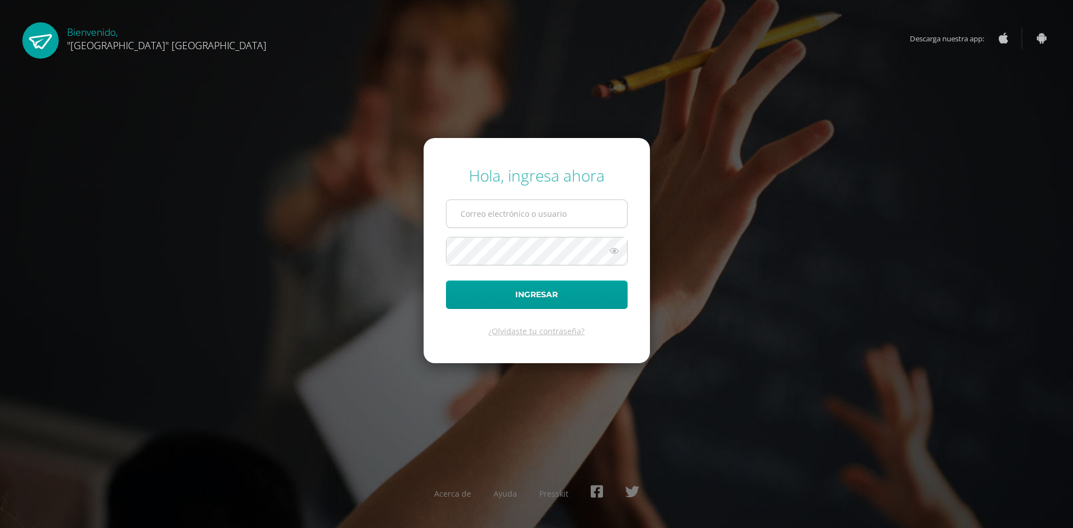
click at [517, 212] on input "text" at bounding box center [537, 213] width 181 height 27
type input "vacaro@lasallechiquimula.edu.gt"
click at [446, 281] on button "Ingresar" at bounding box center [537, 295] width 182 height 29
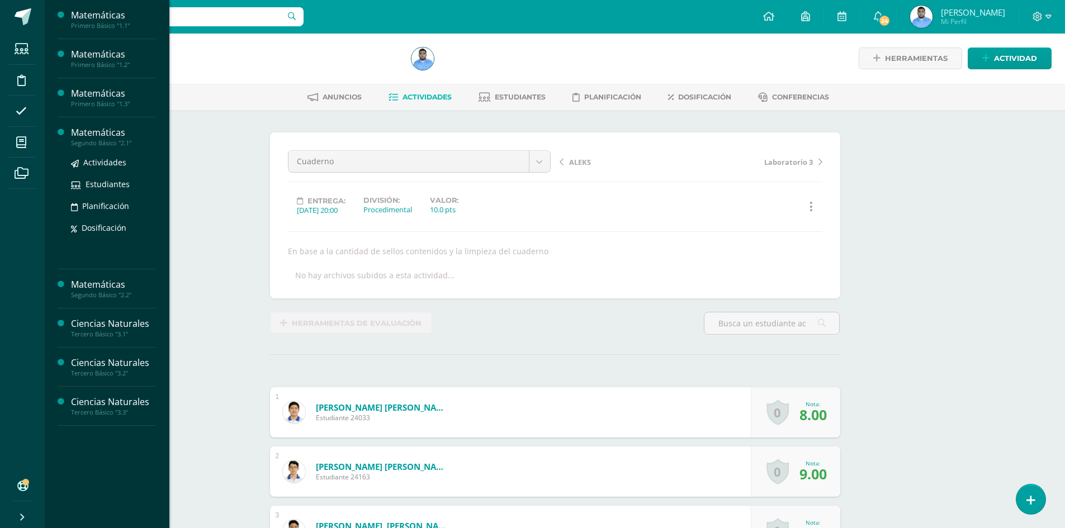
scroll to position [1, 0]
click at [110, 207] on link "Actividades" at bounding box center [113, 202] width 85 height 13
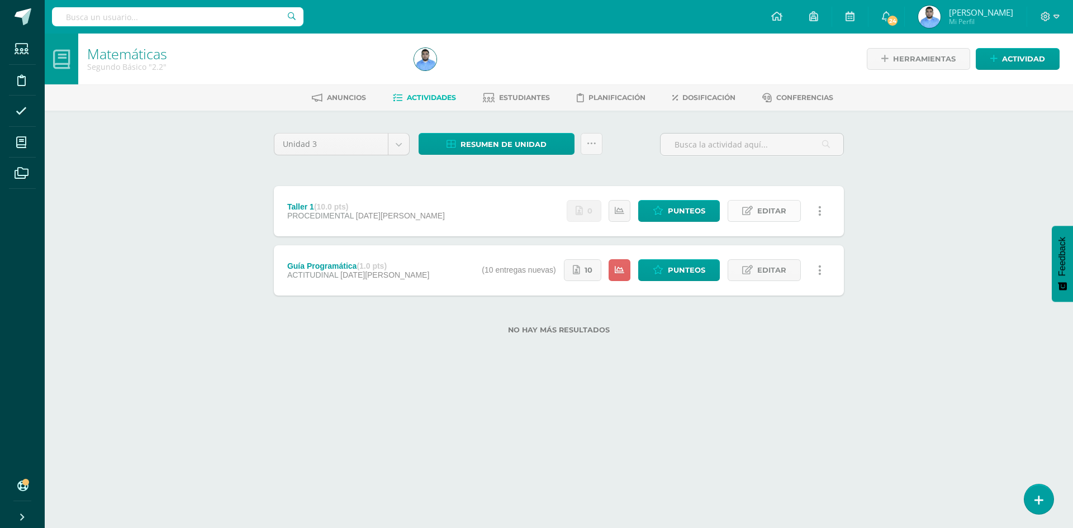
click at [785, 209] on span "Editar" at bounding box center [772, 211] width 29 height 21
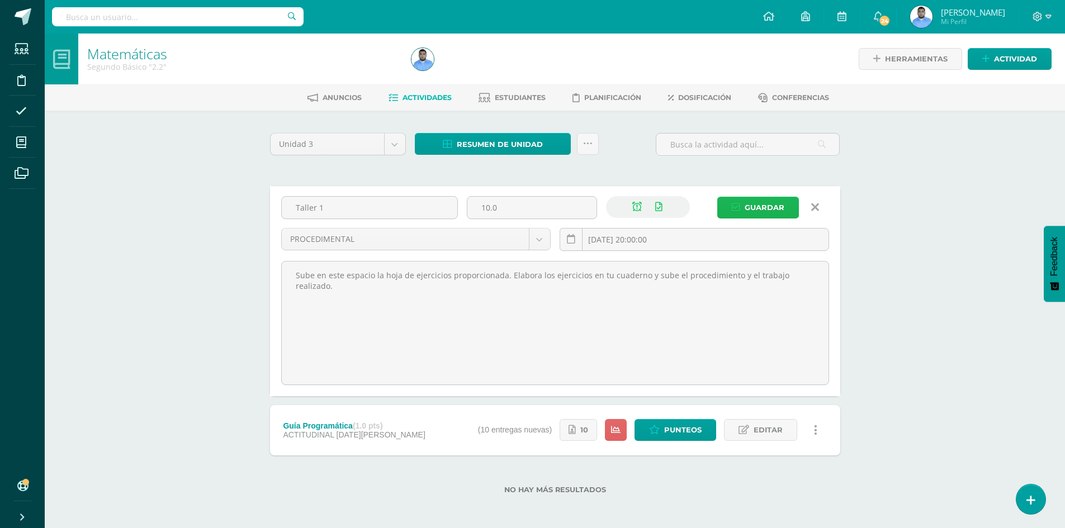
click at [775, 202] on span "Guardar" at bounding box center [765, 207] width 40 height 21
click at [773, 204] on span "Guardar" at bounding box center [765, 207] width 40 height 21
click at [755, 211] on span "Guardar" at bounding box center [765, 207] width 40 height 21
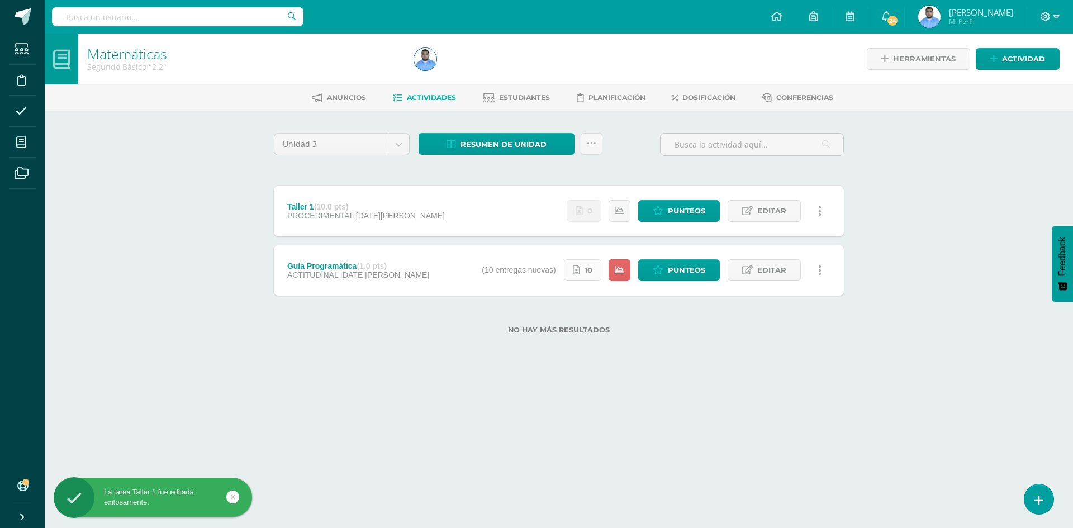
click at [575, 272] on icon at bounding box center [576, 271] width 7 height 10
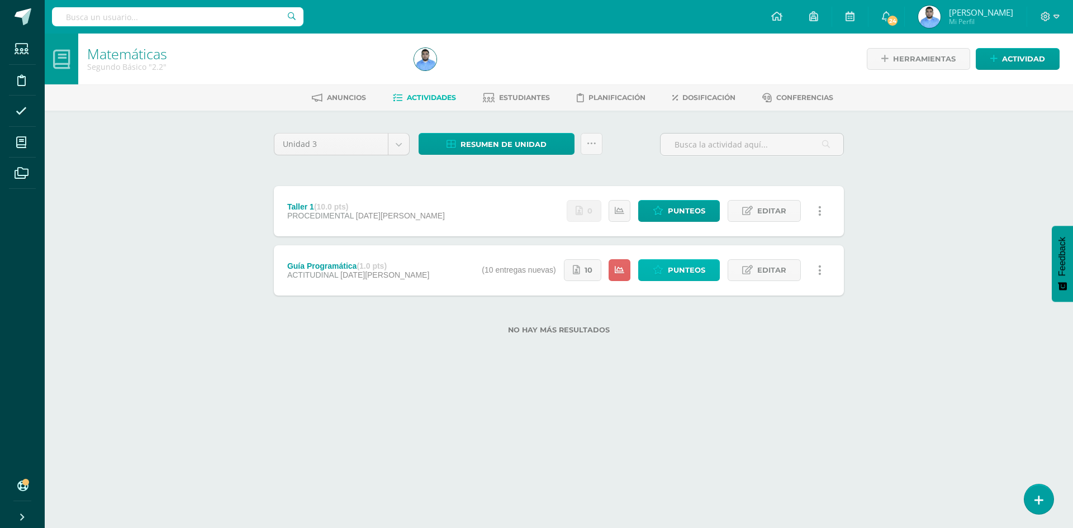
click at [661, 263] on link "Punteos" at bounding box center [679, 270] width 82 height 22
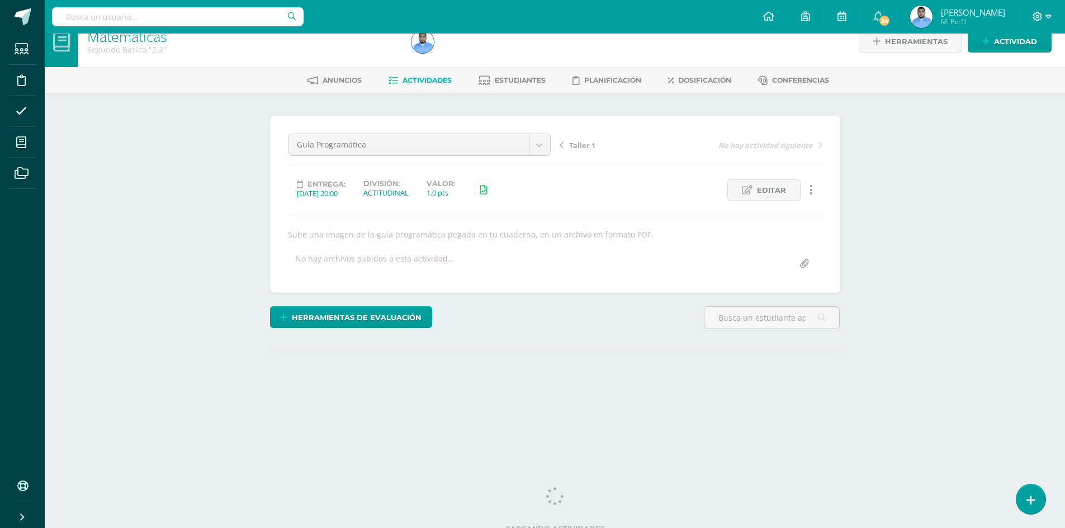
scroll to position [27, 0]
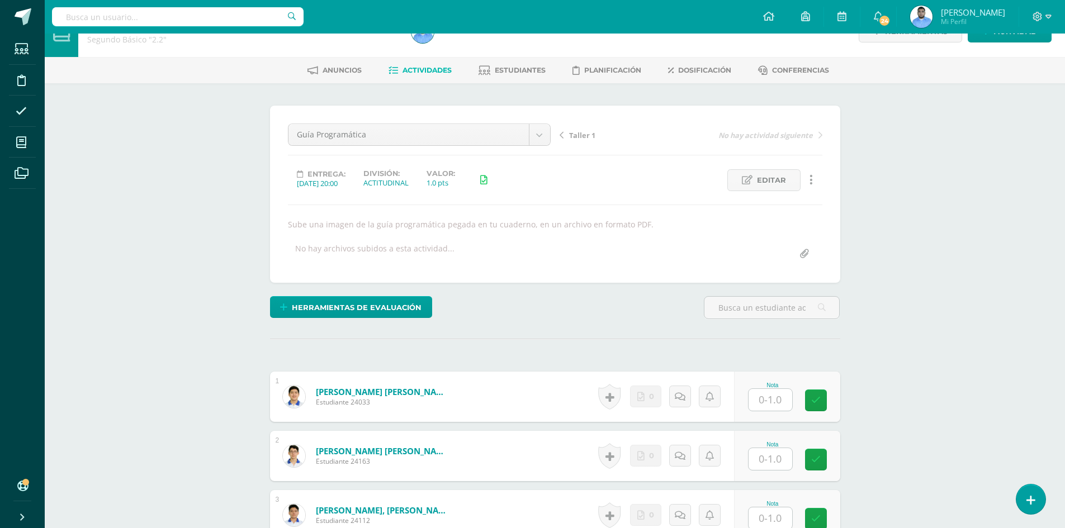
click at [775, 399] on input "text" at bounding box center [771, 400] width 44 height 22
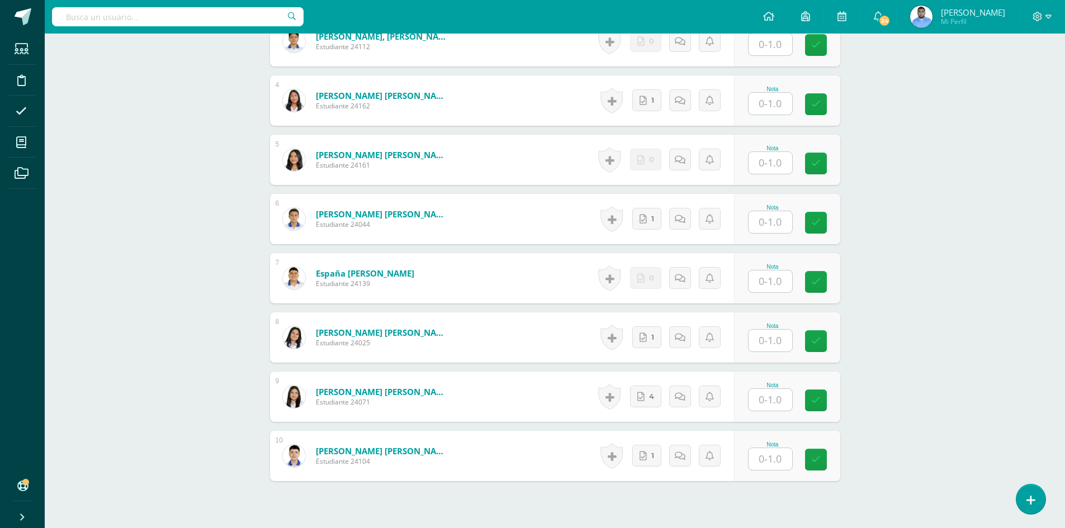
scroll to position [579, 0]
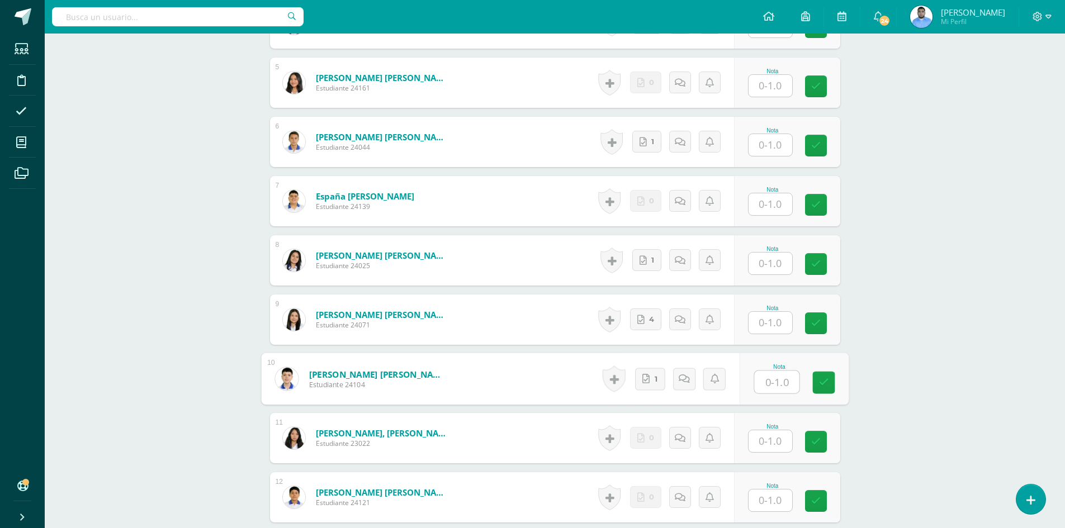
click at [778, 384] on input "text" at bounding box center [776, 382] width 45 height 22
type input "1"
click at [778, 329] on input "text" at bounding box center [776, 322] width 45 height 22
type input "1"
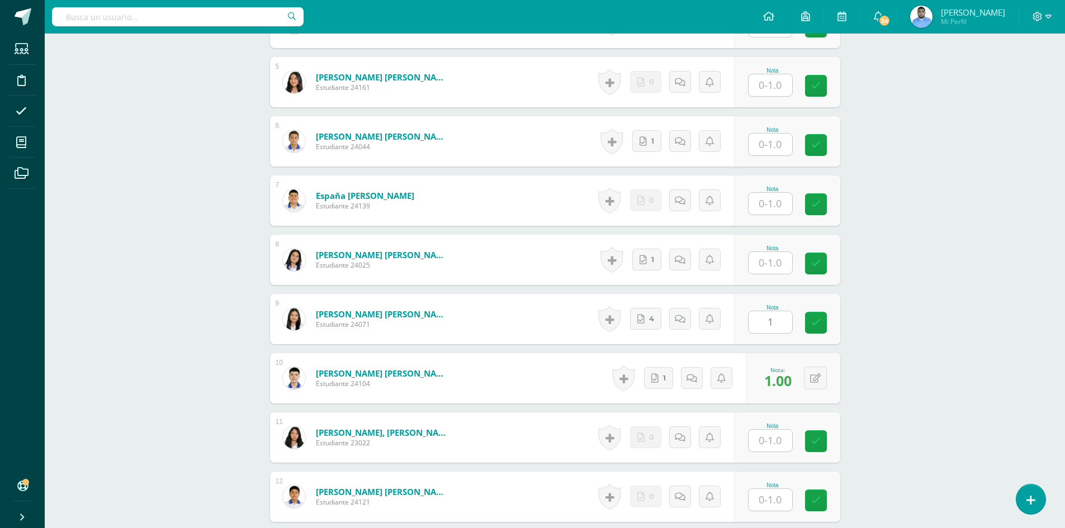
click at [769, 276] on div "Nota" at bounding box center [787, 260] width 106 height 50
click at [768, 268] on input "text" at bounding box center [771, 263] width 44 height 22
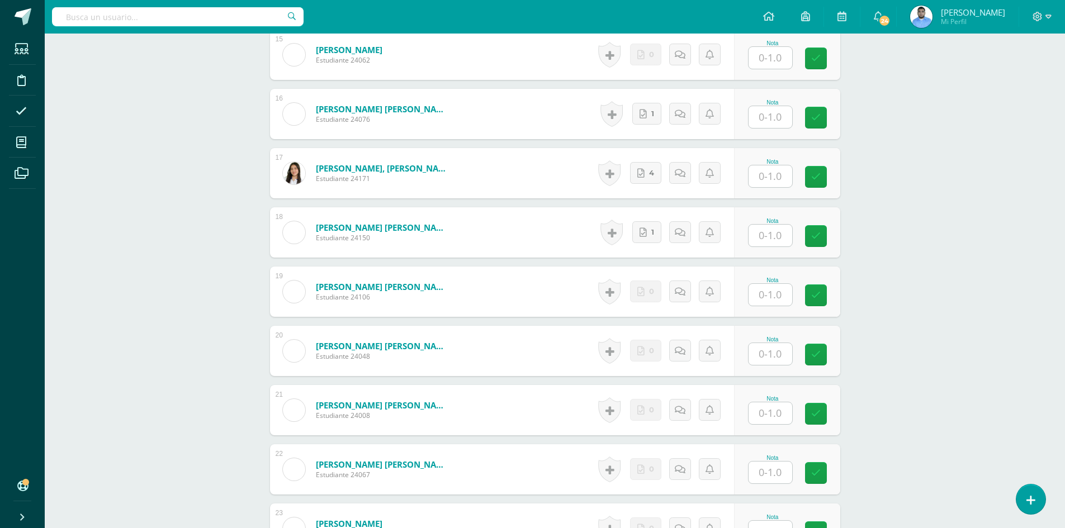
scroll to position [1139, 0]
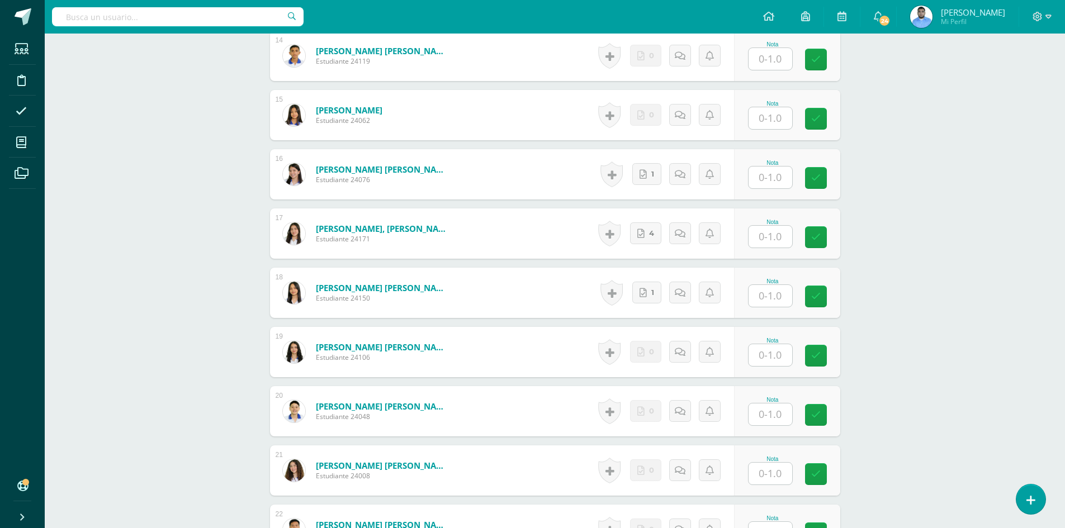
type input "1"
click at [766, 187] on input "text" at bounding box center [771, 178] width 44 height 22
type input "1"
click at [773, 226] on input "text" at bounding box center [776, 237] width 45 height 22
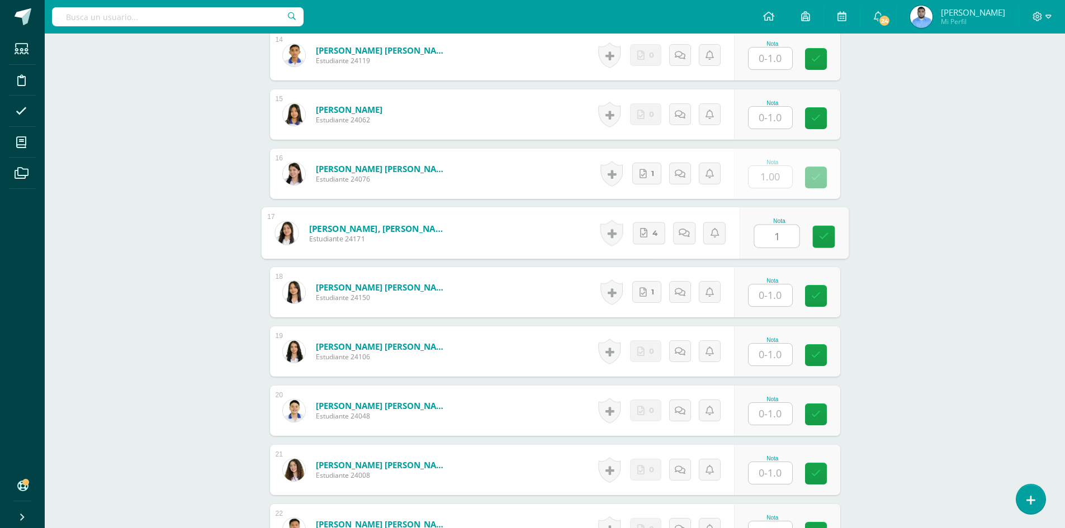
type input "1"
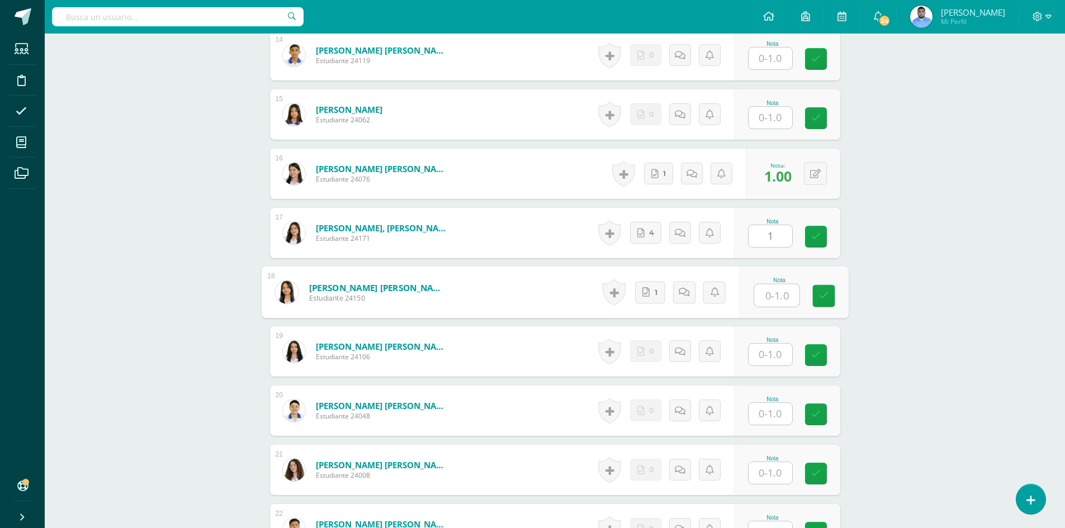
click at [774, 295] on input "text" at bounding box center [776, 296] width 45 height 22
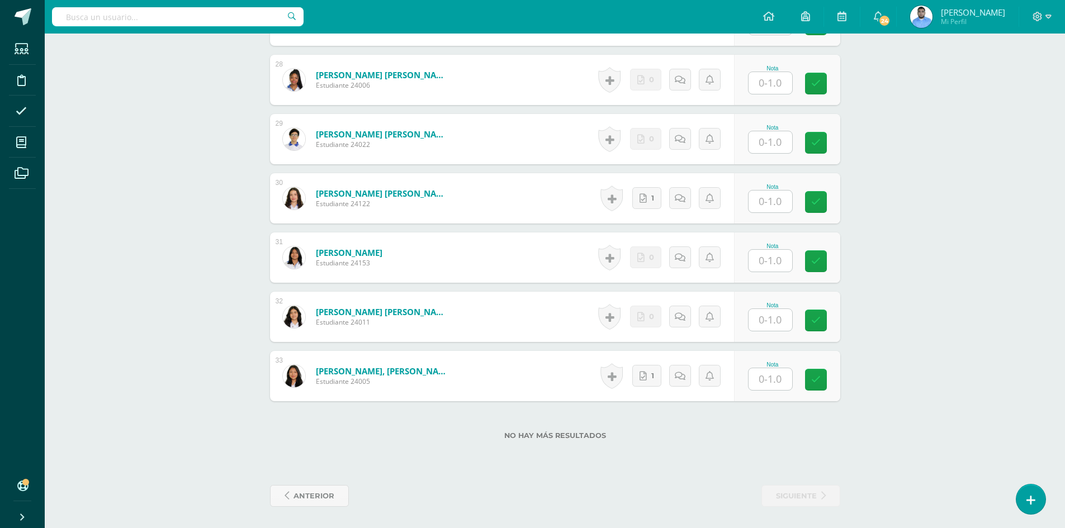
scroll to position [1946, 0]
type input "1"
click at [768, 203] on input "text" at bounding box center [771, 201] width 44 height 22
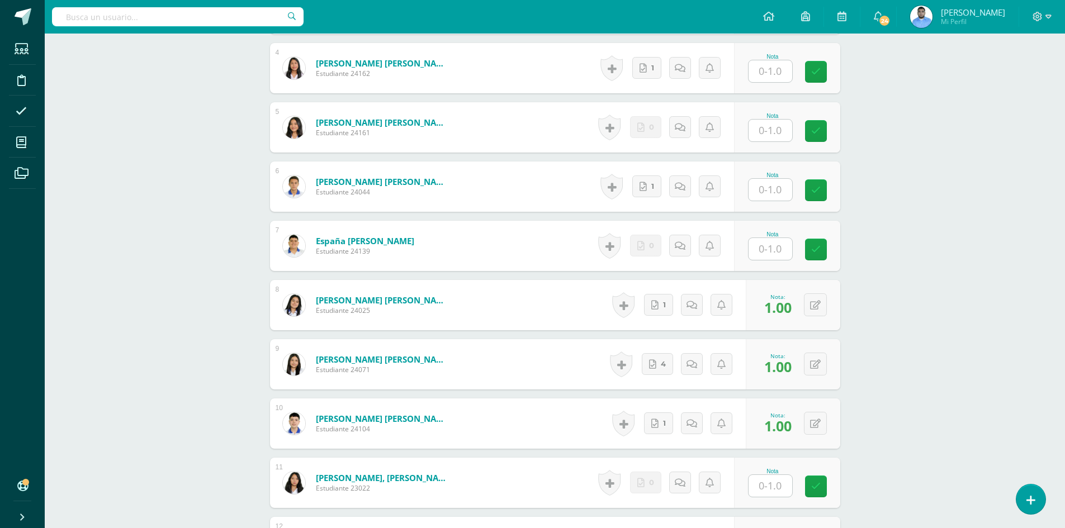
scroll to position [436, 0]
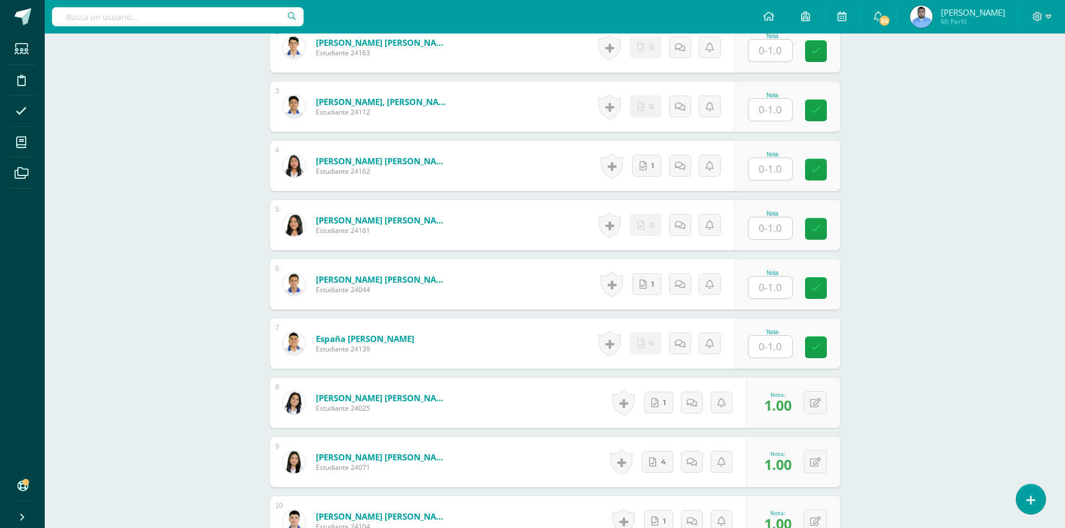
type input "1"
click at [785, 280] on input "text" at bounding box center [776, 288] width 45 height 22
type input "1"
click at [781, 172] on input "text" at bounding box center [776, 169] width 45 height 22
type input "1"
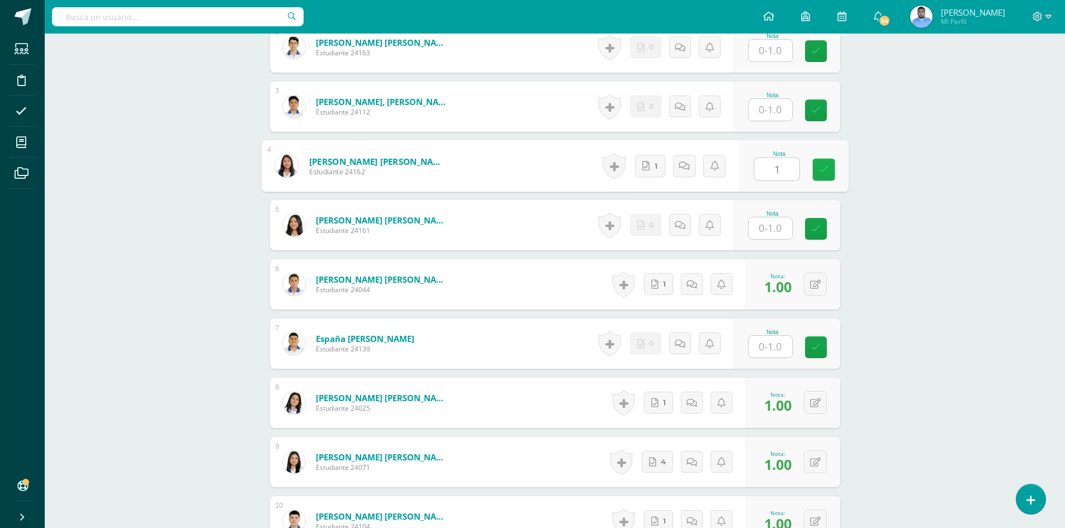
click at [826, 174] on icon at bounding box center [823, 170] width 10 height 10
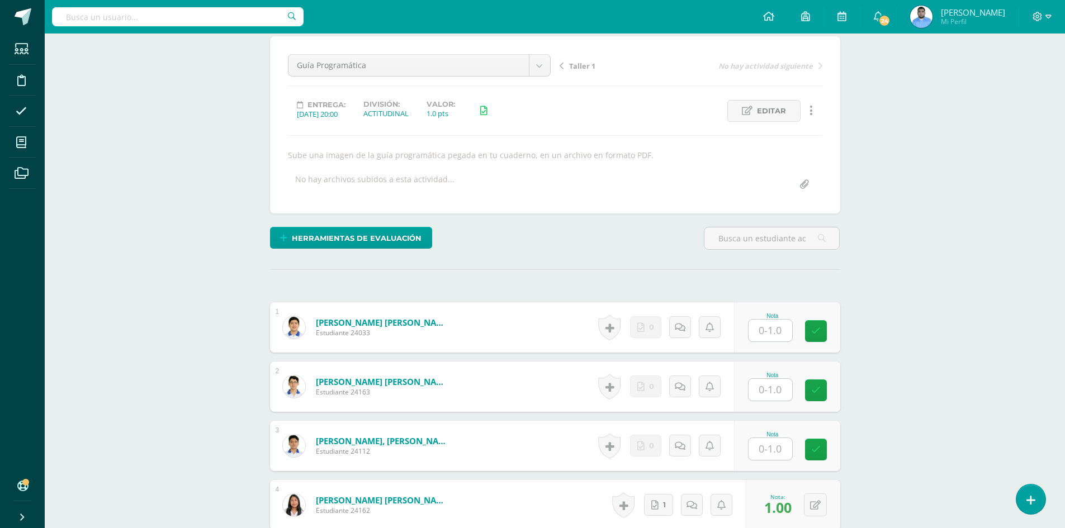
scroll to position [0, 0]
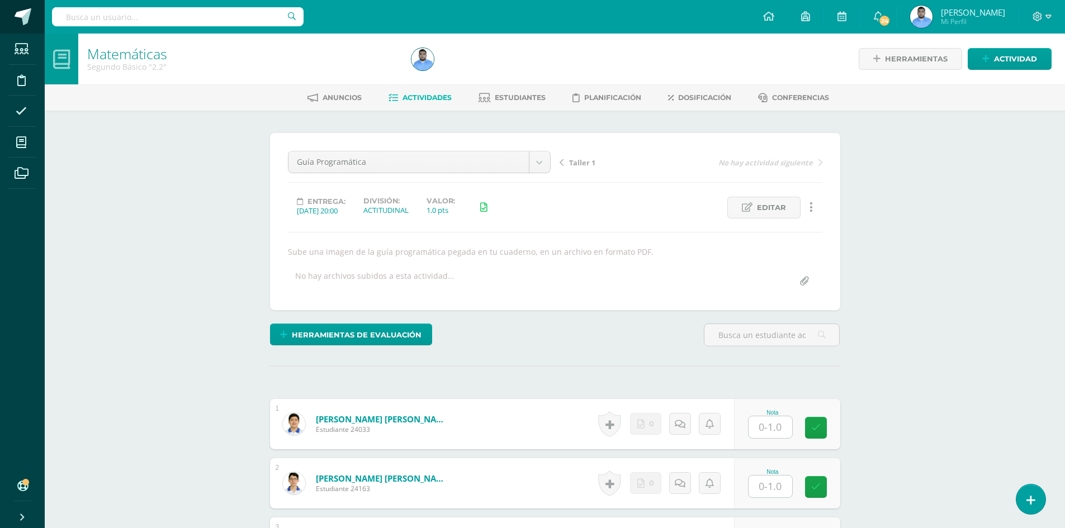
click at [20, 20] on span at bounding box center [23, 16] width 17 height 17
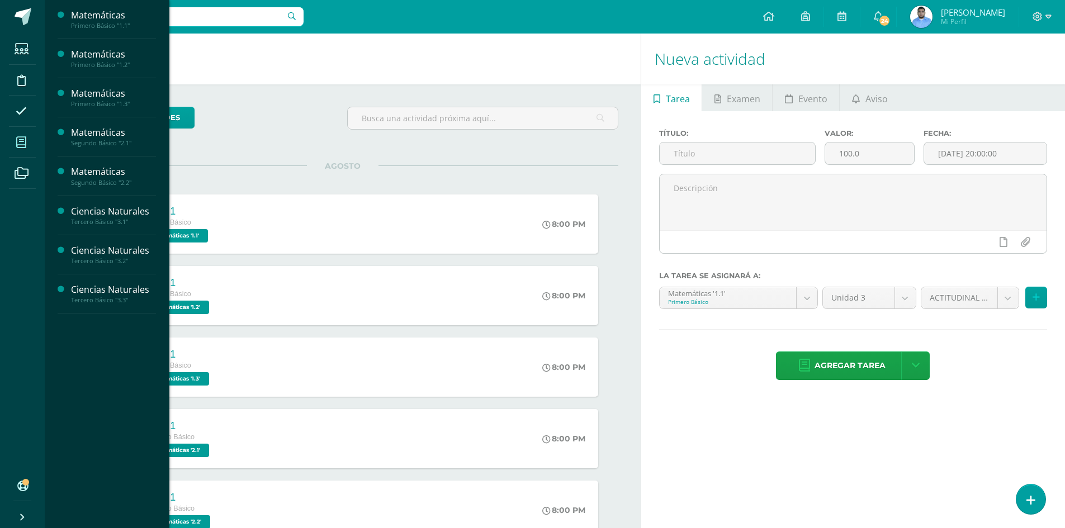
click at [21, 143] on icon at bounding box center [21, 142] width 10 height 11
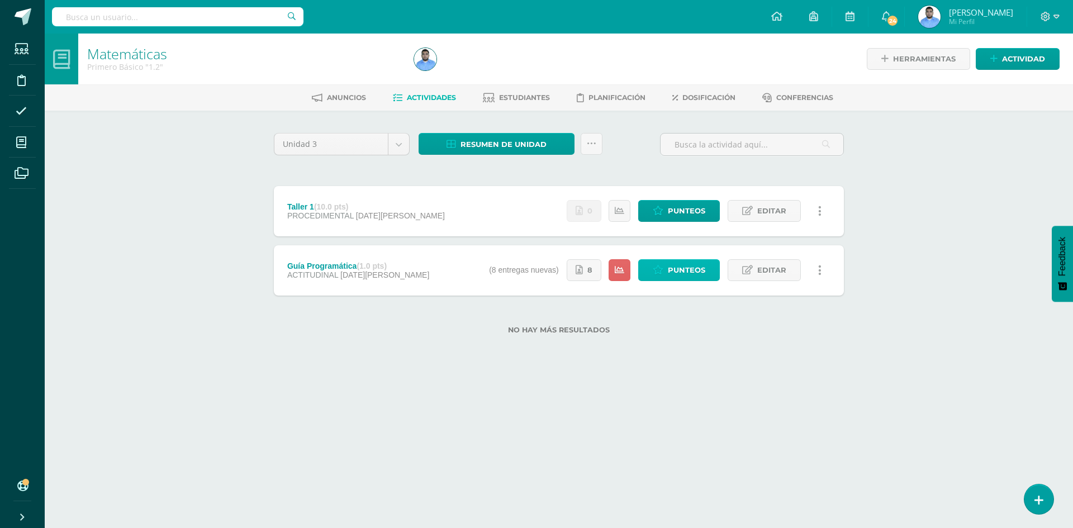
click at [657, 275] on icon at bounding box center [658, 271] width 11 height 10
click at [664, 211] on icon at bounding box center [658, 211] width 11 height 10
click at [668, 276] on link "Punteos" at bounding box center [679, 270] width 82 height 22
click at [674, 269] on span "Punteos" at bounding box center [686, 270] width 37 height 21
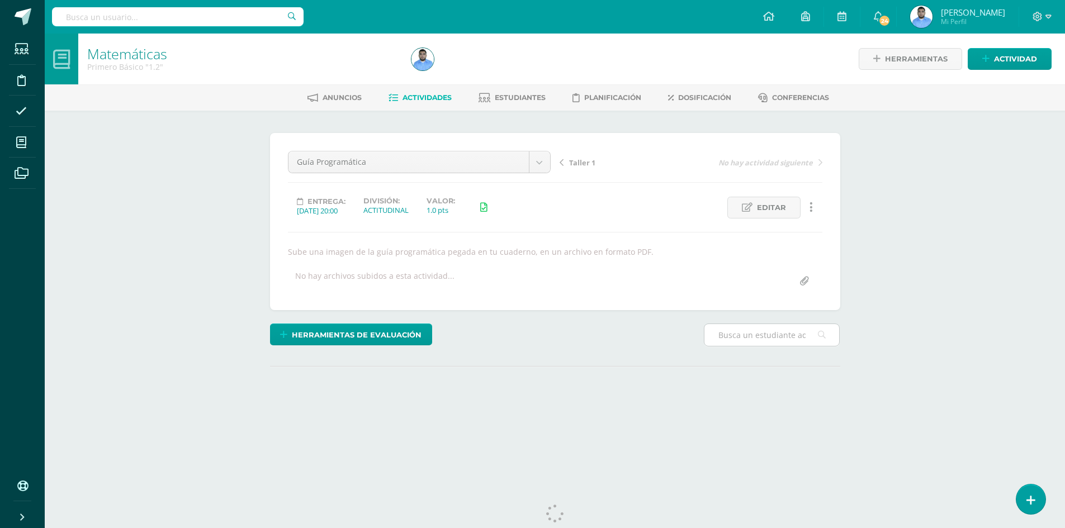
scroll to position [27, 0]
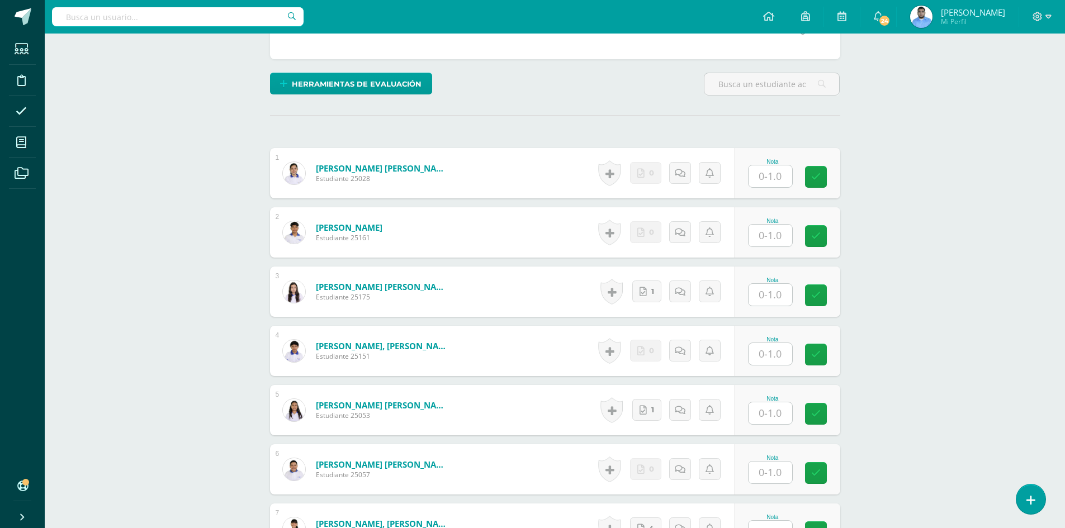
click at [783, 294] on input "text" at bounding box center [771, 295] width 44 height 22
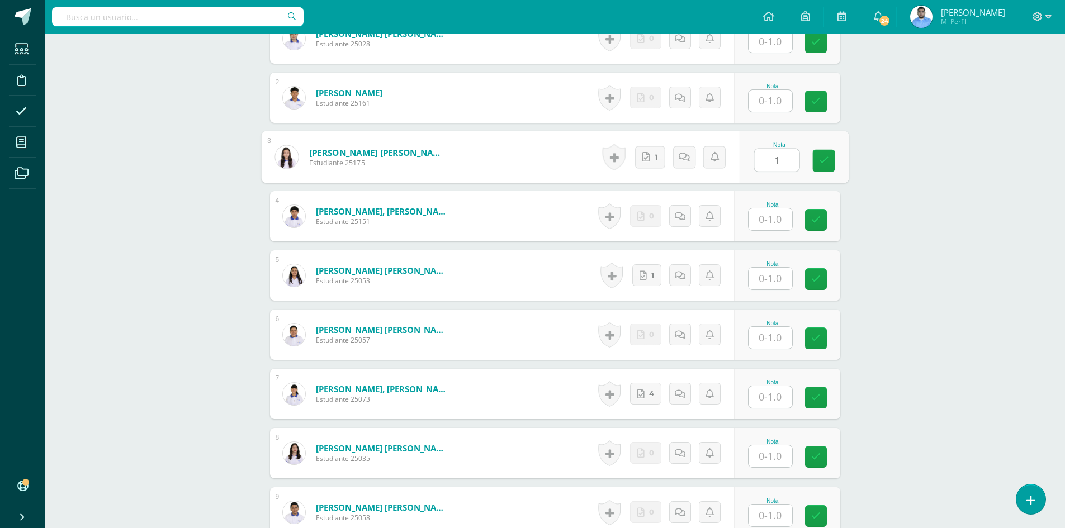
scroll to position [419, 0]
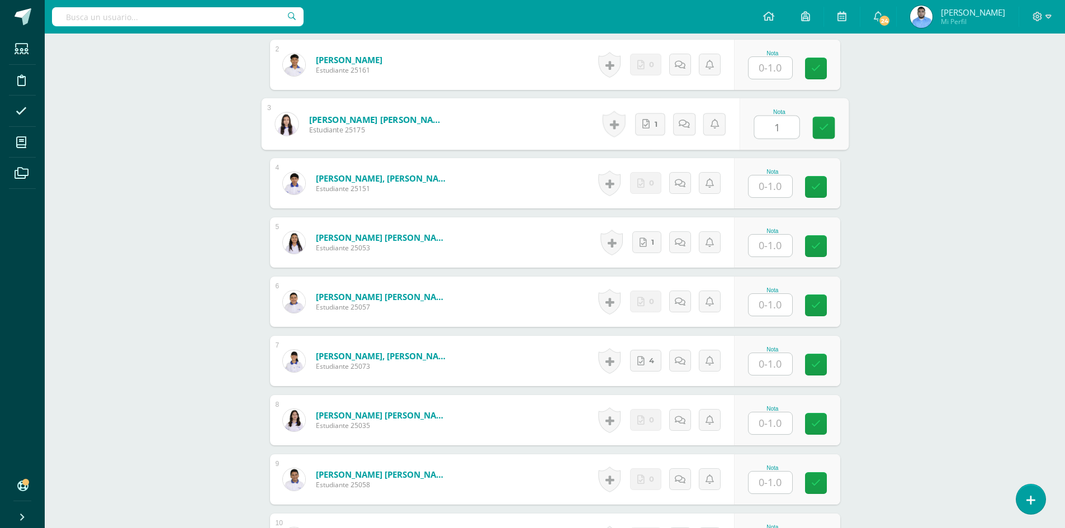
type input "1"
click at [773, 250] on input "text" at bounding box center [771, 246] width 44 height 22
type input "1"
click at [783, 362] on input "text" at bounding box center [771, 364] width 44 height 22
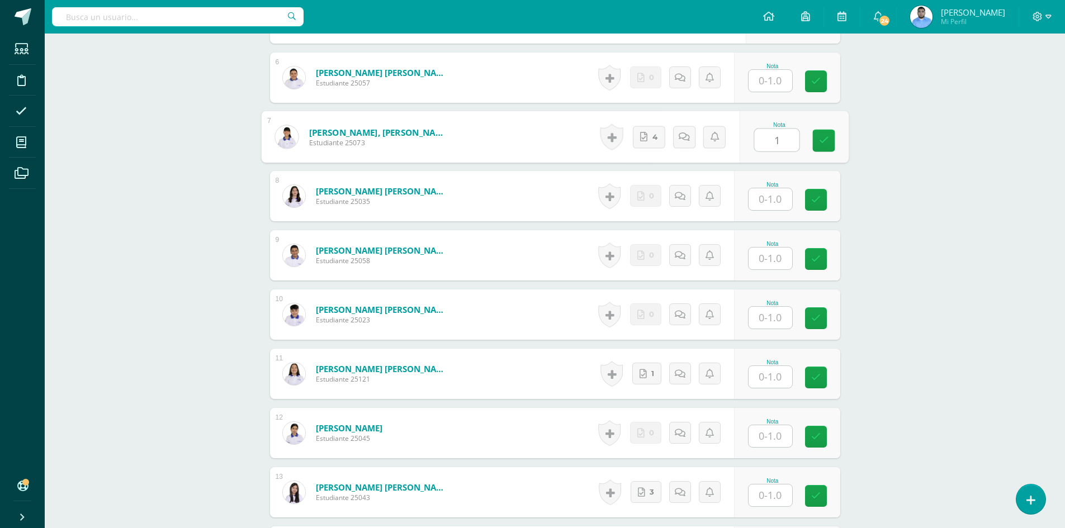
type input "1"
click at [772, 366] on input "text" at bounding box center [771, 377] width 44 height 22
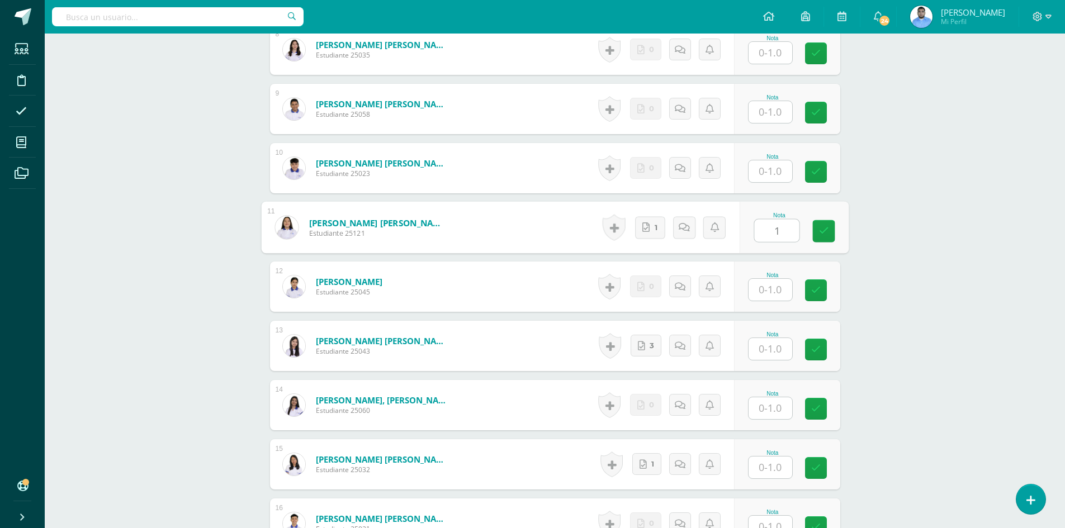
scroll to position [811, 0]
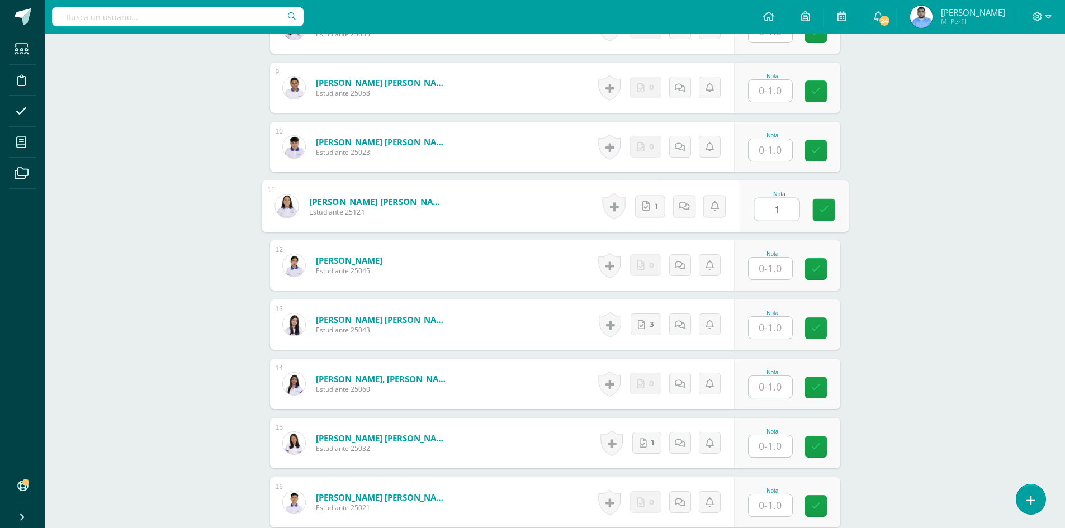
type input "1"
click at [771, 335] on input "text" at bounding box center [771, 328] width 44 height 22
type input "1"
click at [772, 438] on input "text" at bounding box center [771, 447] width 44 height 22
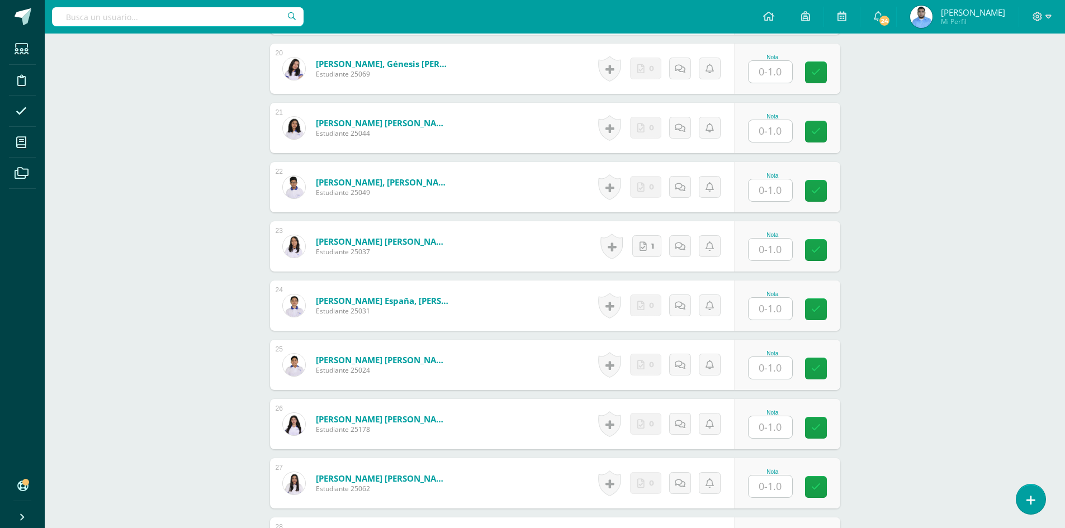
type input "1"
click at [774, 248] on input "text" at bounding box center [771, 250] width 44 height 22
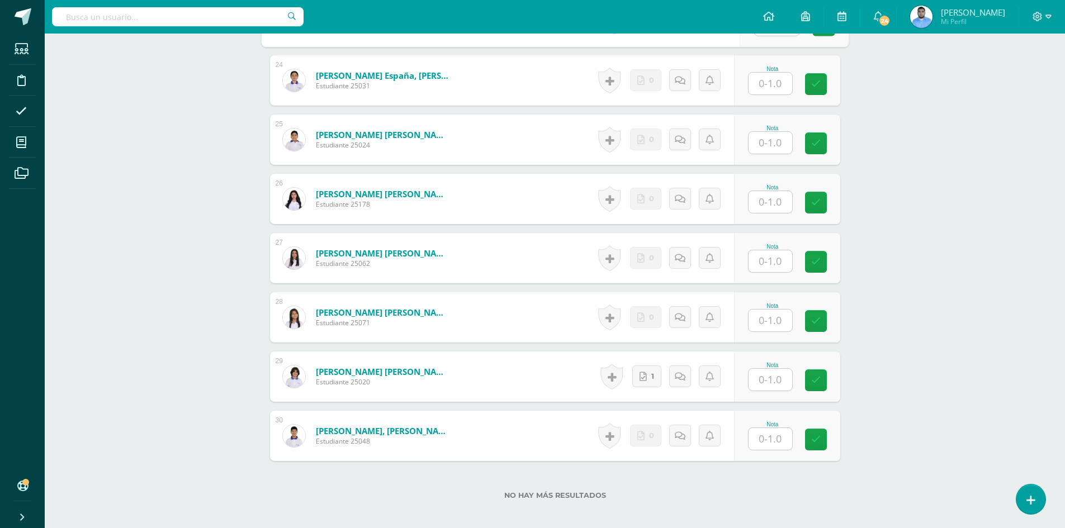
scroll to position [1762, 0]
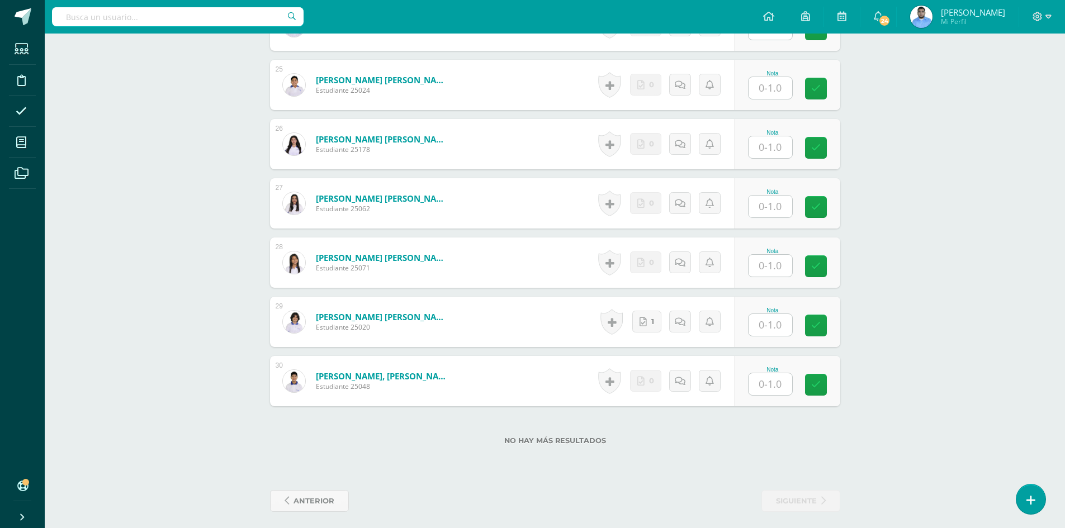
type input "1"
click at [775, 325] on input "text" at bounding box center [771, 325] width 44 height 22
type input "1"
click at [824, 327] on form "Villeda Flores, Katherine Abigail Estudiante 25020 Nota 1.00 0 Logros" at bounding box center [555, 322] width 570 height 50
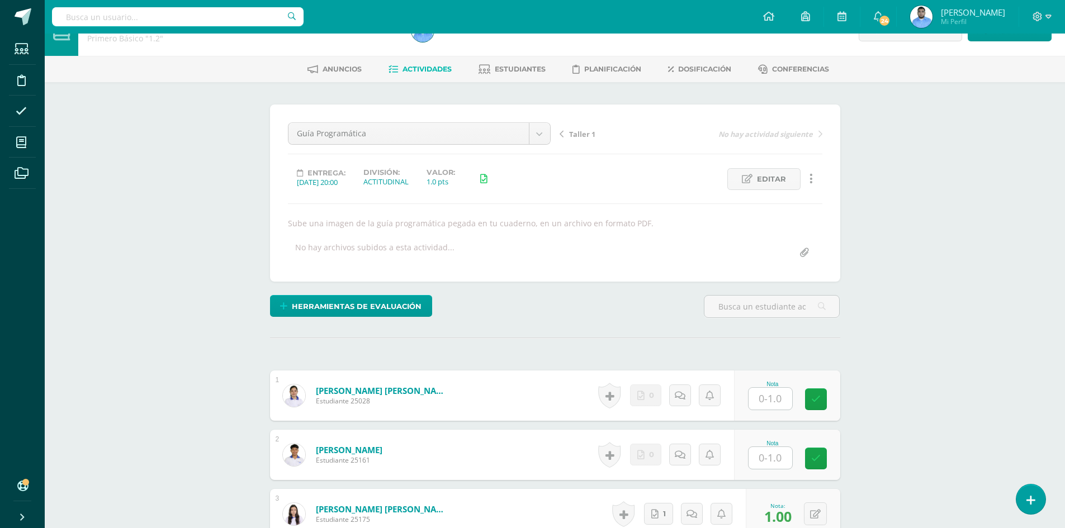
scroll to position [0, 0]
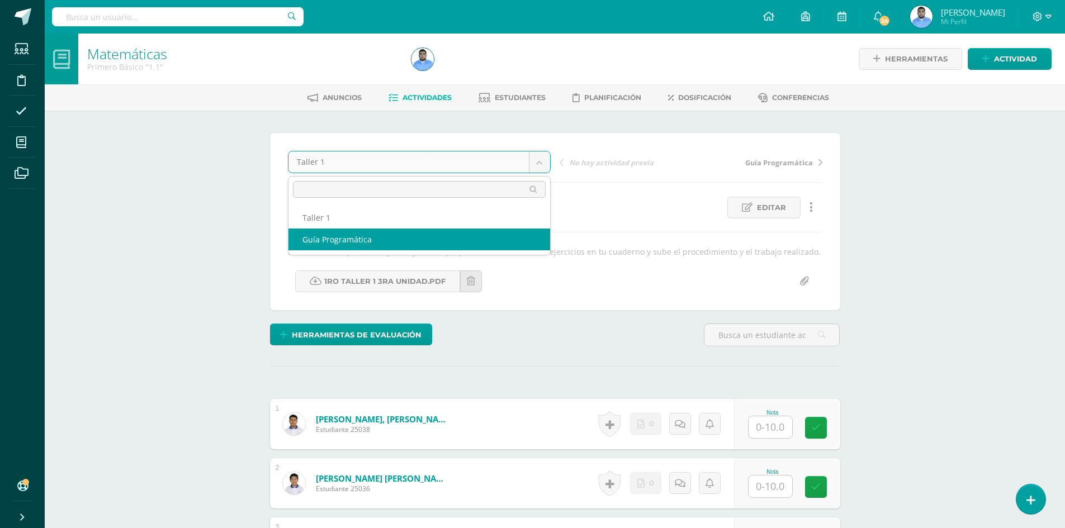
select select "/dashboard/teacher/grade-activity/42301/"
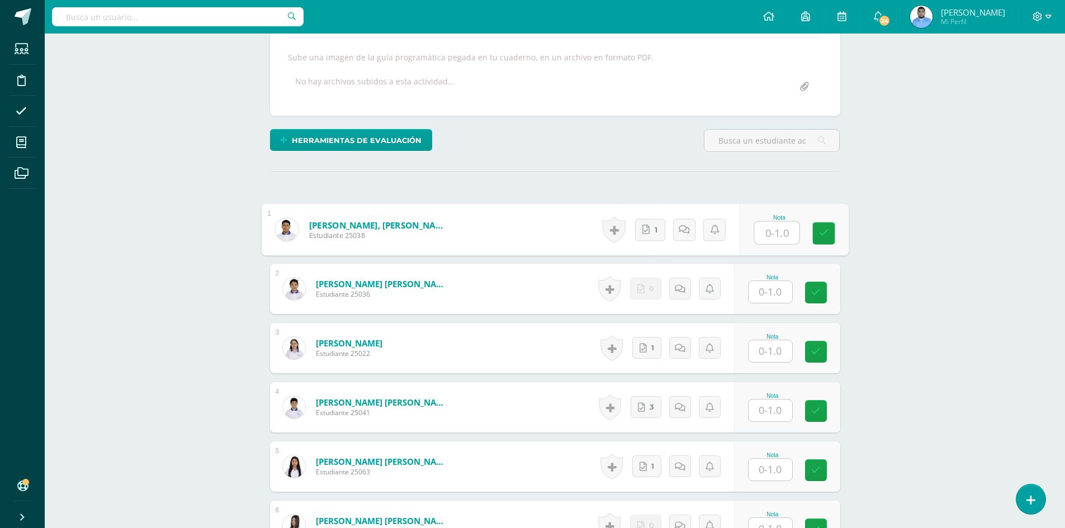
scroll to position [195, 0]
click at [784, 237] on input "text" at bounding box center [776, 232] width 45 height 22
type input "1"
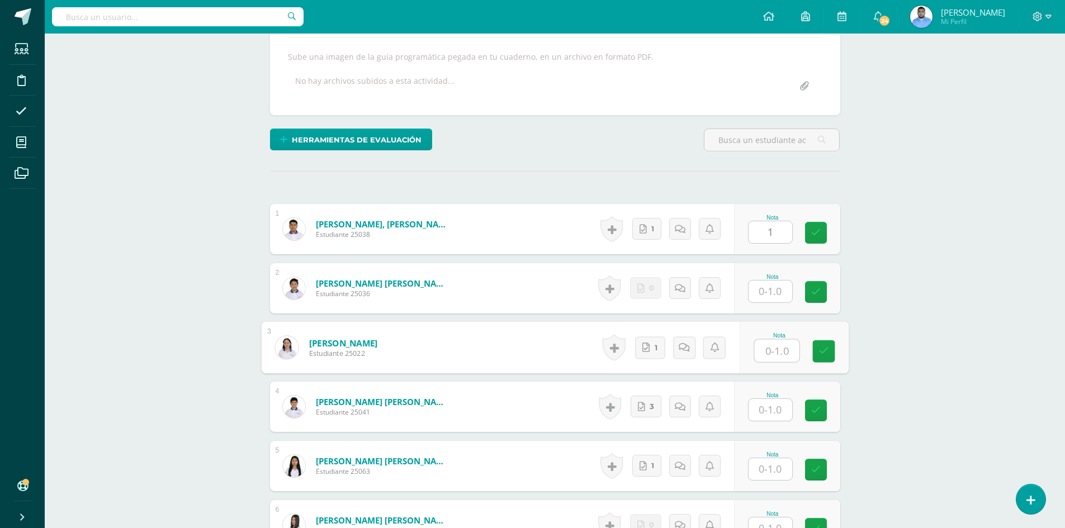
click at [780, 347] on input "text" at bounding box center [776, 351] width 45 height 22
type input "1"
click at [776, 415] on input "text" at bounding box center [771, 410] width 44 height 22
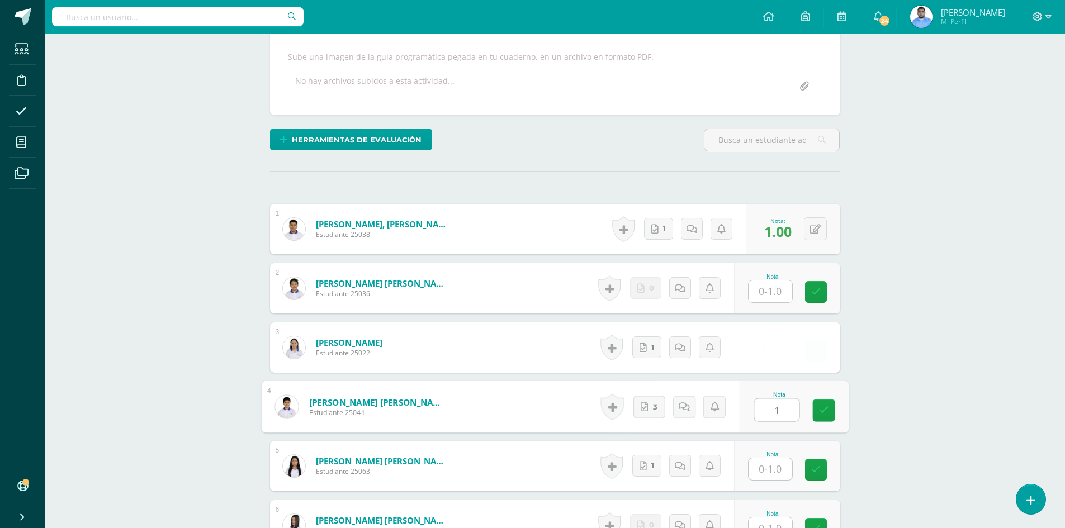
type input "1"
click at [771, 472] on input "text" at bounding box center [771, 469] width 44 height 22
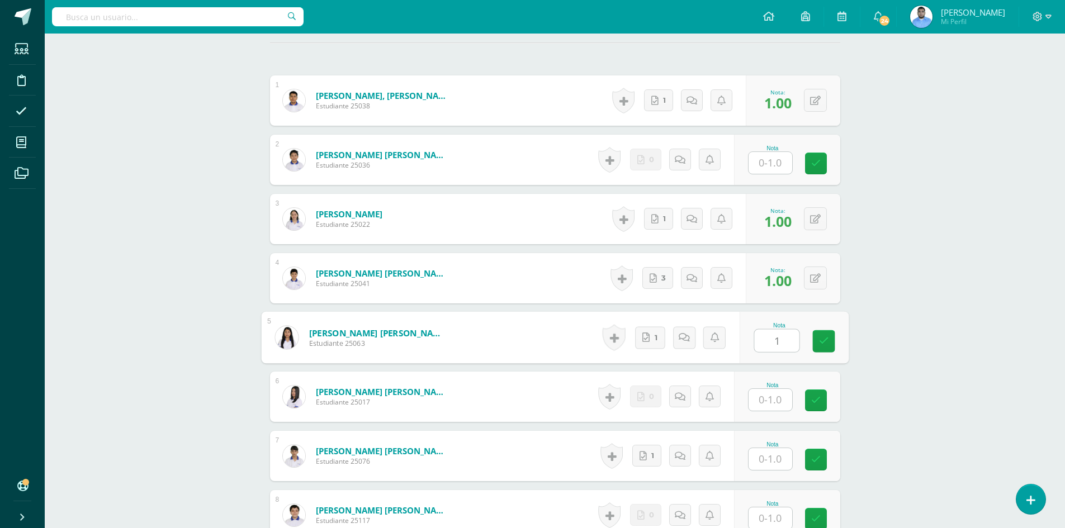
scroll to position [363, 0]
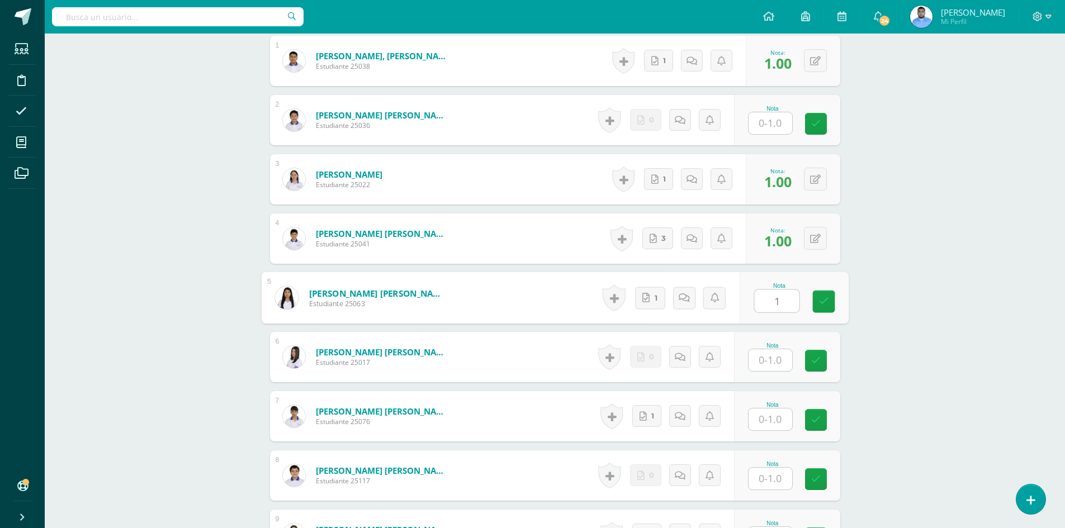
type input "1"
click at [774, 423] on input "text" at bounding box center [771, 420] width 44 height 22
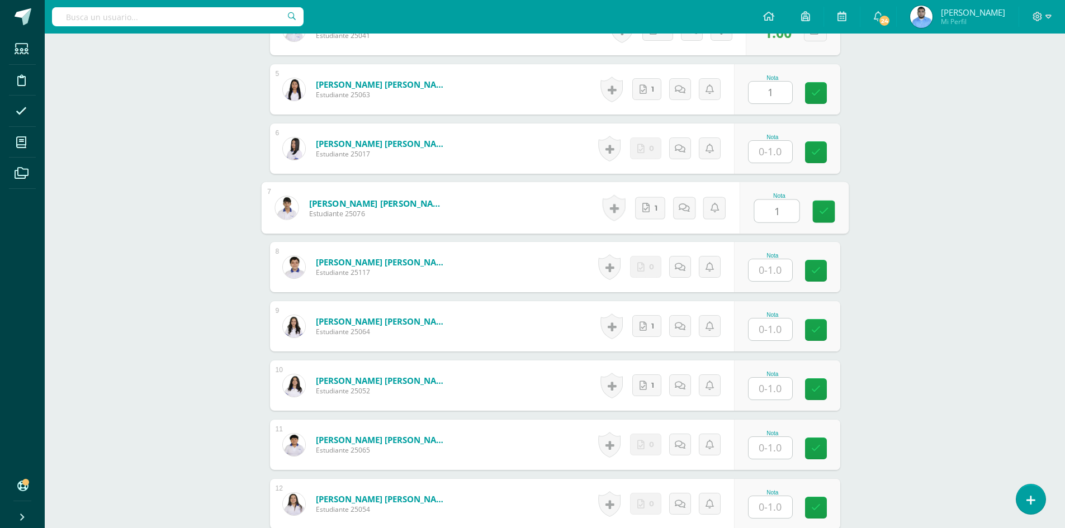
scroll to position [587, 0]
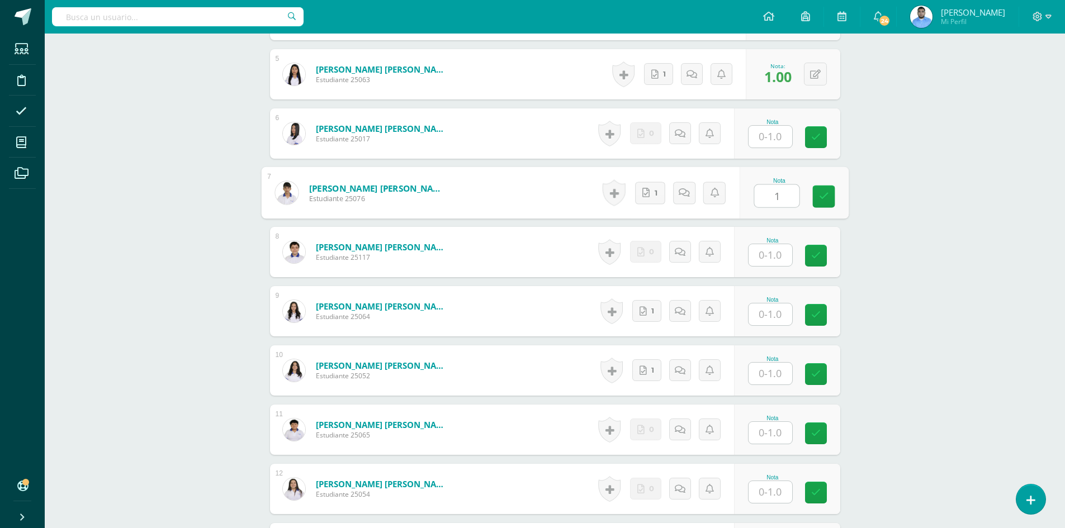
type input "1"
click at [767, 314] on input "text" at bounding box center [771, 315] width 44 height 22
type input "1"
click at [768, 363] on input "text" at bounding box center [776, 374] width 45 height 22
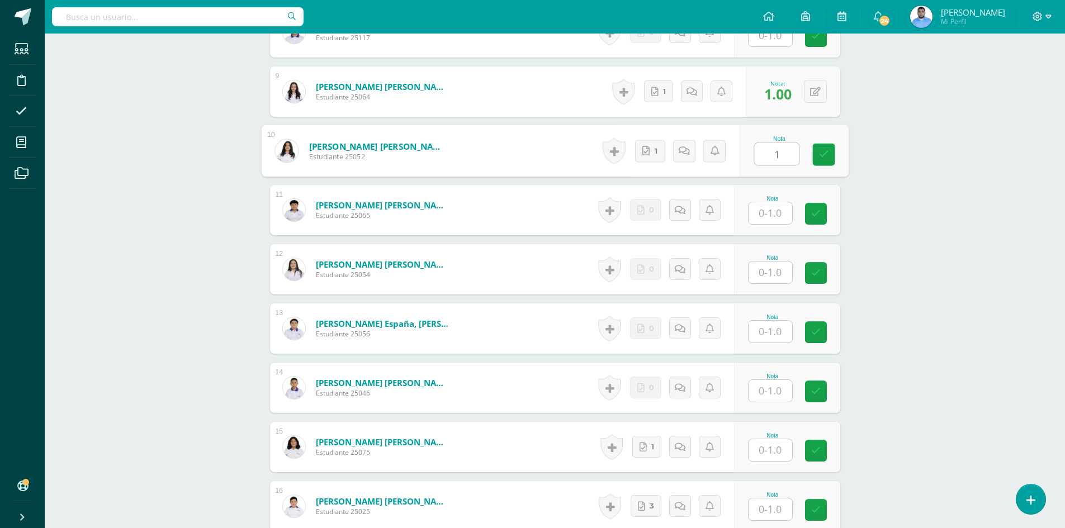
scroll to position [867, 0]
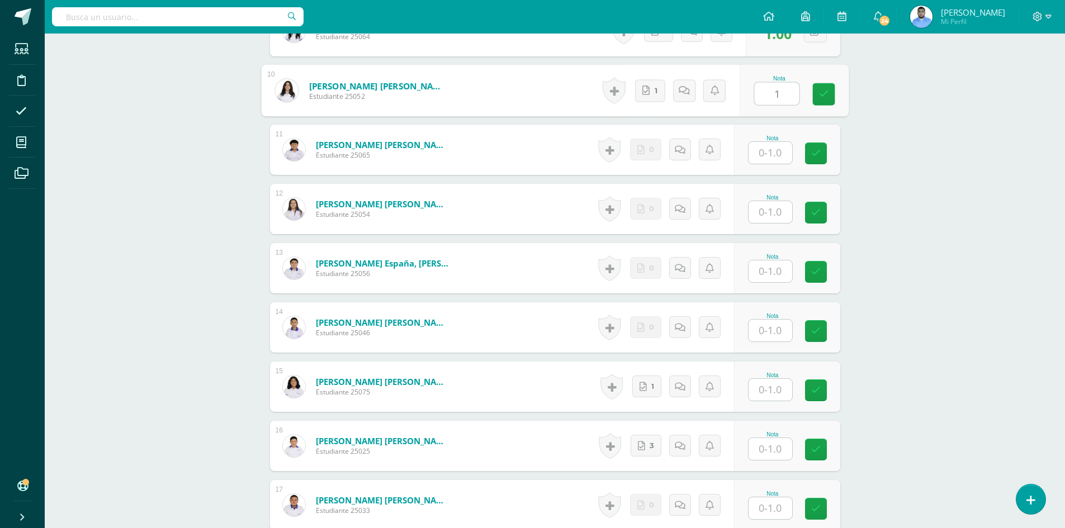
type input "1"
click at [761, 398] on input "text" at bounding box center [776, 390] width 45 height 22
type input "1"
click at [762, 445] on input "text" at bounding box center [771, 449] width 44 height 22
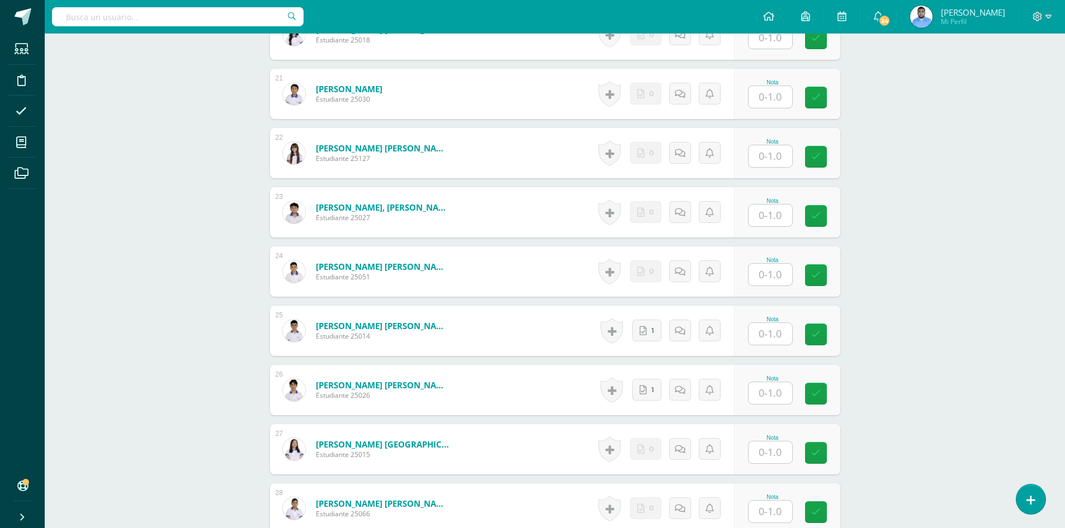
scroll to position [1539, 0]
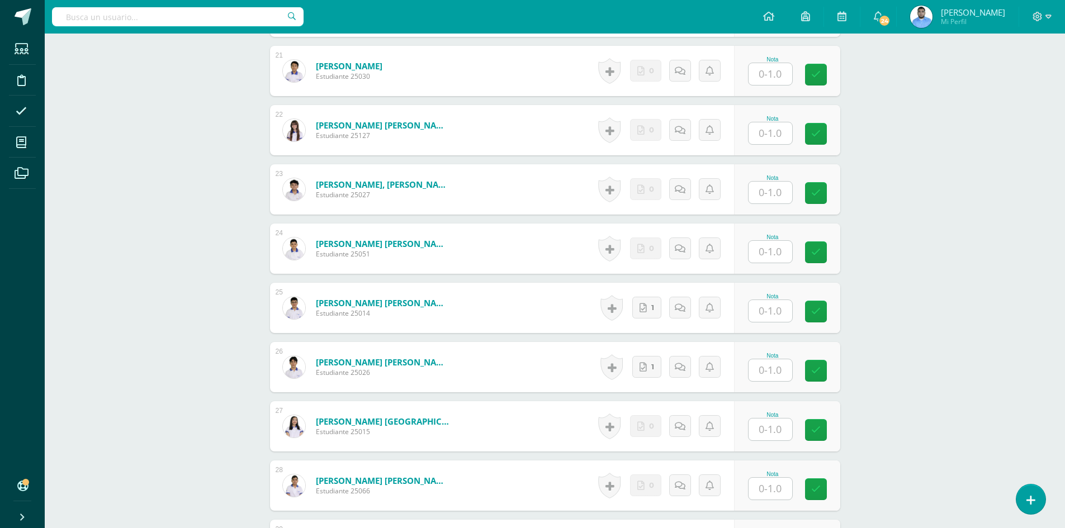
type input "1"
click at [763, 311] on input "text" at bounding box center [771, 311] width 44 height 22
type input "1"
click at [768, 364] on input "text" at bounding box center [771, 370] width 44 height 22
type input "1"
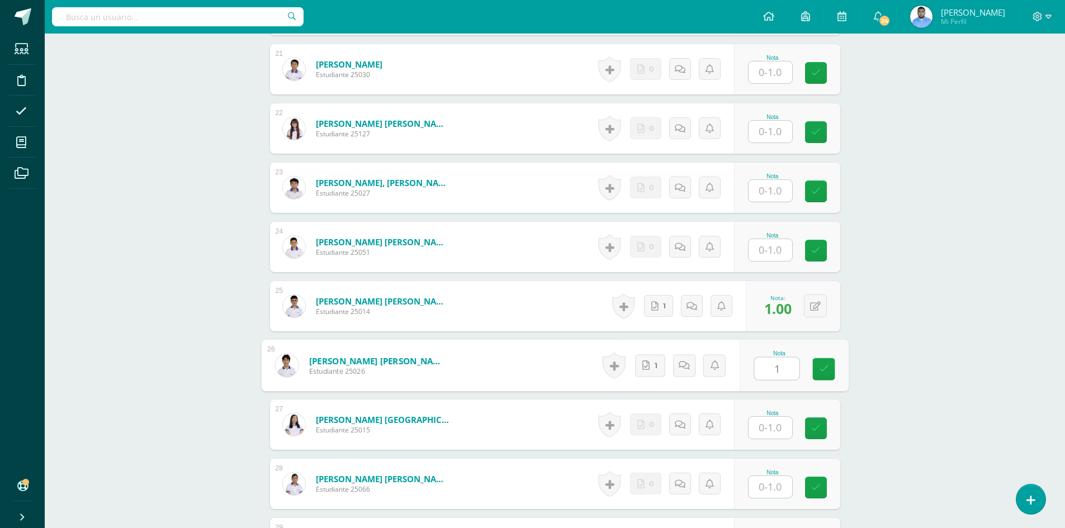
scroll to position [1650, 0]
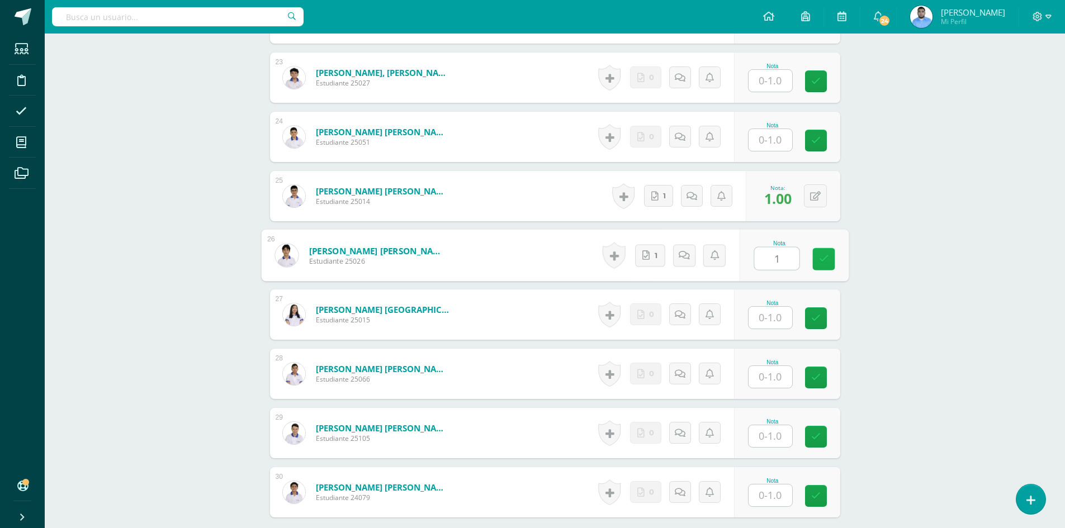
click at [827, 259] on icon at bounding box center [823, 259] width 10 height 10
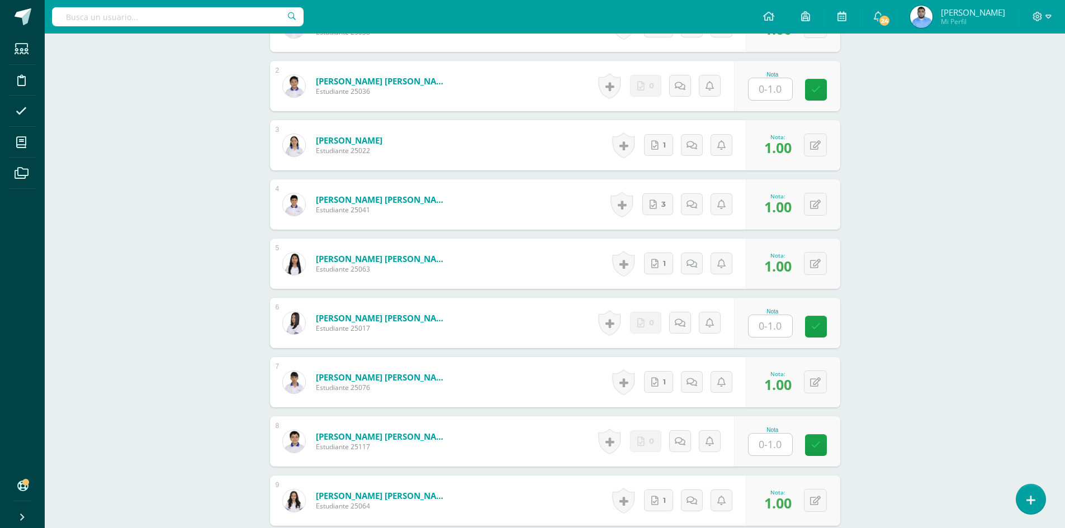
scroll to position [202, 0]
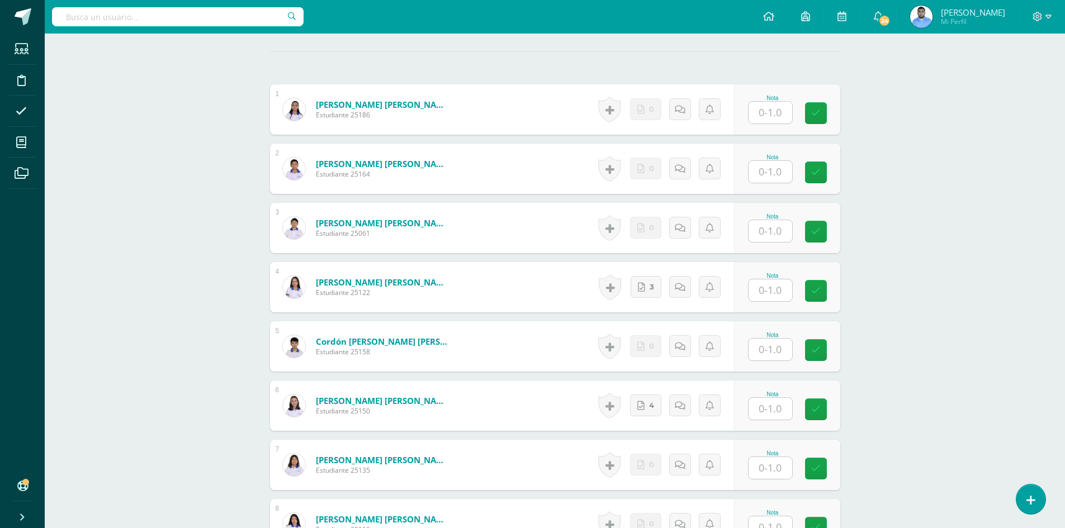
scroll to position [446, 0]
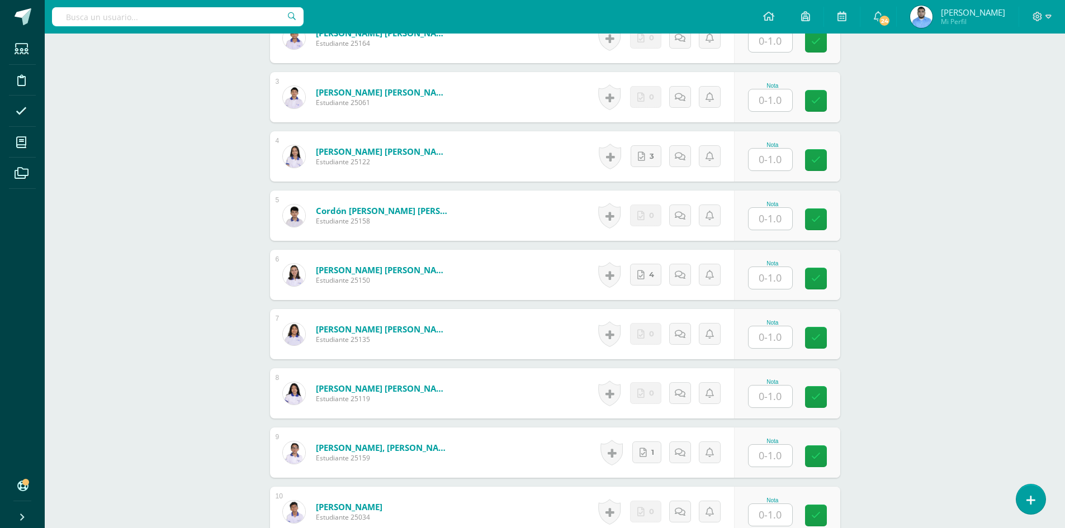
click at [760, 157] on input "text" at bounding box center [771, 160] width 44 height 22
type input "1"
click at [787, 276] on input "text" at bounding box center [771, 278] width 44 height 22
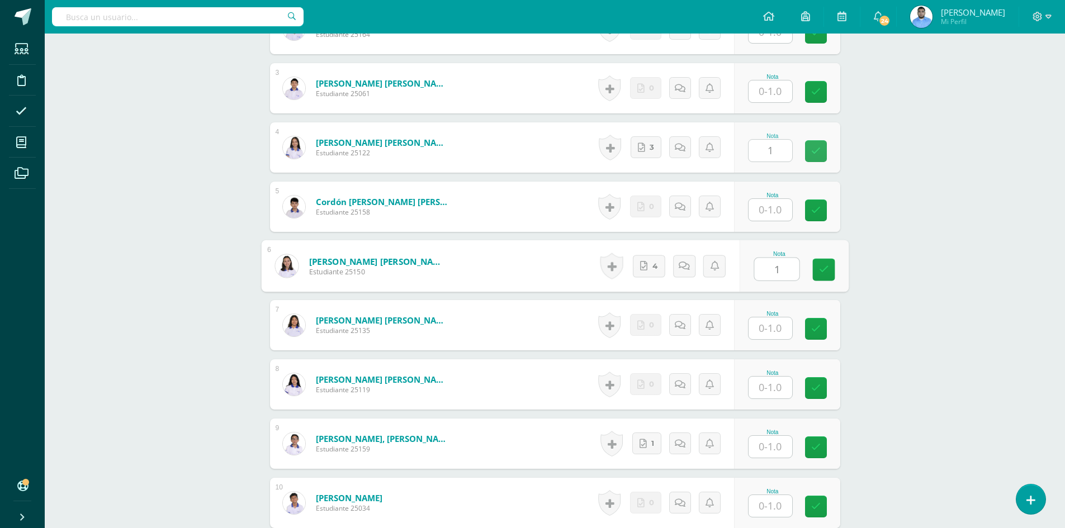
scroll to position [579, 0]
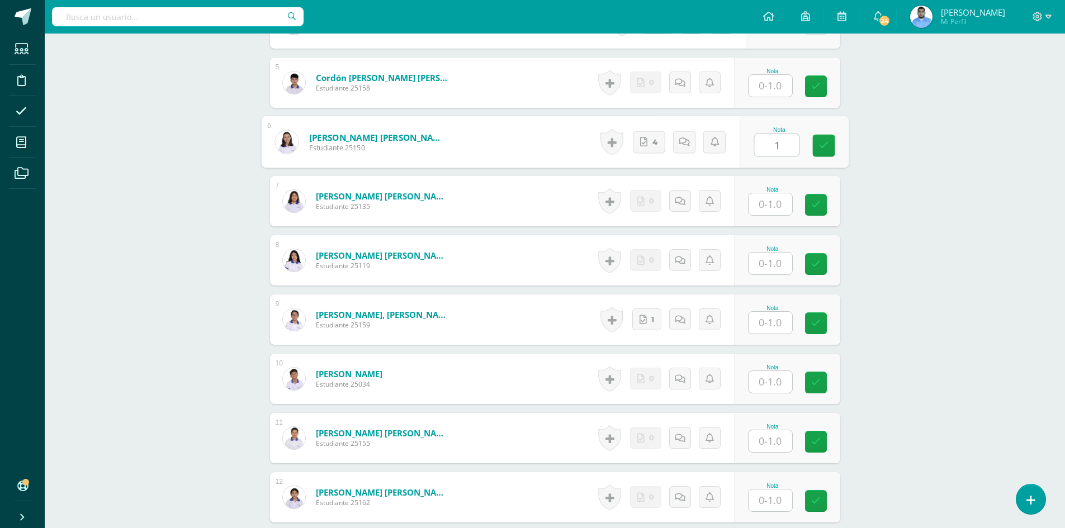
type input "1"
click at [776, 313] on input "text" at bounding box center [771, 323] width 44 height 22
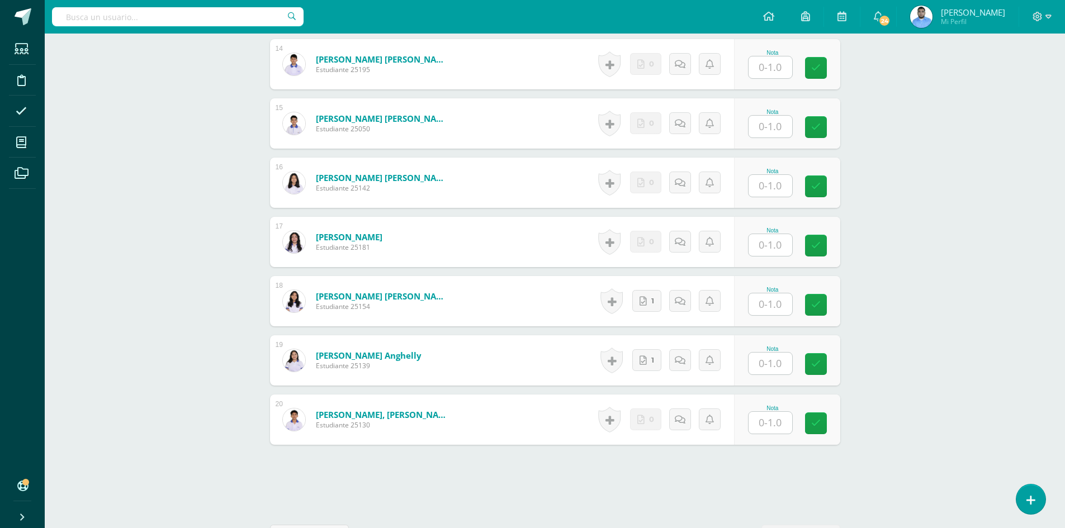
scroll to position [1171, 0]
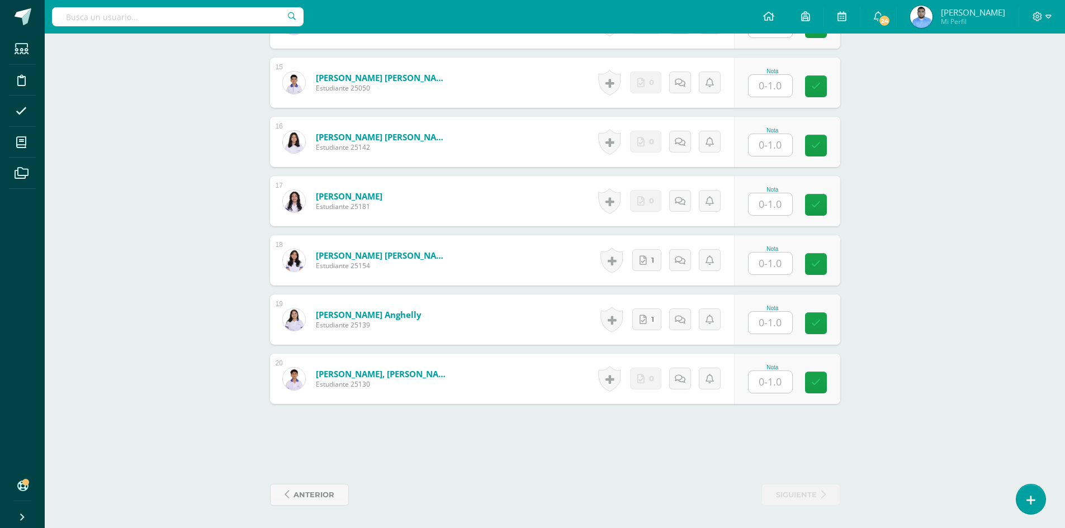
type input "1"
click at [777, 261] on input "text" at bounding box center [776, 264] width 45 height 22
type input "1"
click at [775, 320] on input "text" at bounding box center [771, 323] width 44 height 22
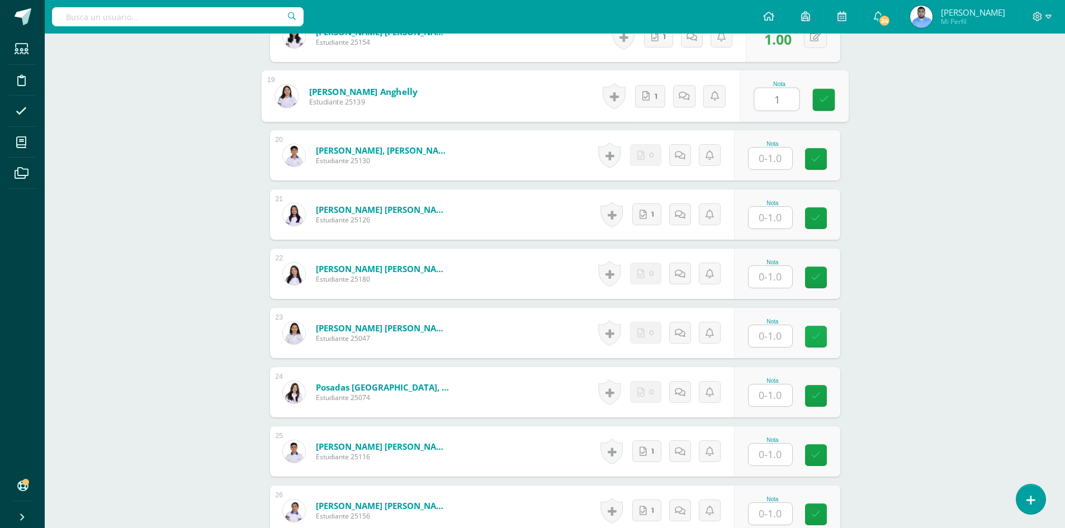
scroll to position [1395, 0]
type input "1"
click at [776, 220] on input "text" at bounding box center [776, 217] width 45 height 22
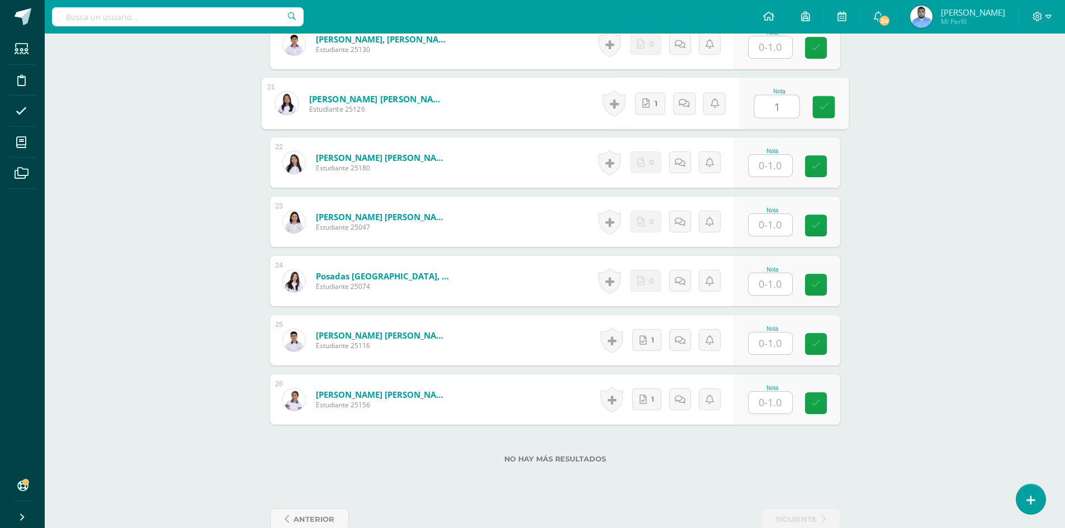
scroll to position [1507, 0]
type input "1"
click at [782, 333] on input "text" at bounding box center [771, 343] width 44 height 22
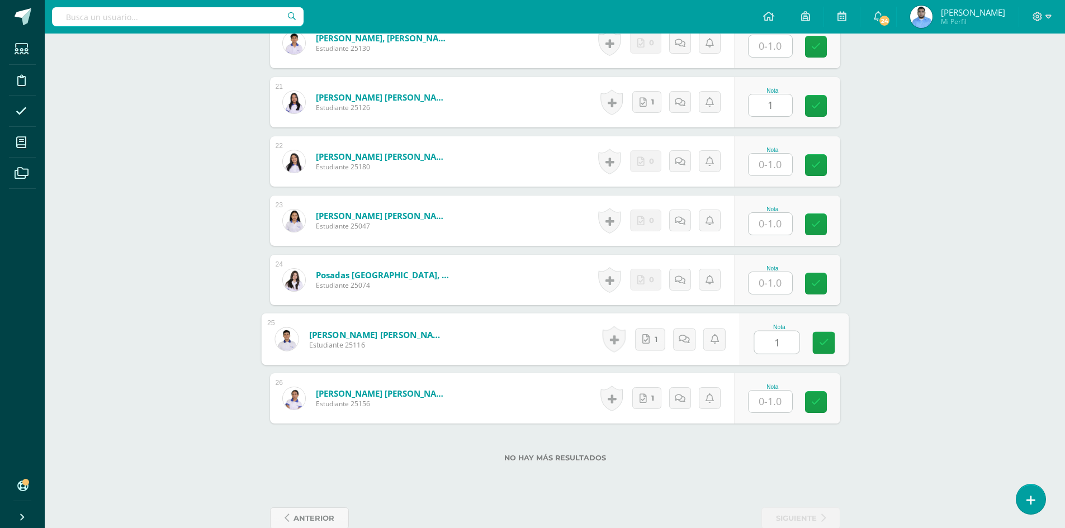
type input "1"
click at [769, 392] on input "text" at bounding box center [771, 402] width 44 height 22
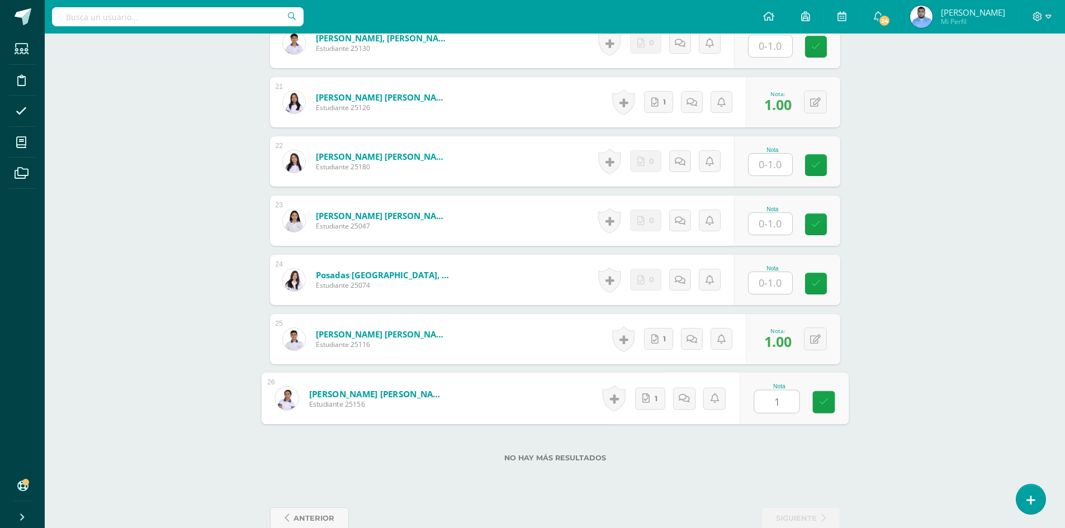
type input "1"
click at [811, 400] on div "Nota 1" at bounding box center [793, 399] width 109 height 52
click at [816, 400] on icon at bounding box center [816, 403] width 10 height 10
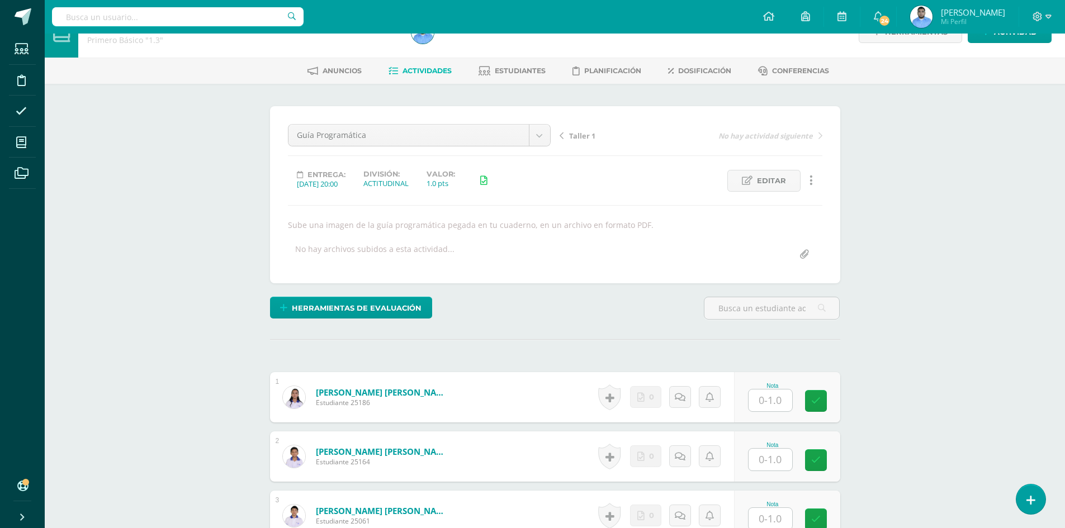
scroll to position [0, 0]
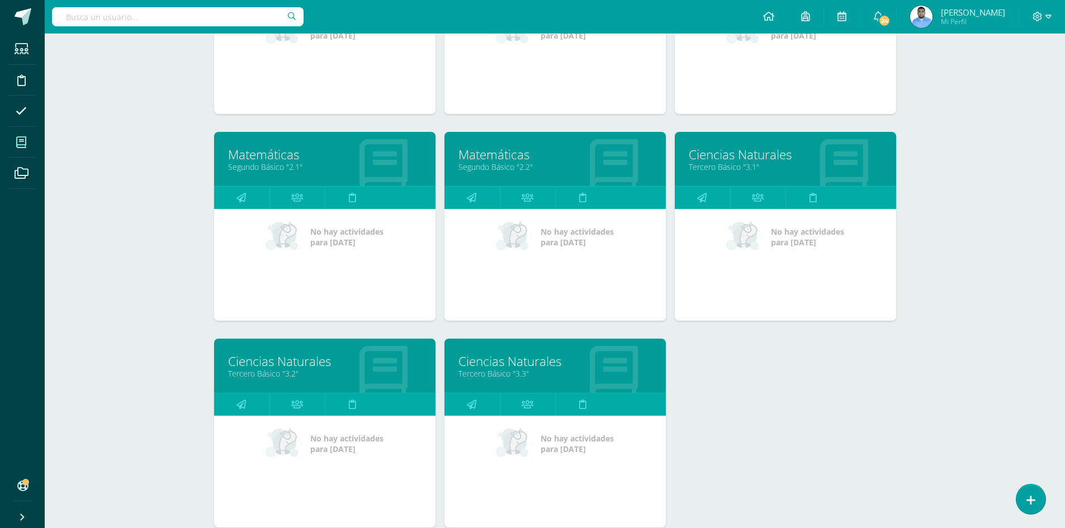
scroll to position [375, 0]
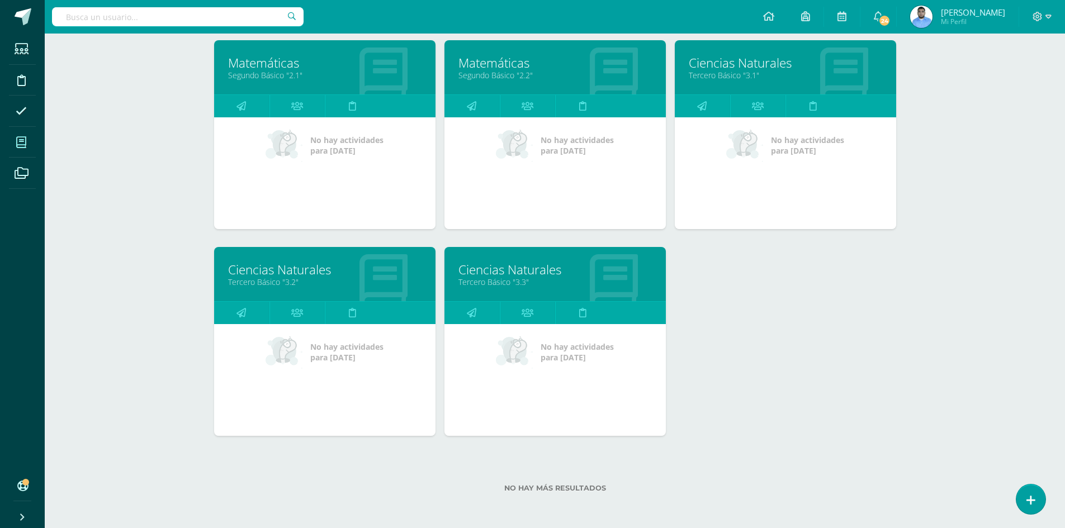
drag, startPoint x: 480, startPoint y: 288, endPoint x: 466, endPoint y: 276, distance: 17.8
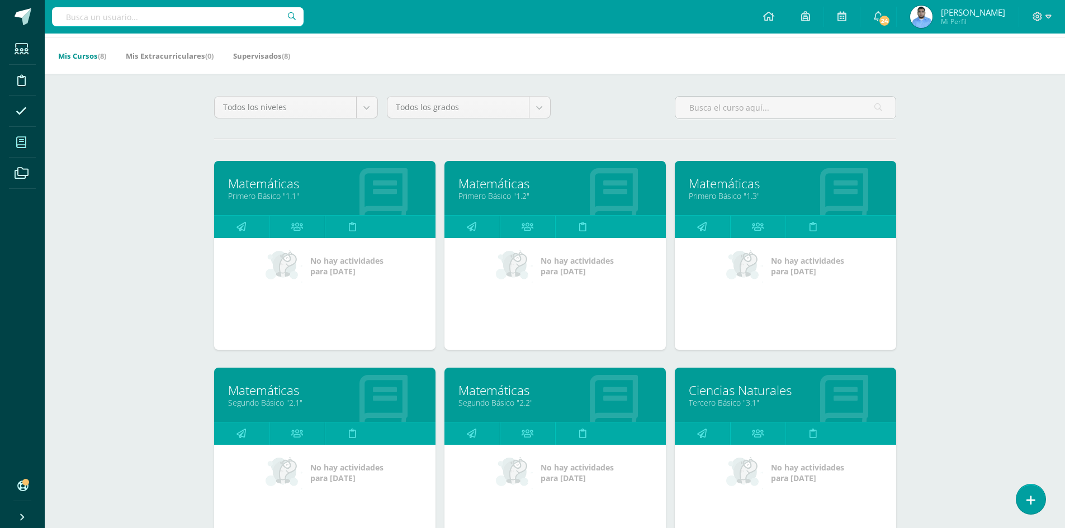
scroll to position [0, 0]
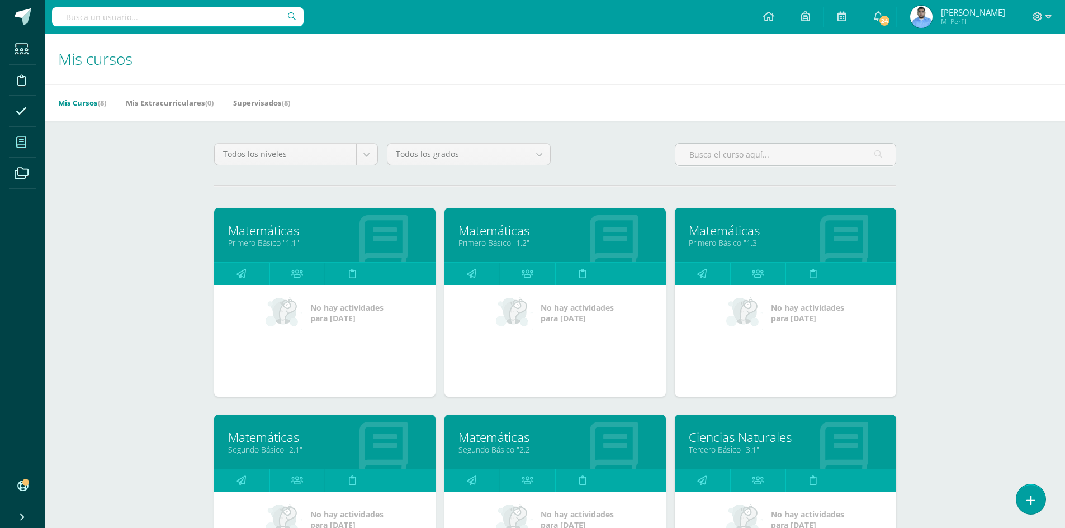
click at [484, 441] on link "Matemáticas" at bounding box center [554, 437] width 193 height 17
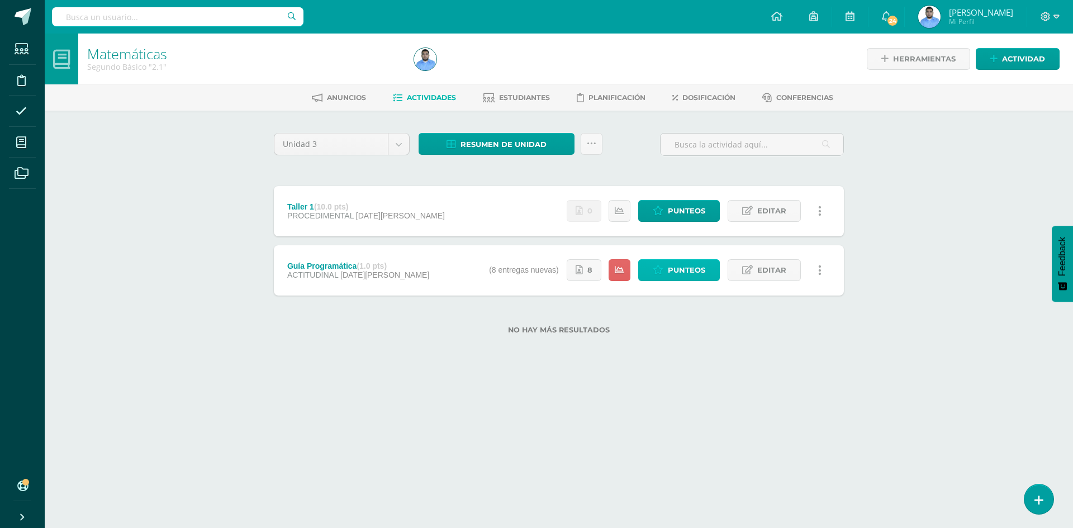
click at [693, 275] on span "Punteos" at bounding box center [686, 270] width 37 height 21
click at [645, 273] on link "Punteos" at bounding box center [679, 270] width 82 height 22
click at [679, 270] on span "Punteos" at bounding box center [686, 270] width 37 height 21
click at [695, 274] on span "Punteos" at bounding box center [686, 270] width 37 height 21
click at [695, 272] on span "Punteos" at bounding box center [686, 270] width 37 height 21
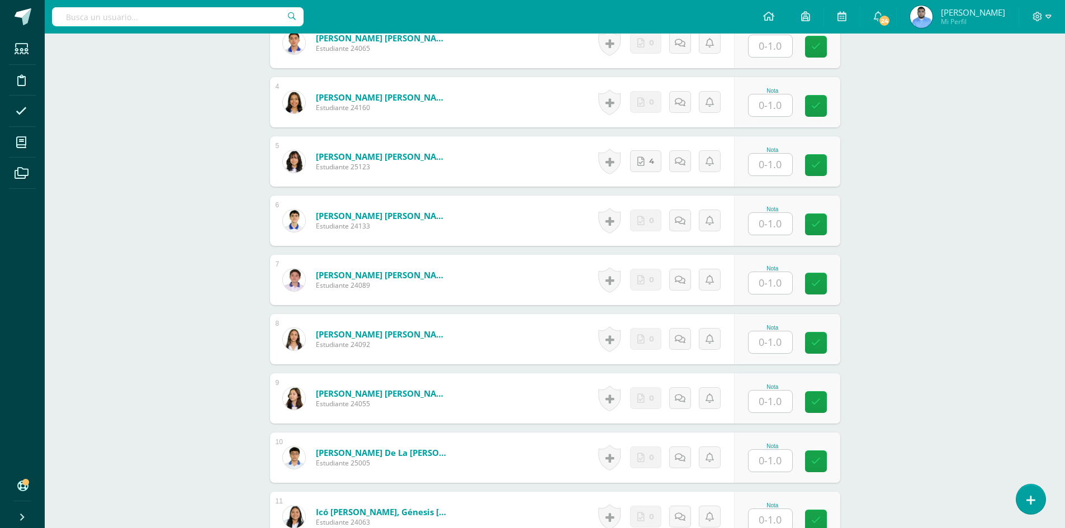
scroll to position [504, 0]
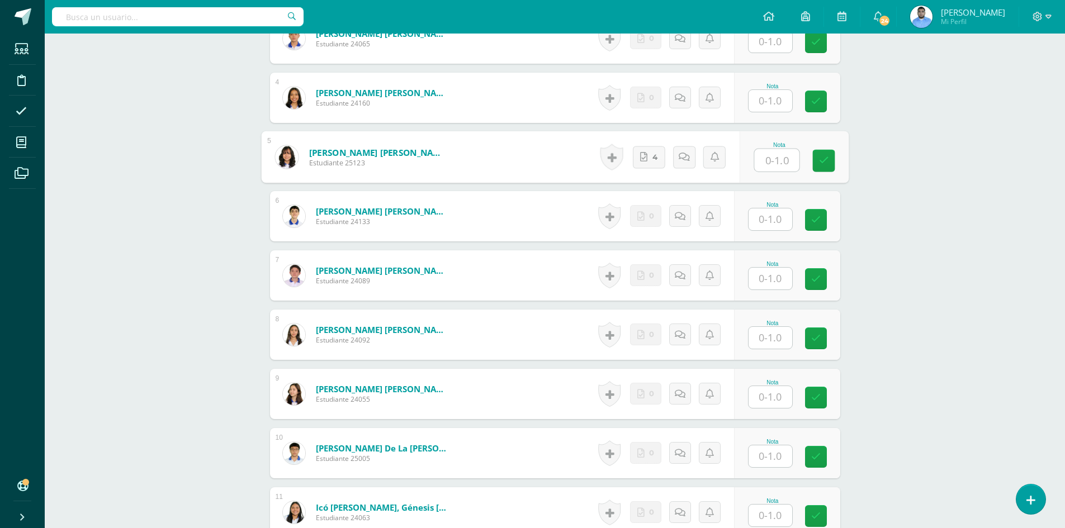
click at [774, 161] on input "text" at bounding box center [776, 160] width 45 height 22
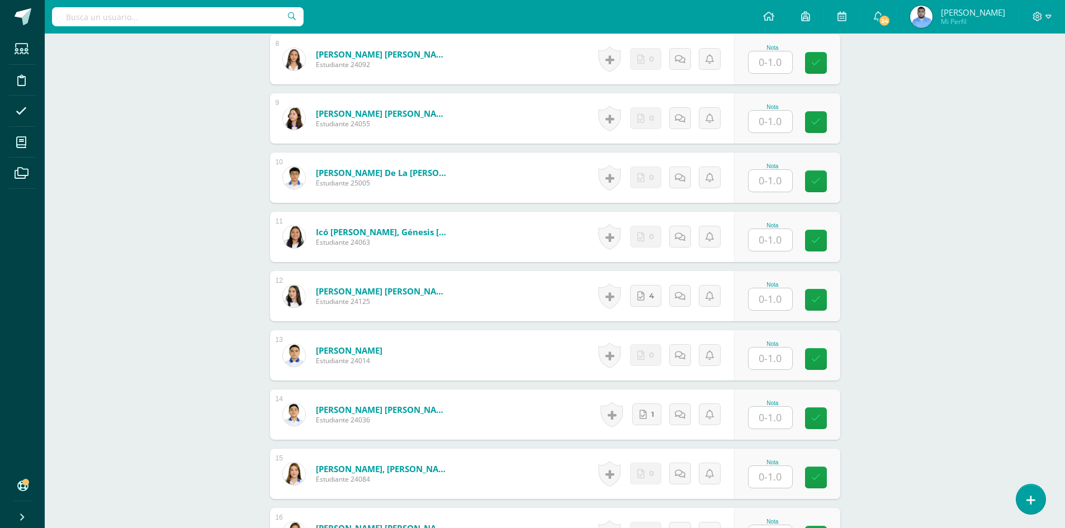
scroll to position [784, 0]
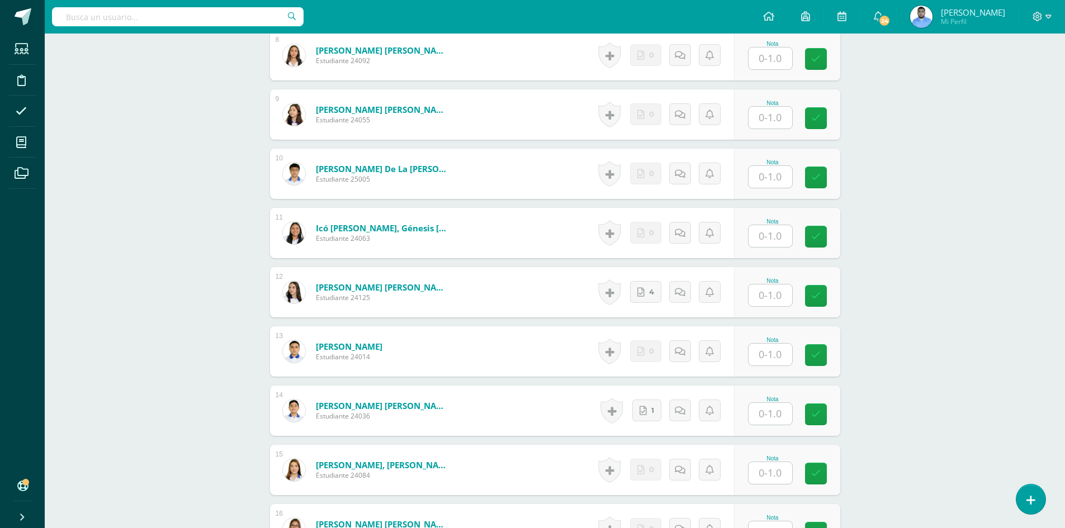
type input "1"
click at [779, 305] on input "text" at bounding box center [771, 296] width 44 height 22
type input "1"
click at [781, 407] on input "text" at bounding box center [771, 414] width 44 height 22
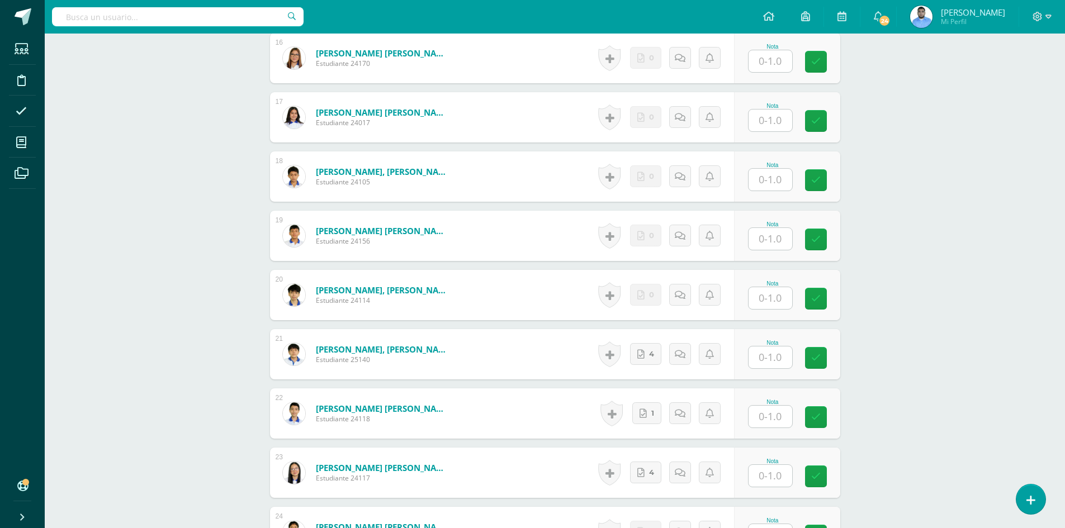
scroll to position [1288, 0]
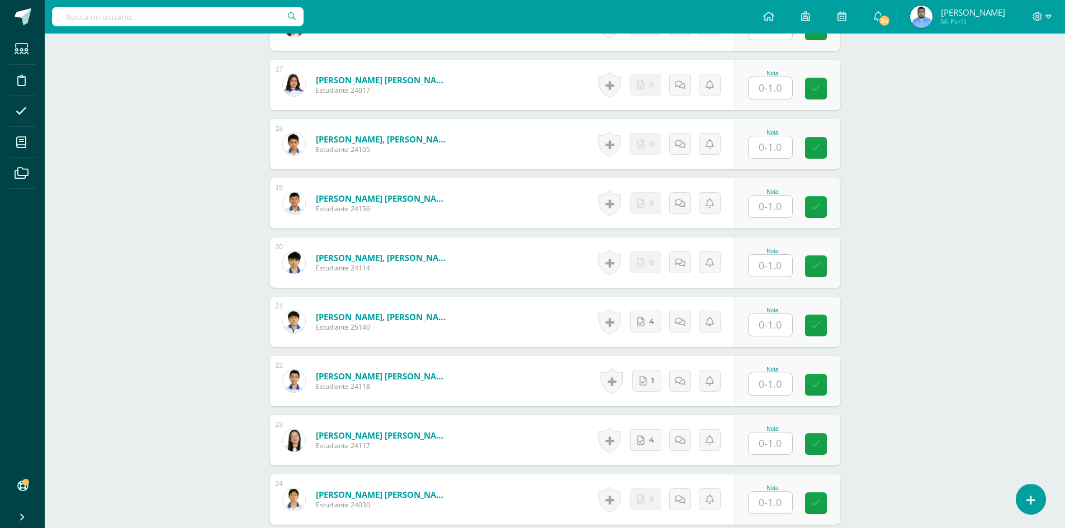
type input "1"
click at [790, 330] on input "text" at bounding box center [771, 325] width 44 height 22
type input "1"
click at [782, 389] on input "text" at bounding box center [771, 384] width 44 height 22
type input "1"
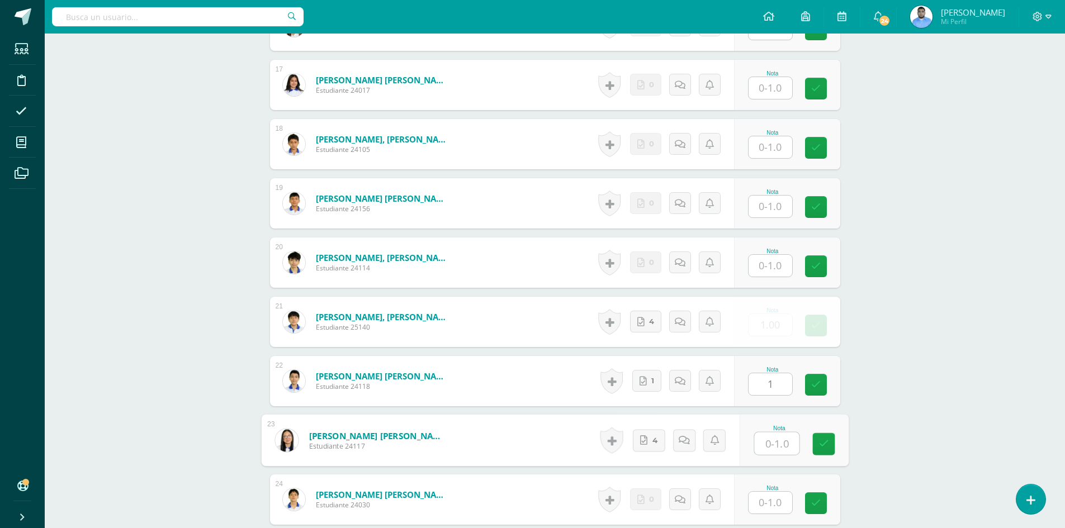
click at [782, 452] on input "text" at bounding box center [776, 444] width 45 height 22
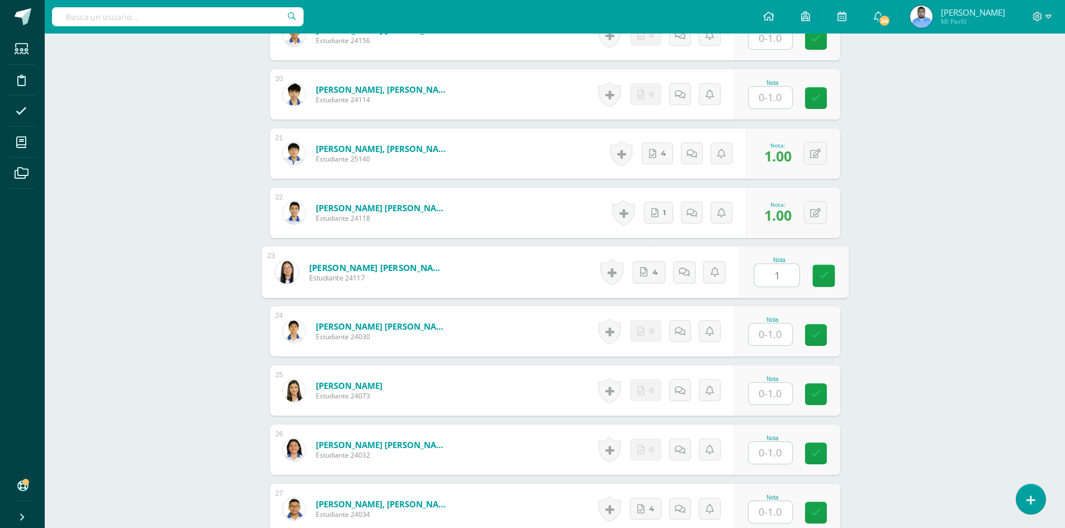
scroll to position [1679, 0]
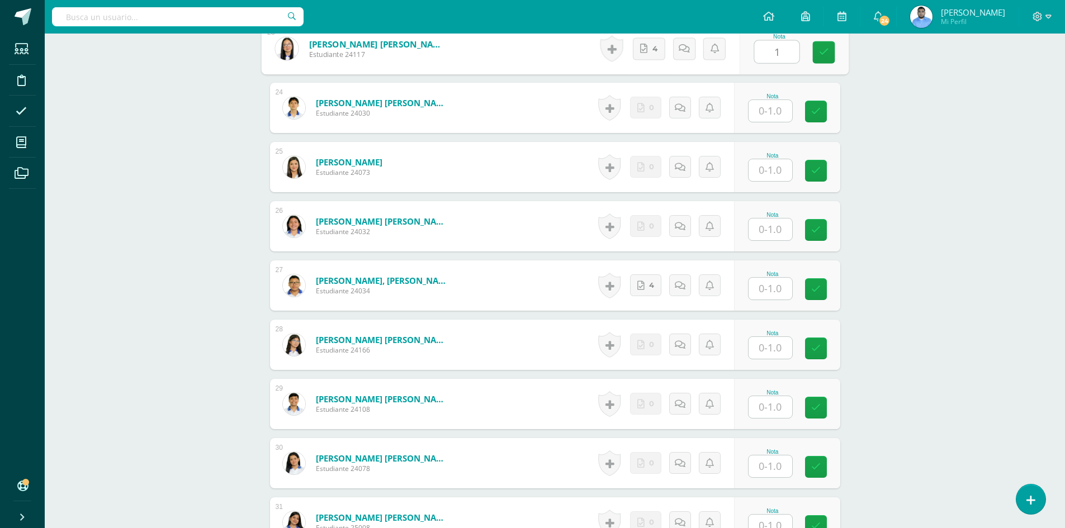
type input "1"
click at [768, 296] on input "text" at bounding box center [771, 289] width 44 height 22
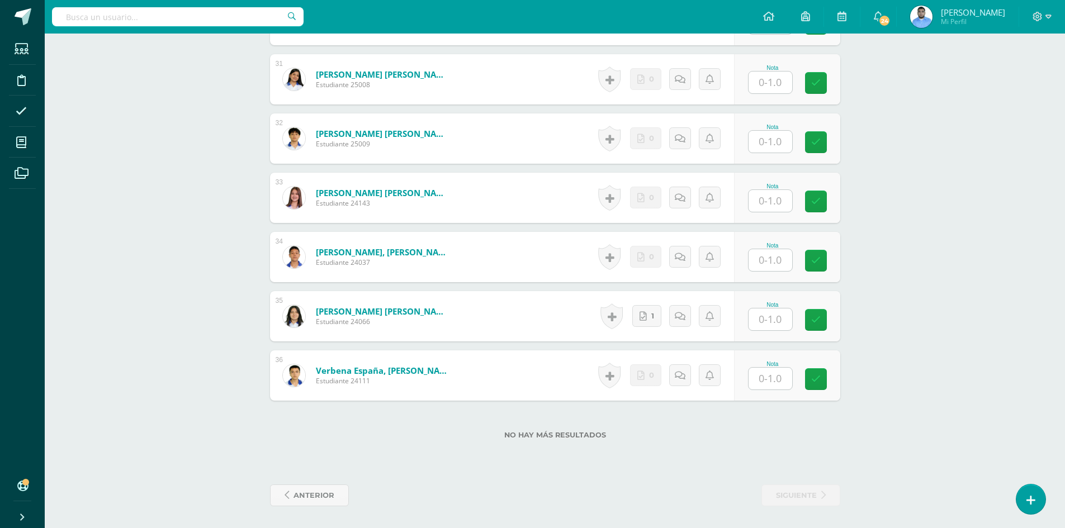
scroll to position [2123, 0]
type input "1"
click at [768, 327] on input "text" at bounding box center [771, 319] width 44 height 22
type input "1"
click at [828, 321] on icon at bounding box center [823, 320] width 10 height 10
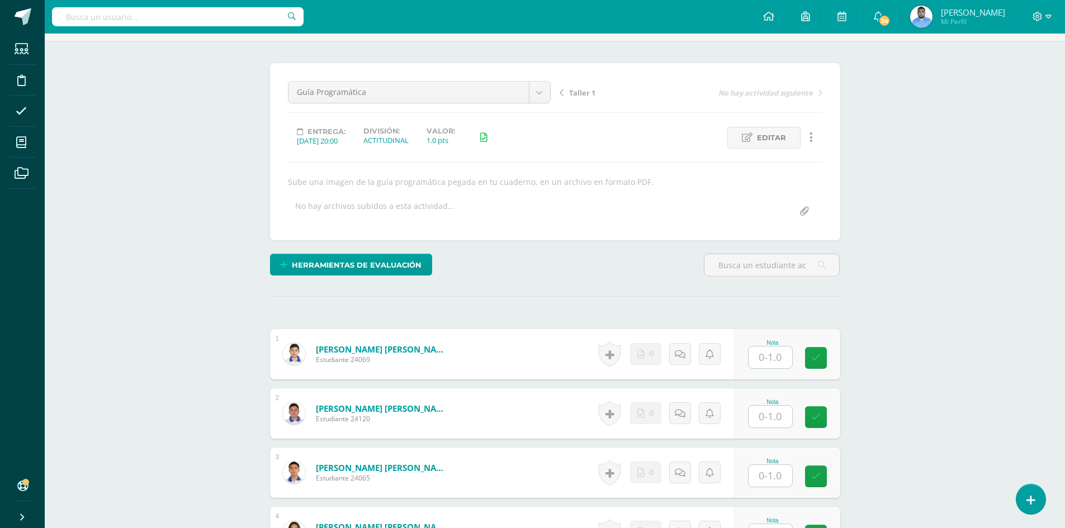
scroll to position [0, 0]
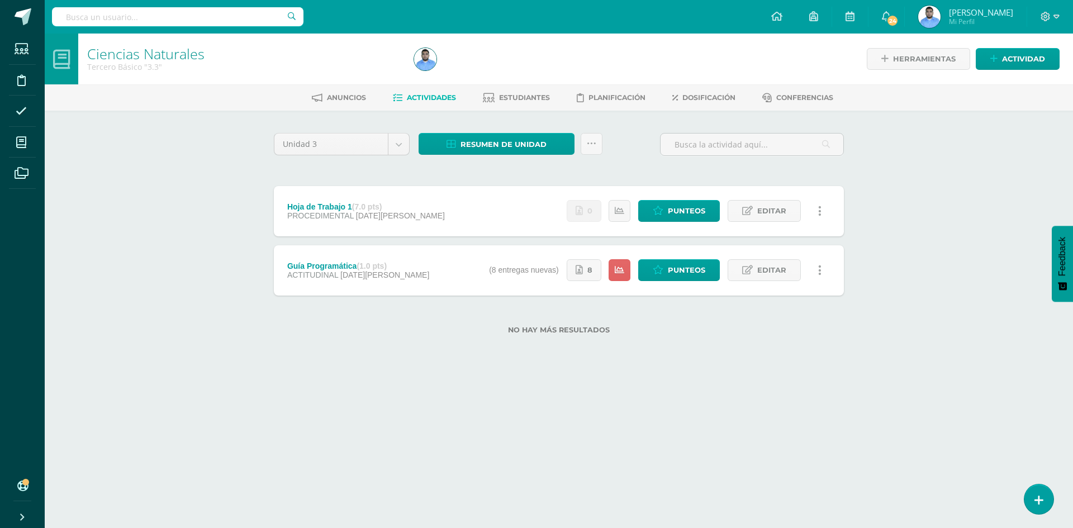
click at [701, 284] on div "Estatus de Actividad: 31 Estudiantes sin calificar 0 Estudiantes con cero Media…" at bounding box center [661, 270] width 366 height 50
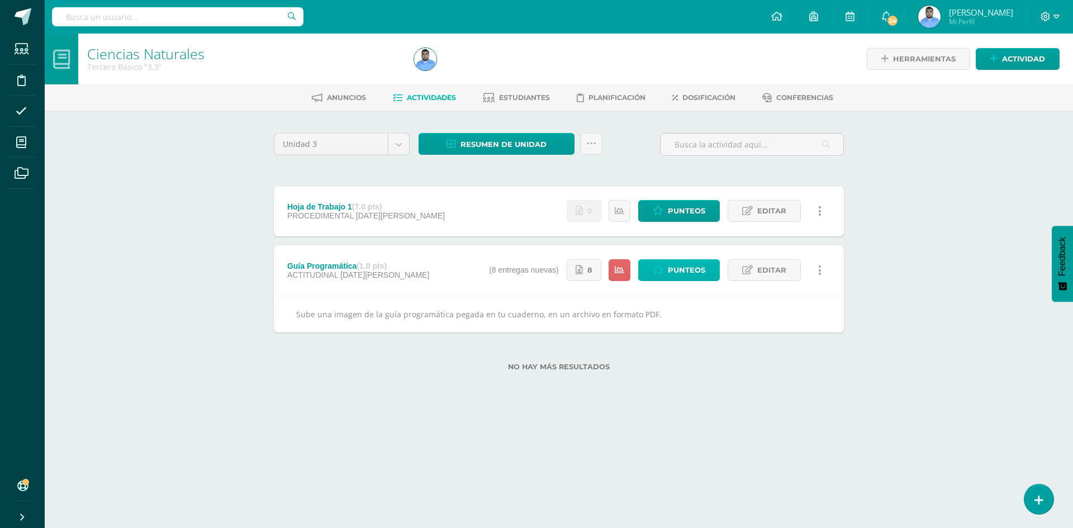
click at [699, 272] on span "Punteos" at bounding box center [686, 270] width 37 height 21
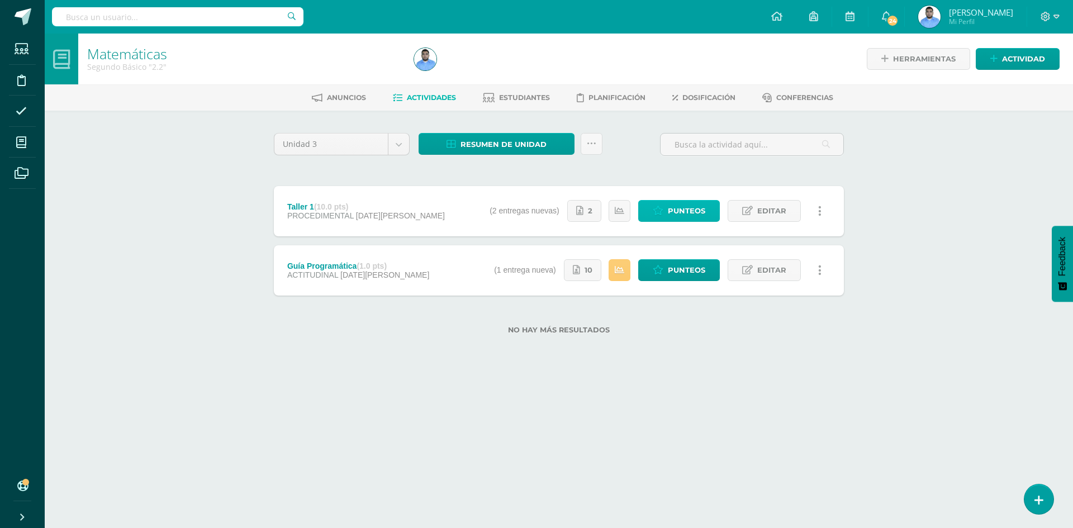
click at [664, 214] on icon at bounding box center [658, 211] width 11 height 10
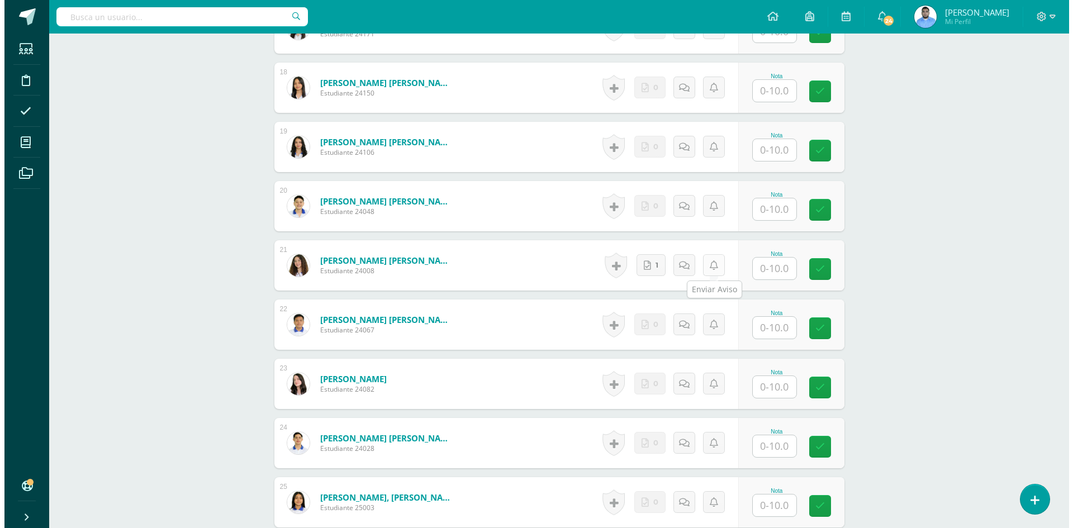
scroll to position [1512, 0]
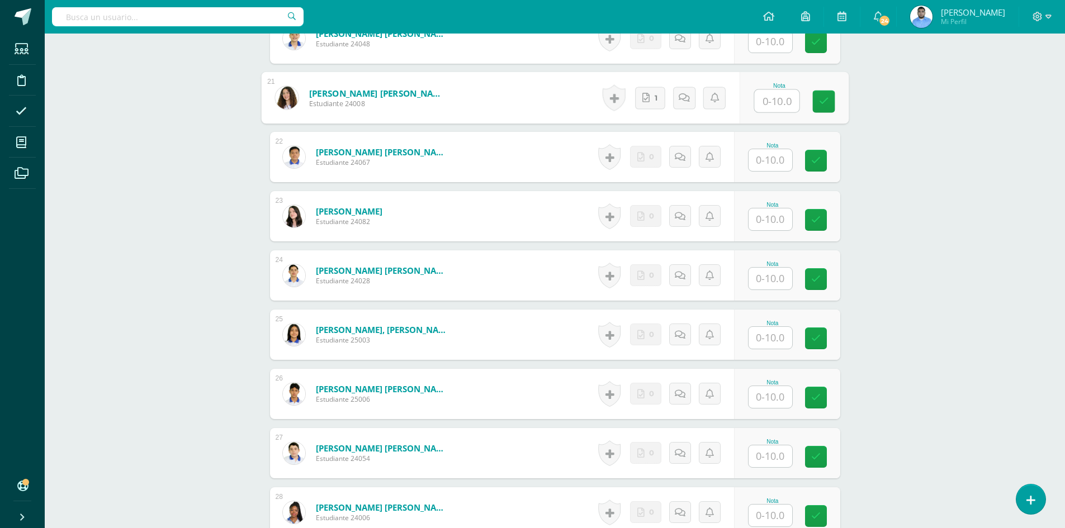
click at [770, 109] on input "text" at bounding box center [776, 101] width 45 height 22
type input "10"
click at [812, 99] on div "Nota 10" at bounding box center [787, 98] width 106 height 50
click at [813, 100] on icon at bounding box center [816, 102] width 10 height 10
click at [620, 91] on link at bounding box center [615, 98] width 22 height 26
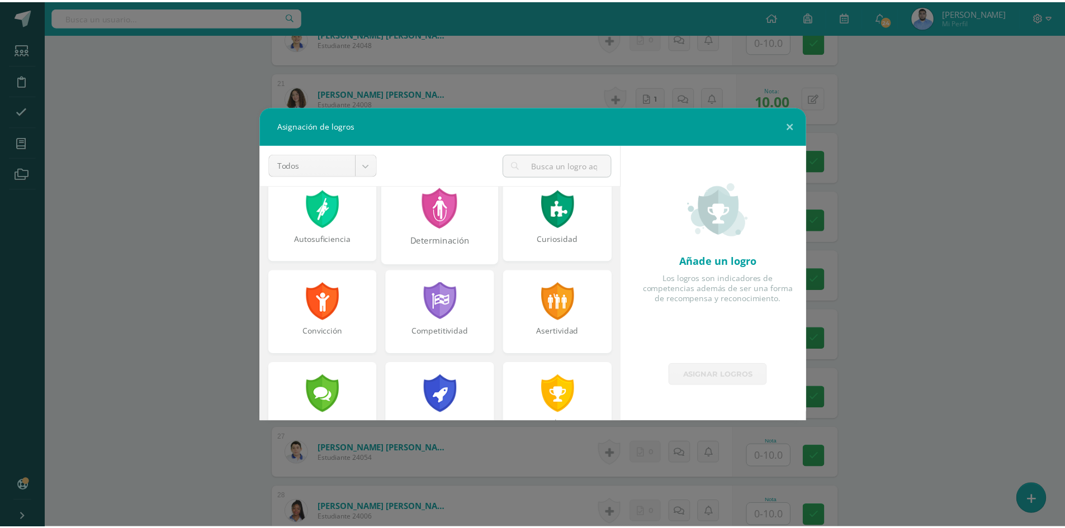
scroll to position [112, 0]
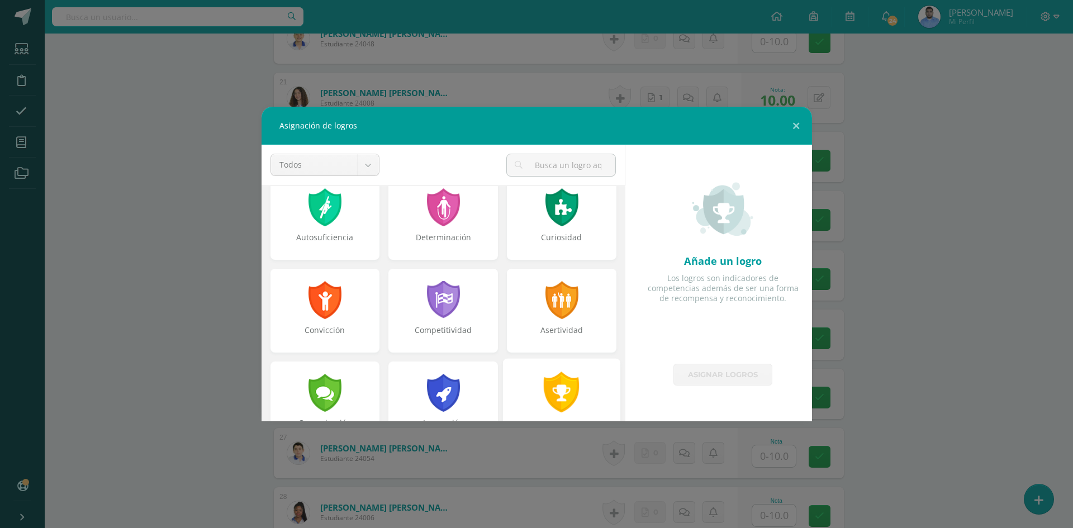
click at [543, 382] on div at bounding box center [562, 392] width 39 height 41
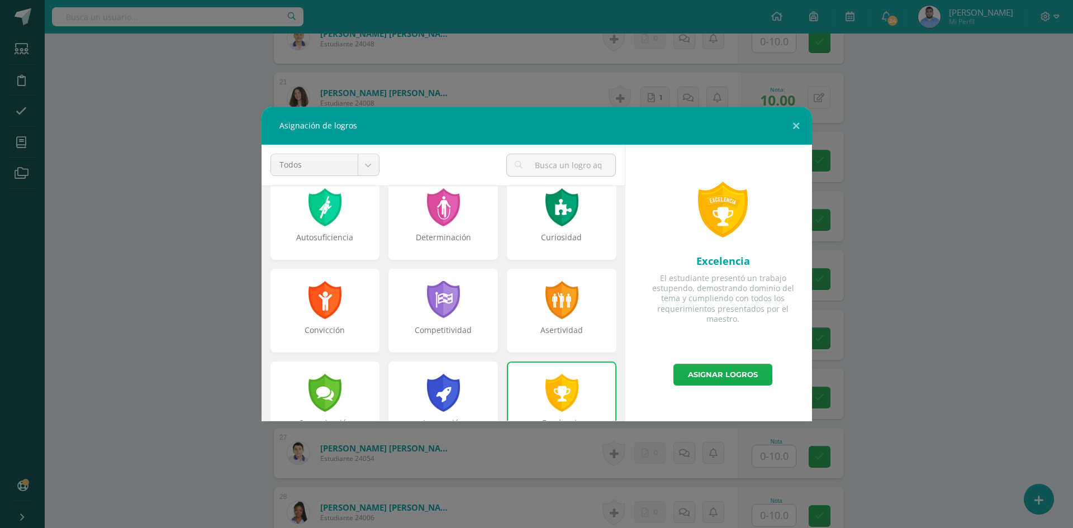
click at [694, 378] on link "Asignar logros" at bounding box center [723, 375] width 99 height 22
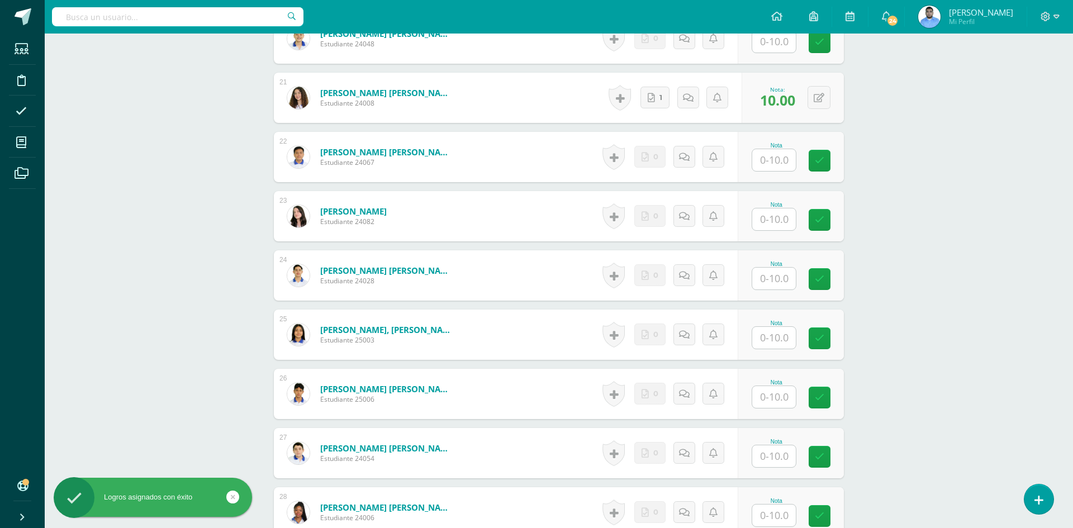
click at [873, 332] on div "Asignación de logros Todos Todos Respeto Pasión Trabajo original Autosuficienci…" at bounding box center [536, 264] width 1064 height 315
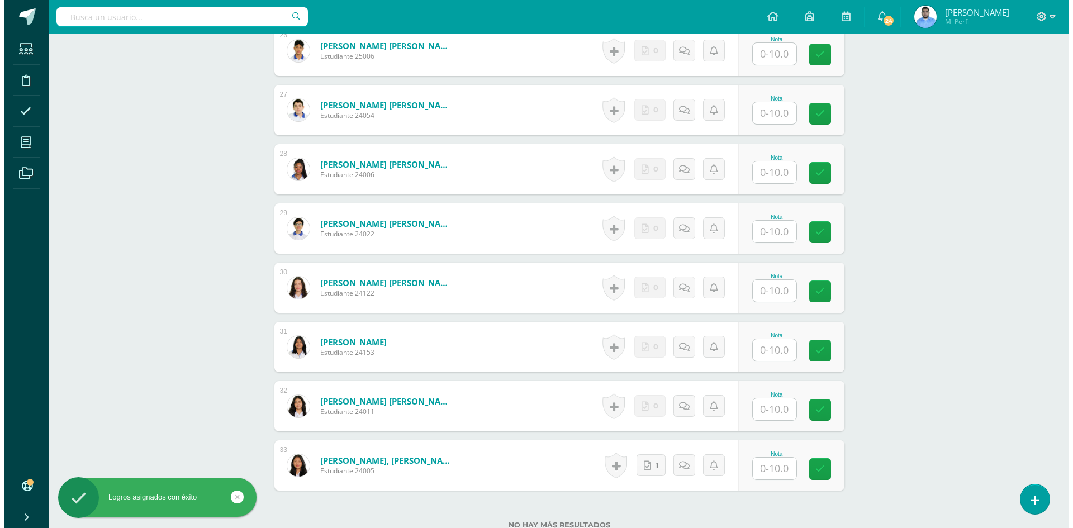
scroll to position [1946, 0]
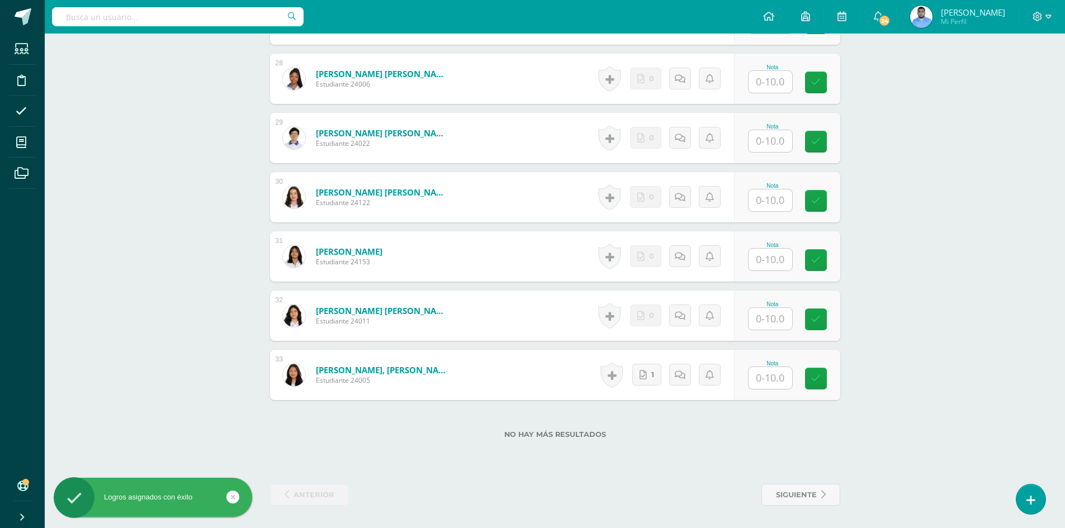
click at [791, 379] on input "text" at bounding box center [771, 378] width 44 height 22
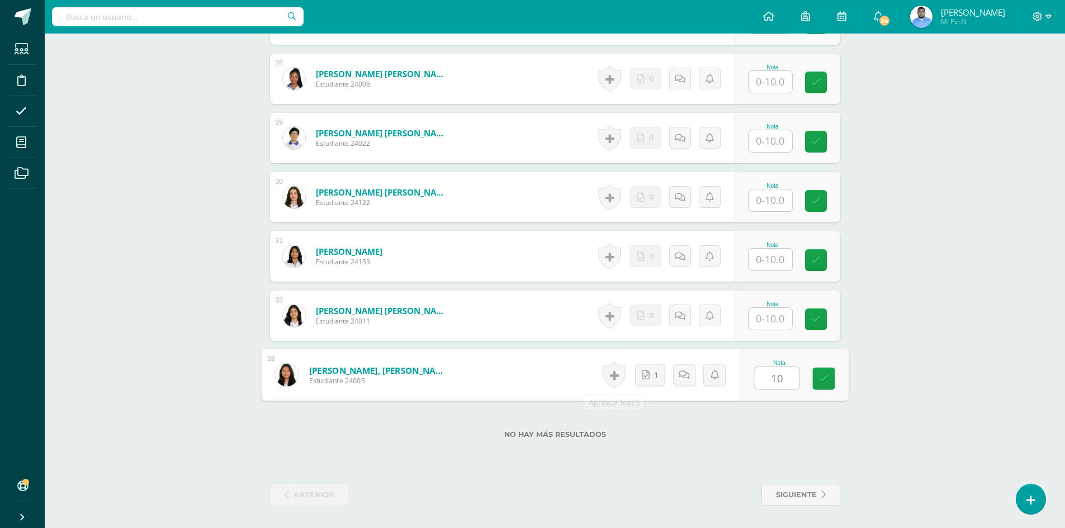
type input "10"
click at [617, 370] on link at bounding box center [613, 375] width 23 height 26
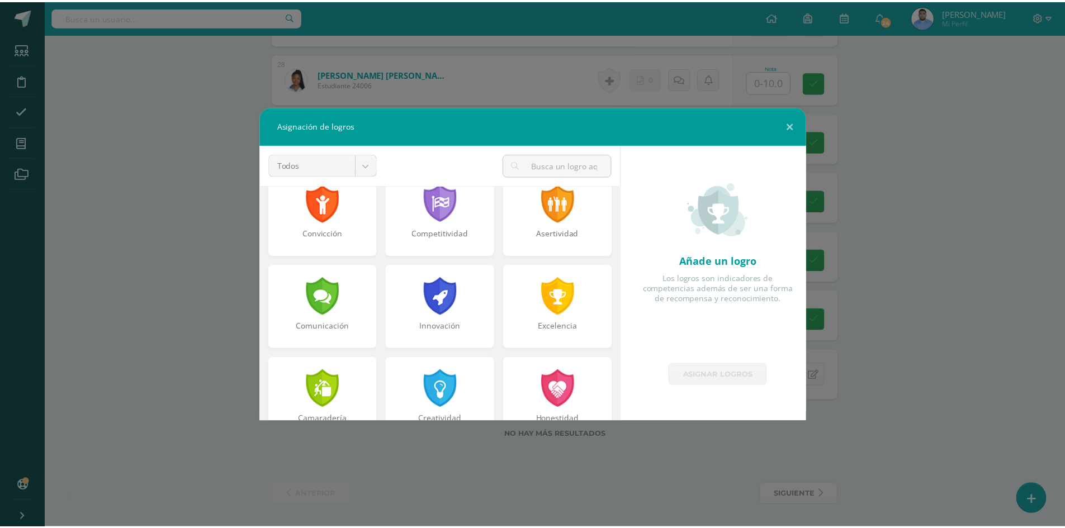
scroll to position [224, 0]
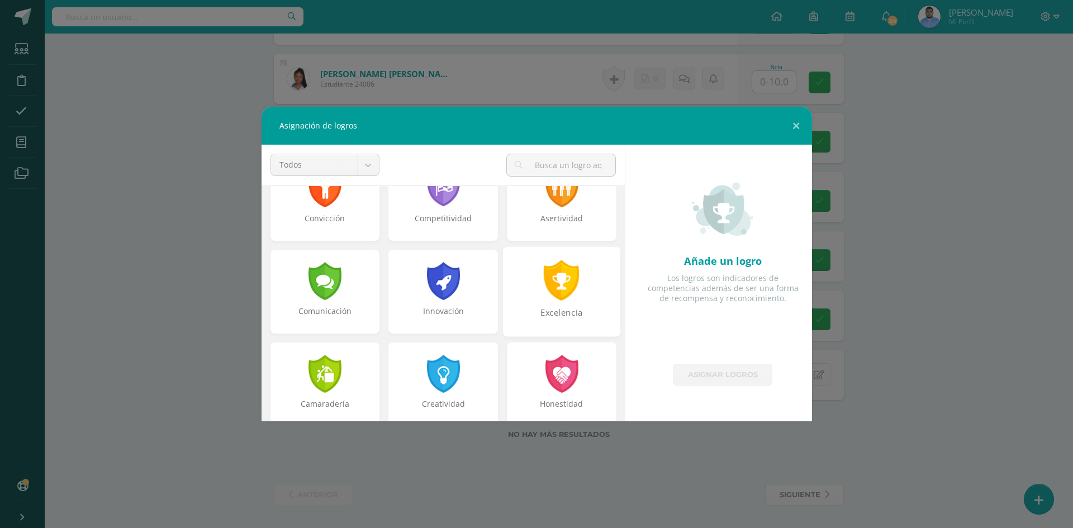
click at [575, 315] on div "Excelencia" at bounding box center [561, 319] width 115 height 24
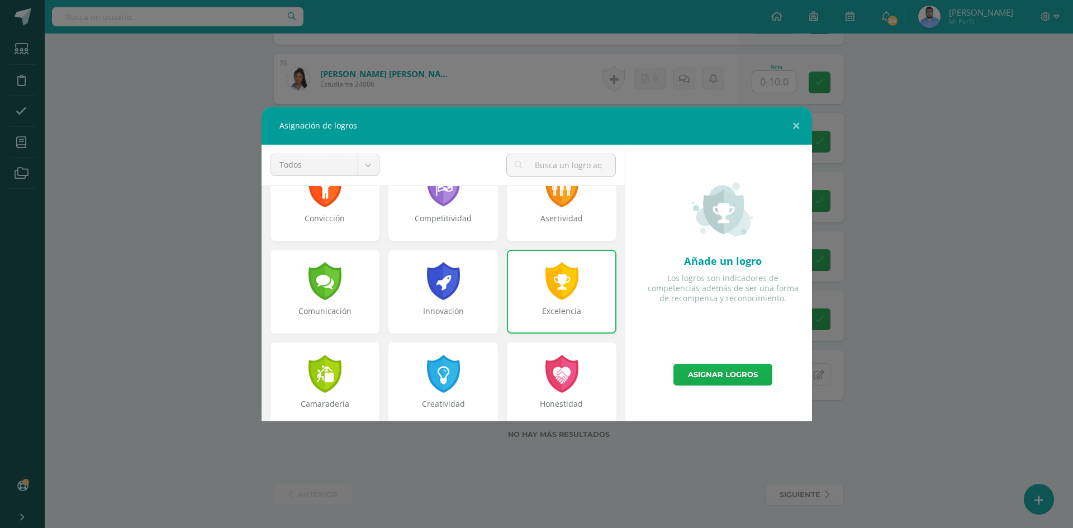
click at [747, 383] on link "Asignar logros" at bounding box center [723, 375] width 99 height 22
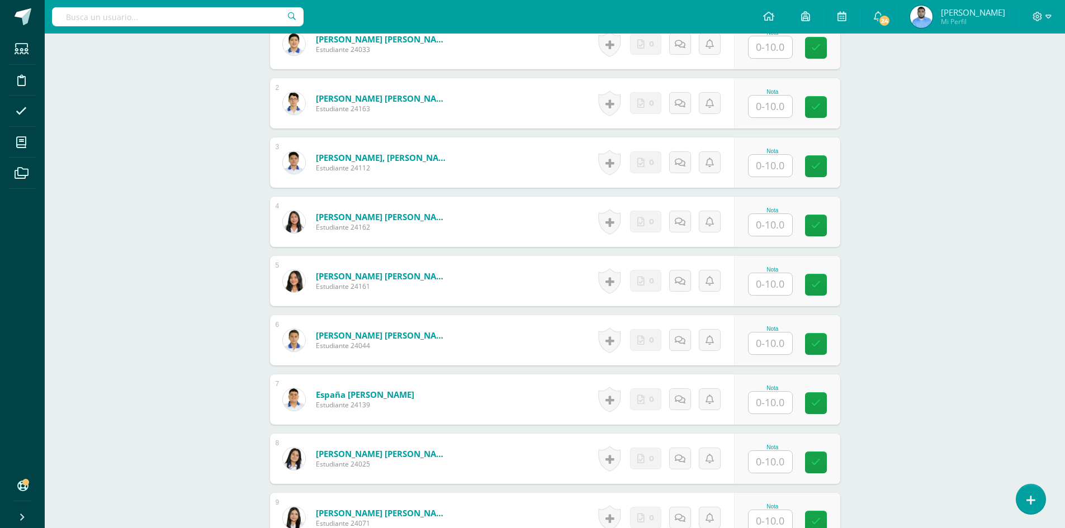
scroll to position [0, 0]
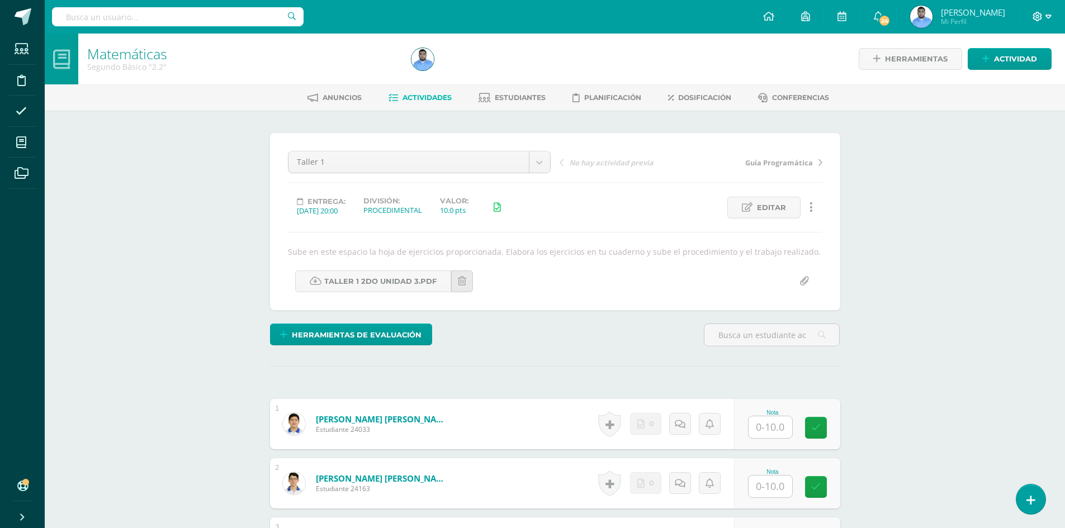
click at [1035, 18] on icon at bounding box center [1038, 17] width 10 height 10
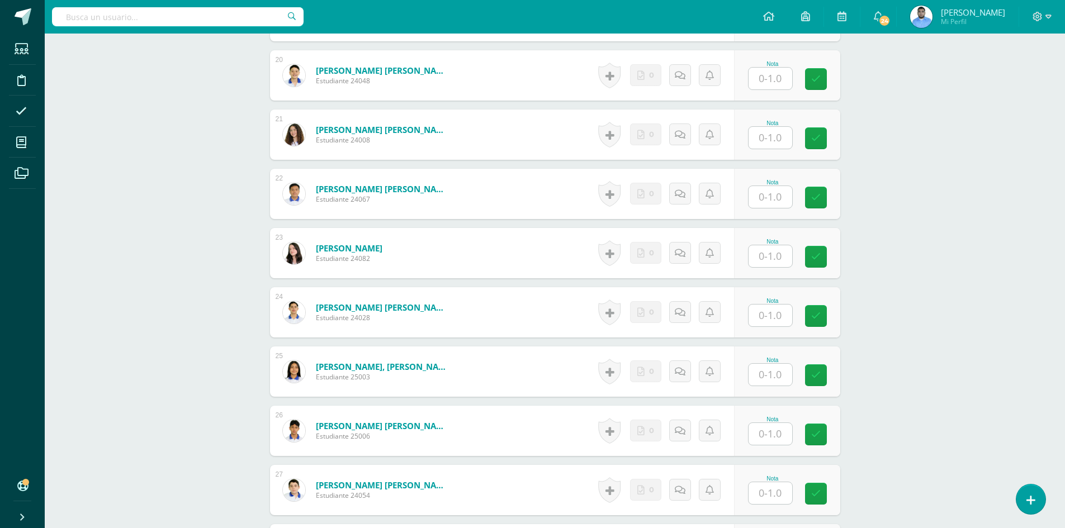
scroll to position [1195, 0]
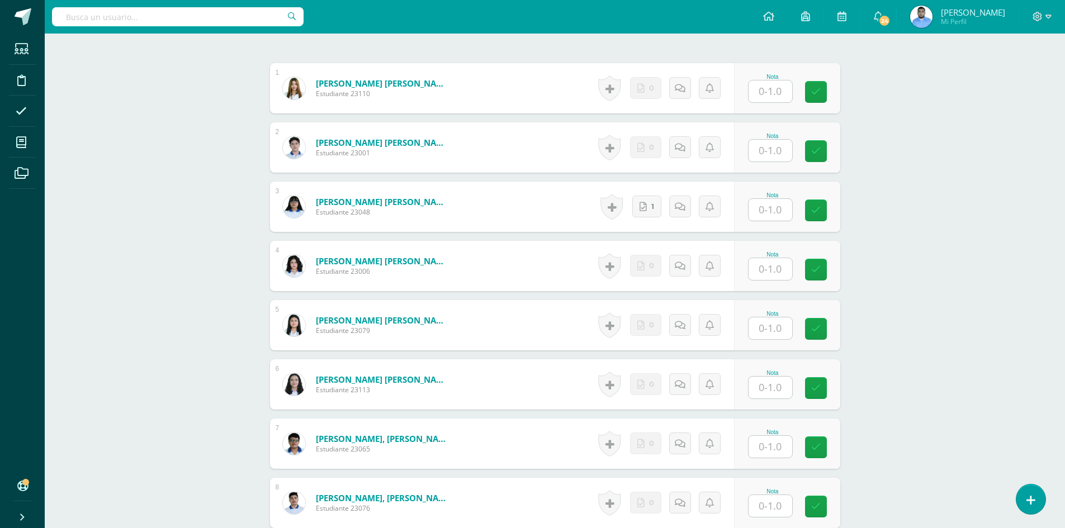
click at [761, 207] on input "text" at bounding box center [771, 210] width 44 height 22
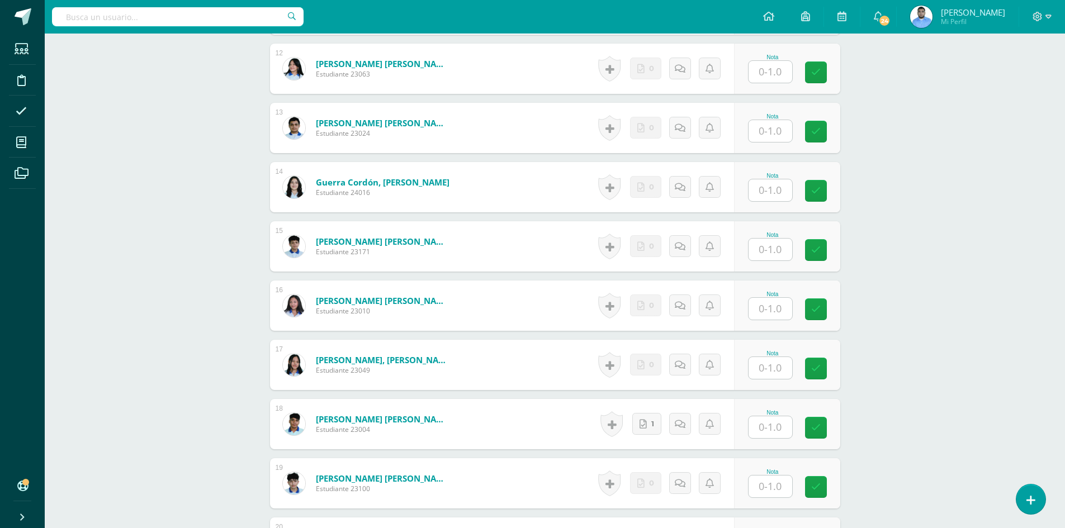
scroll to position [1171, 0]
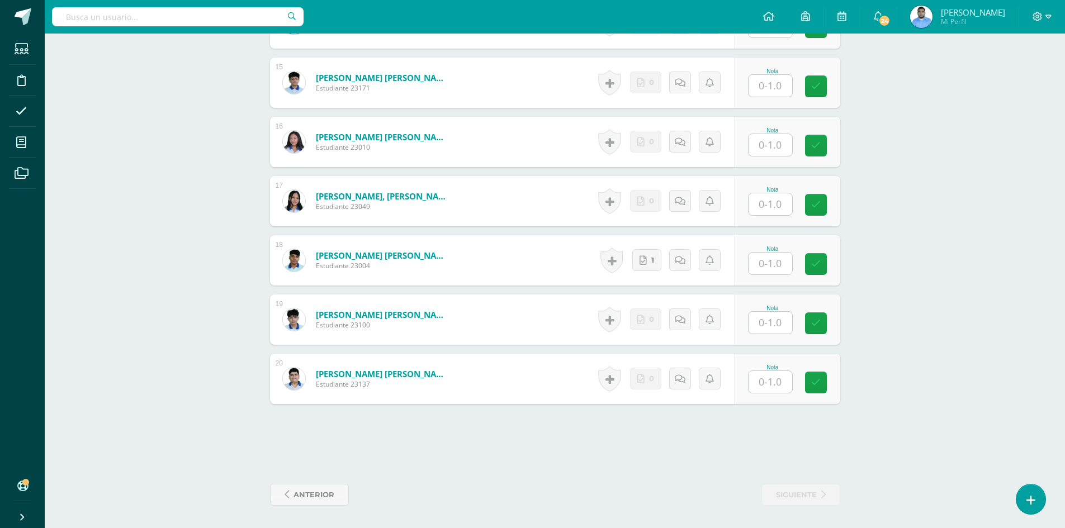
type input "1"
click at [765, 266] on input "text" at bounding box center [771, 264] width 44 height 22
type input "1"
click at [813, 259] on link at bounding box center [823, 264] width 22 height 22
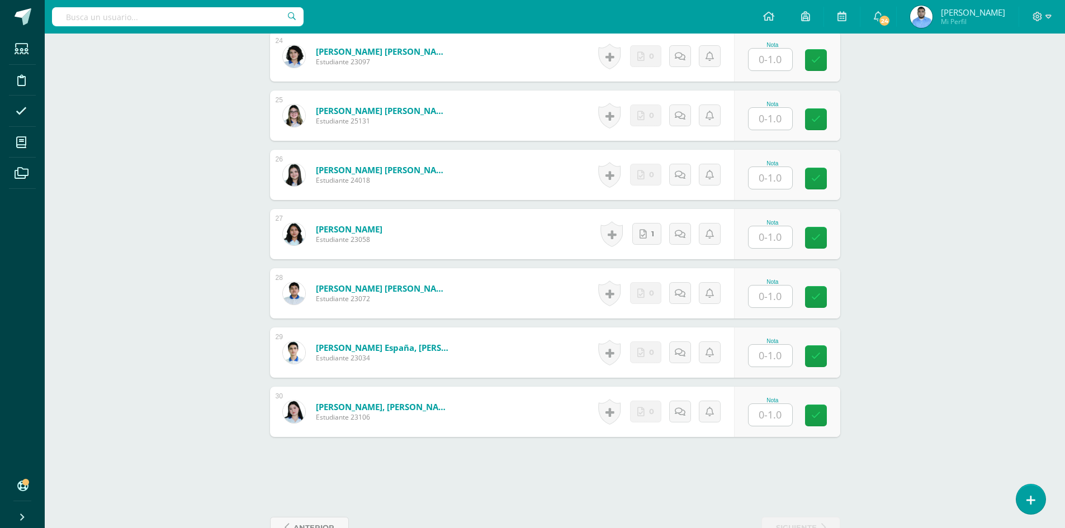
scroll to position [1764, 0]
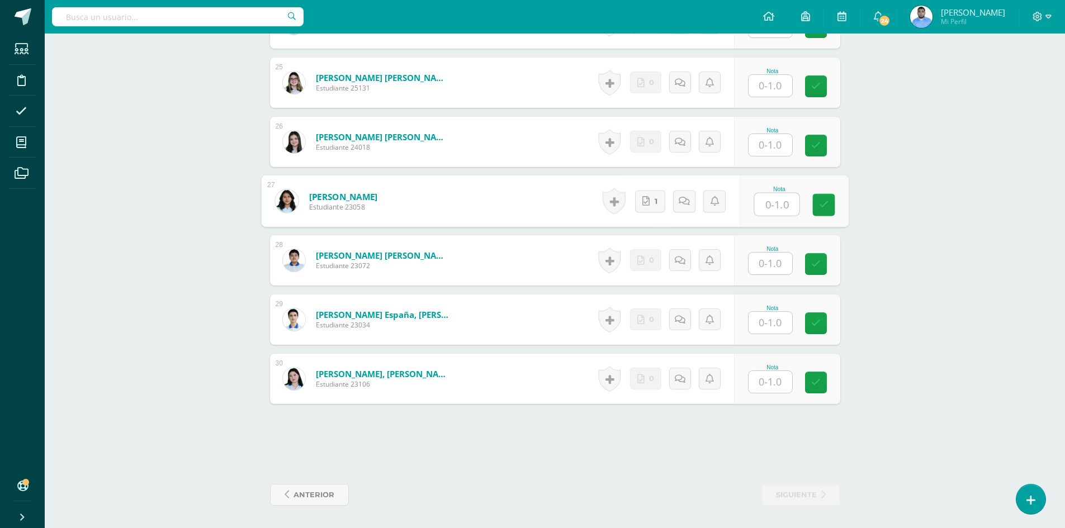
click at [765, 198] on input "text" at bounding box center [776, 204] width 45 height 22
type input "1"
click at [818, 198] on link at bounding box center [823, 205] width 22 height 22
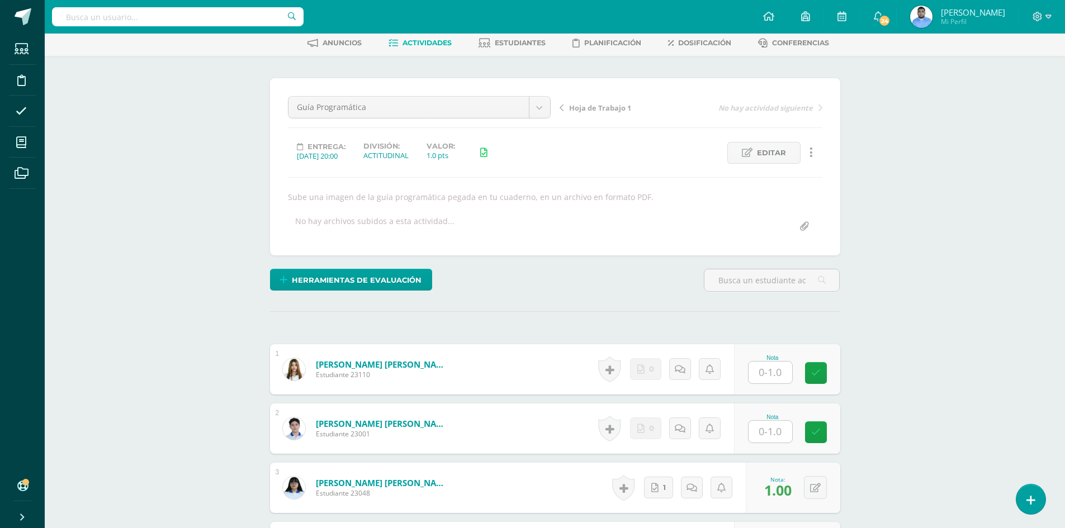
scroll to position [0, 0]
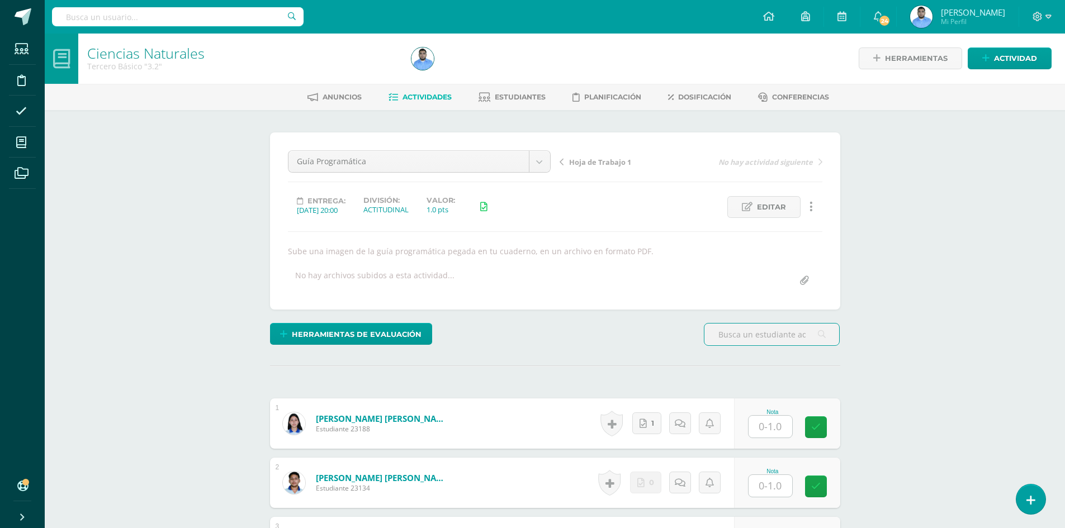
scroll to position [224, 0]
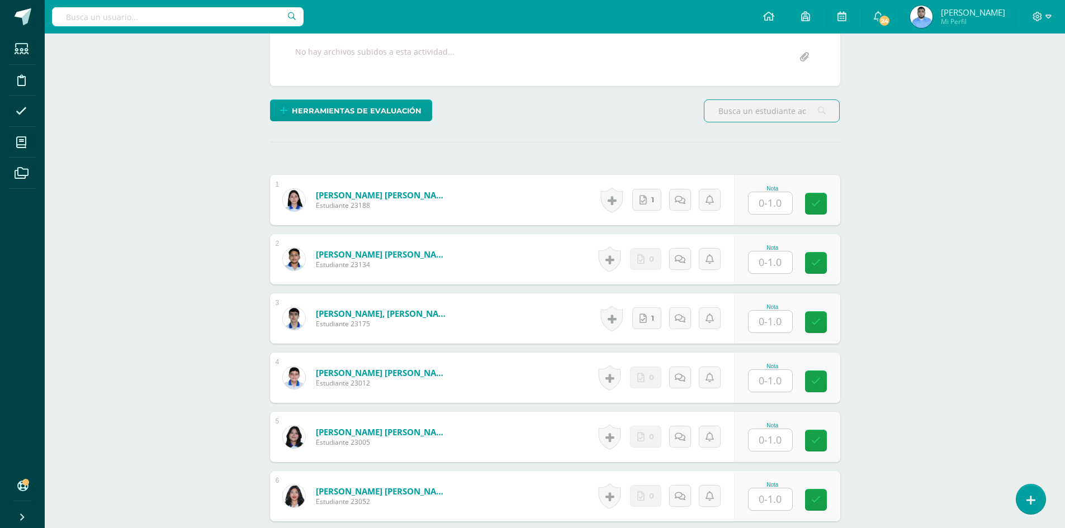
click at [773, 196] on input "text" at bounding box center [771, 203] width 44 height 22
type input "1"
click at [783, 308] on div "Nota" at bounding box center [772, 307] width 49 height 6
click at [768, 328] on input "text" at bounding box center [771, 322] width 44 height 22
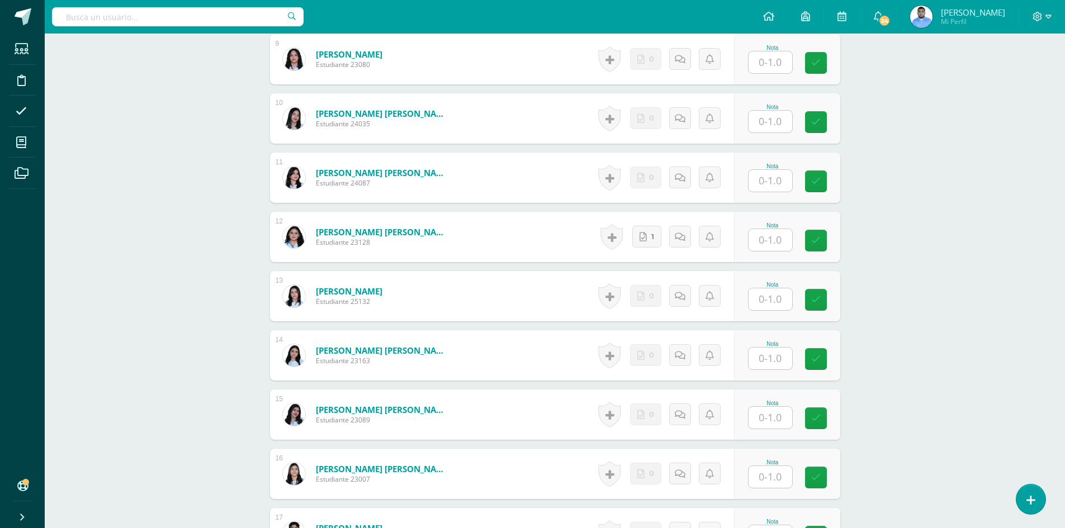
type input "1"
click at [765, 247] on input "text" at bounding box center [776, 240] width 45 height 22
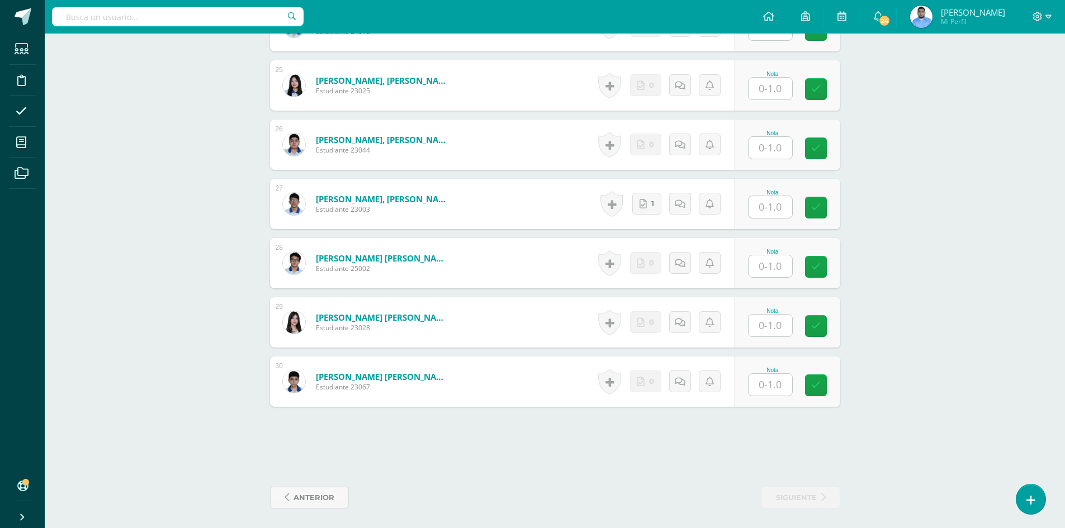
scroll to position [1764, 0]
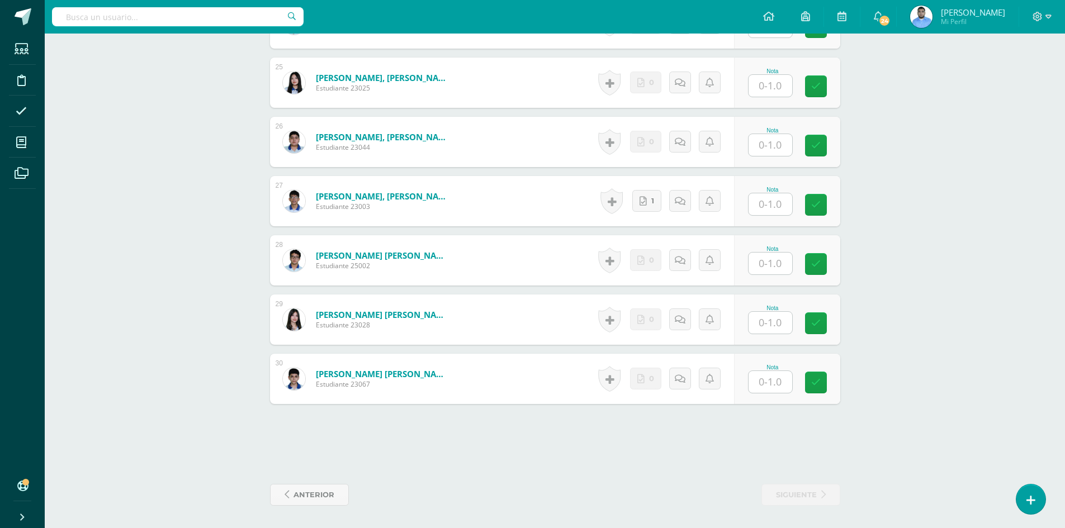
type input "1"
click at [776, 210] on input "text" at bounding box center [771, 204] width 44 height 22
type input "1"
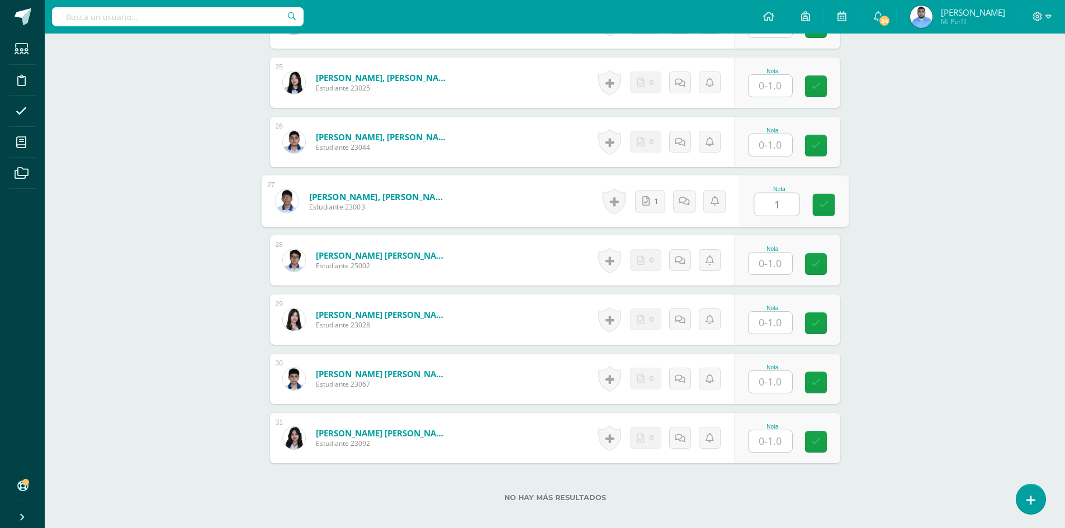
scroll to position [1764, 0]
click at [822, 207] on icon at bounding box center [823, 205] width 10 height 10
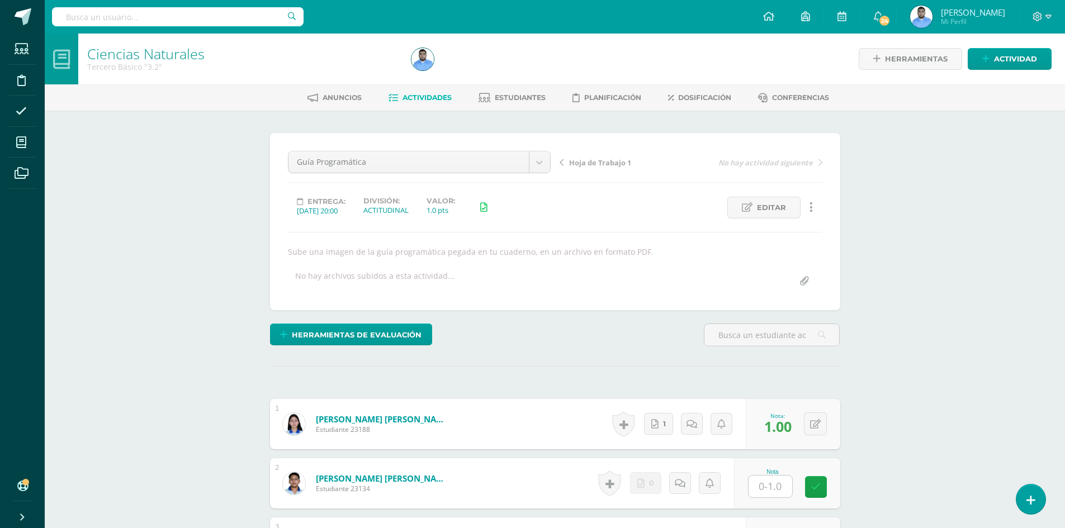
scroll to position [280, 0]
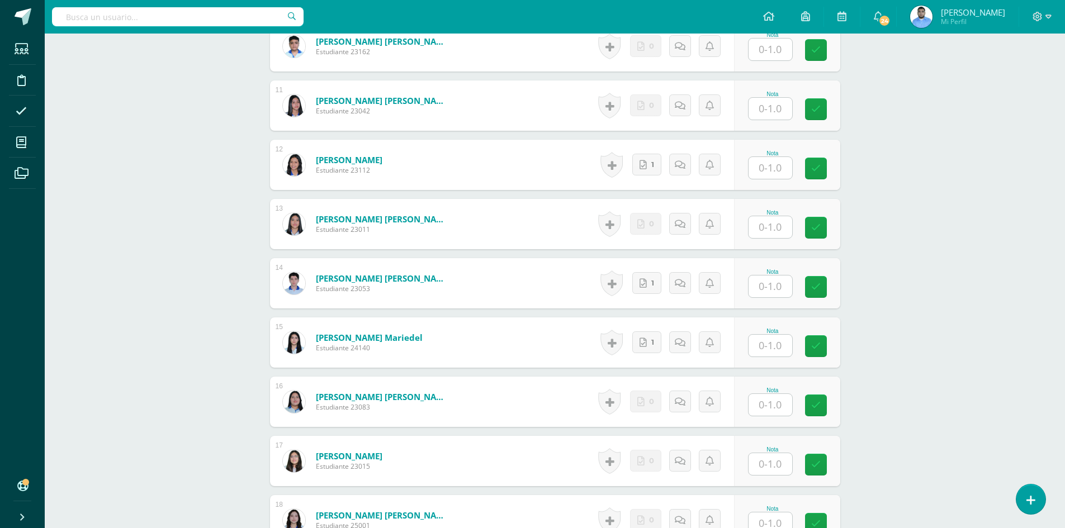
scroll to position [953, 0]
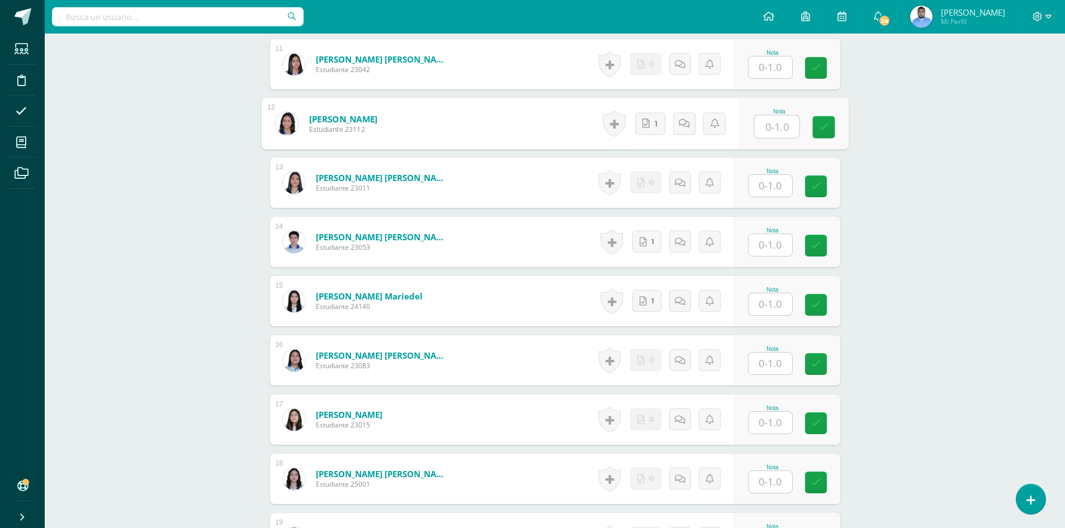
click at [774, 116] on input "text" at bounding box center [776, 127] width 45 height 22
type input "1"
click at [762, 250] on input "text" at bounding box center [776, 245] width 45 height 22
type input "1"
click at [777, 297] on input "text" at bounding box center [771, 305] width 44 height 22
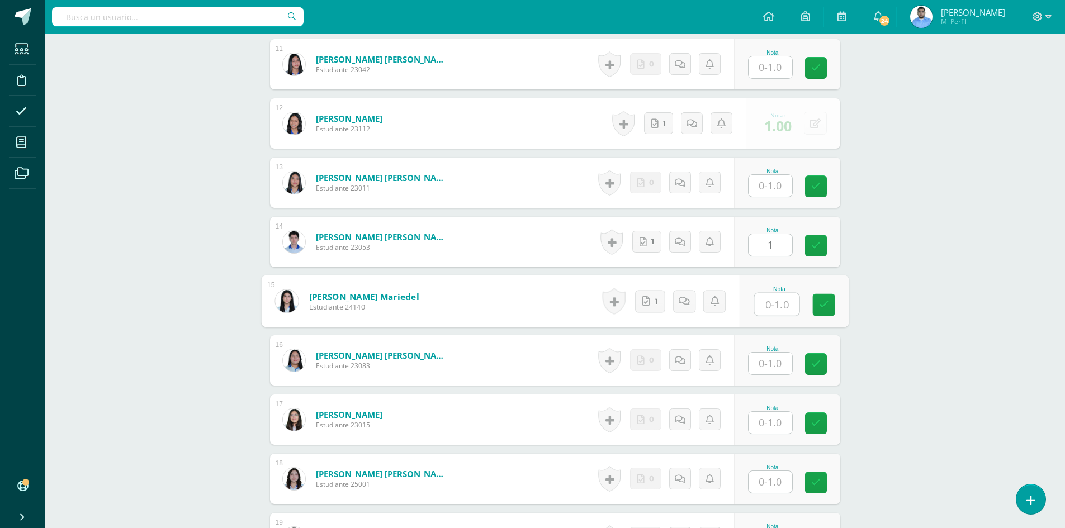
type input "1"
click at [821, 303] on icon at bounding box center [823, 305] width 10 height 10
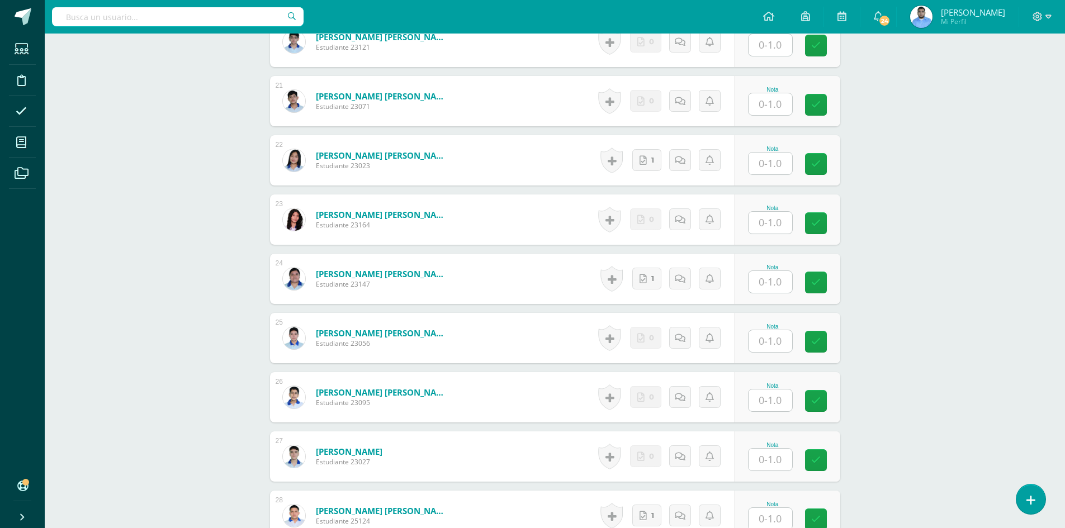
scroll to position [1512, 0]
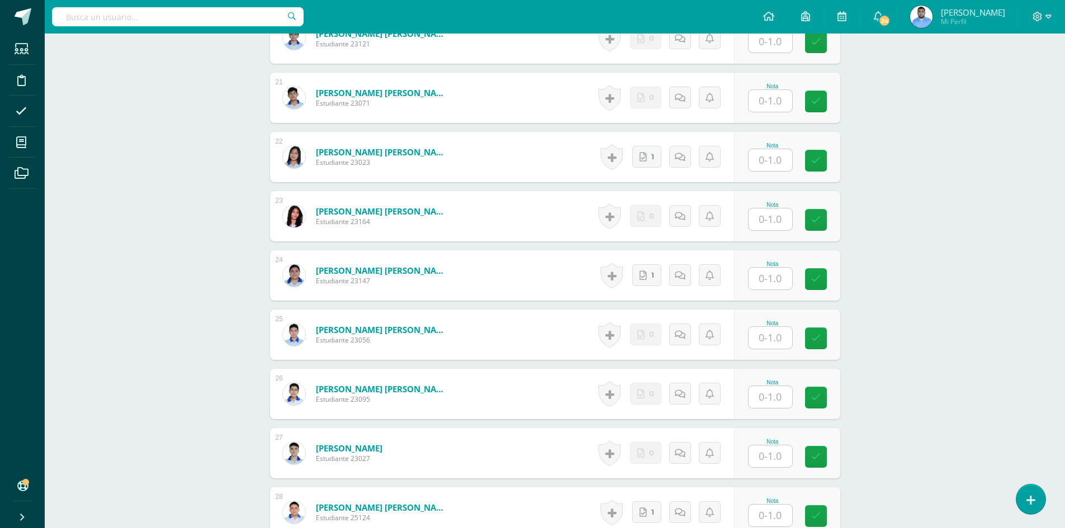
click at [786, 157] on input "text" at bounding box center [771, 160] width 44 height 22
type input "1"
click at [788, 270] on input "text" at bounding box center [771, 279] width 44 height 22
type input "1"
click at [821, 285] on link at bounding box center [823, 279] width 22 height 22
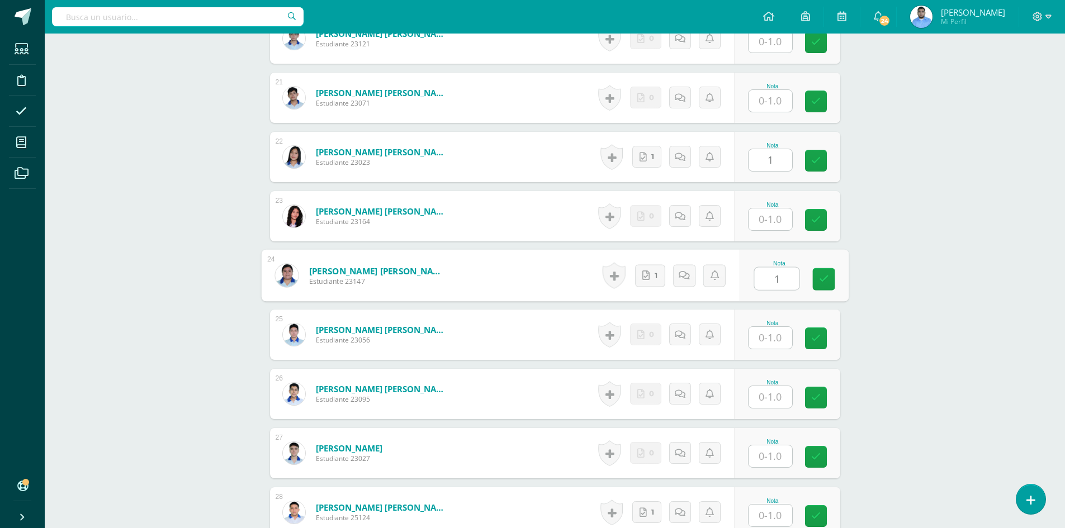
scroll to position [1791, 0]
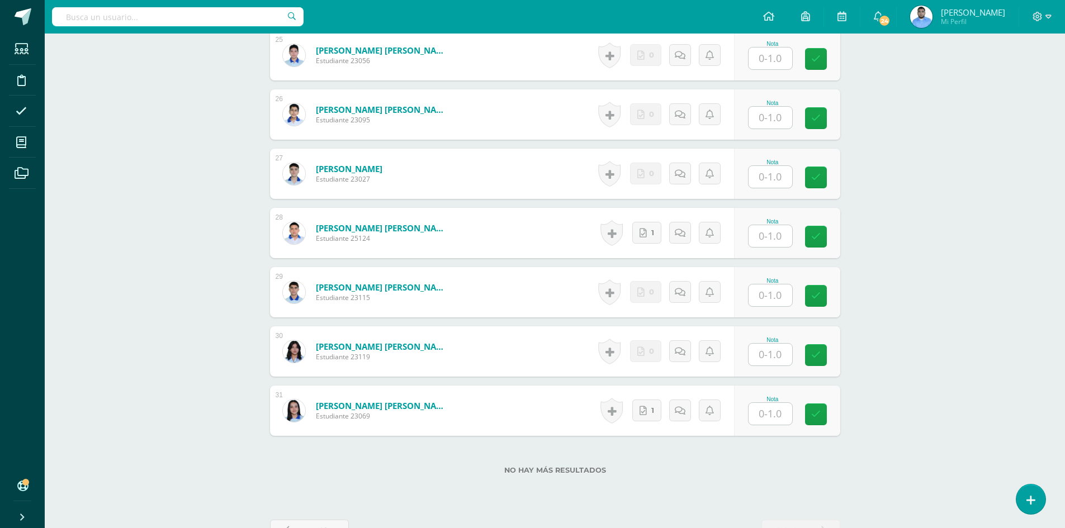
click at [781, 246] on input "text" at bounding box center [771, 236] width 44 height 22
type input "1"
click at [776, 415] on input "text" at bounding box center [771, 414] width 44 height 22
type input "1"
click at [817, 414] on link at bounding box center [823, 415] width 22 height 22
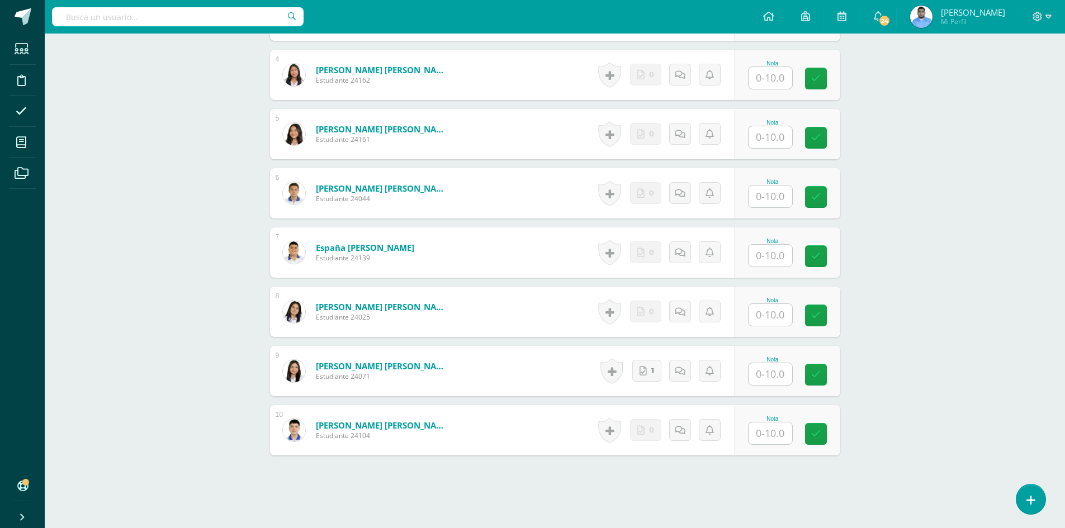
scroll to position [579, 0]
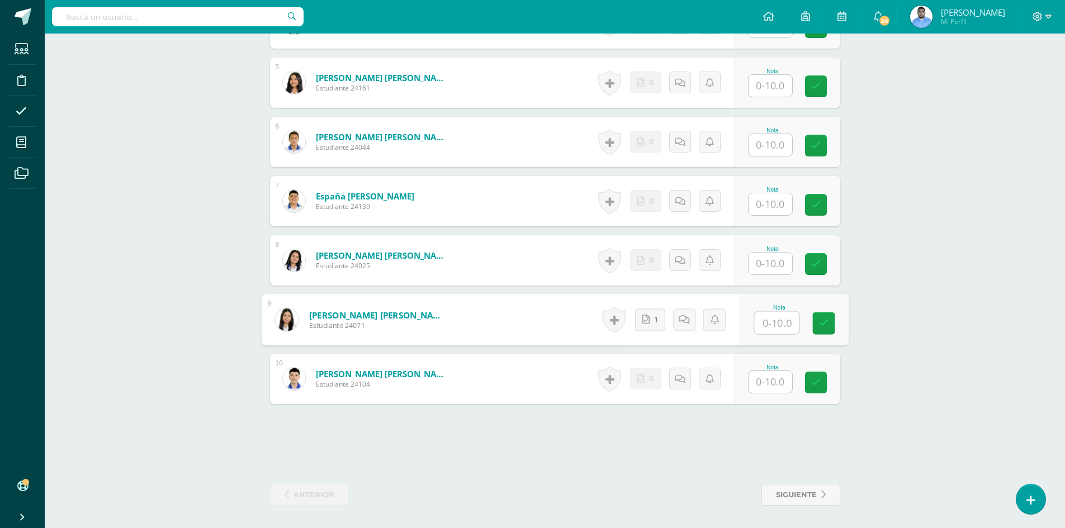
click at [775, 326] on input "text" at bounding box center [776, 323] width 45 height 22
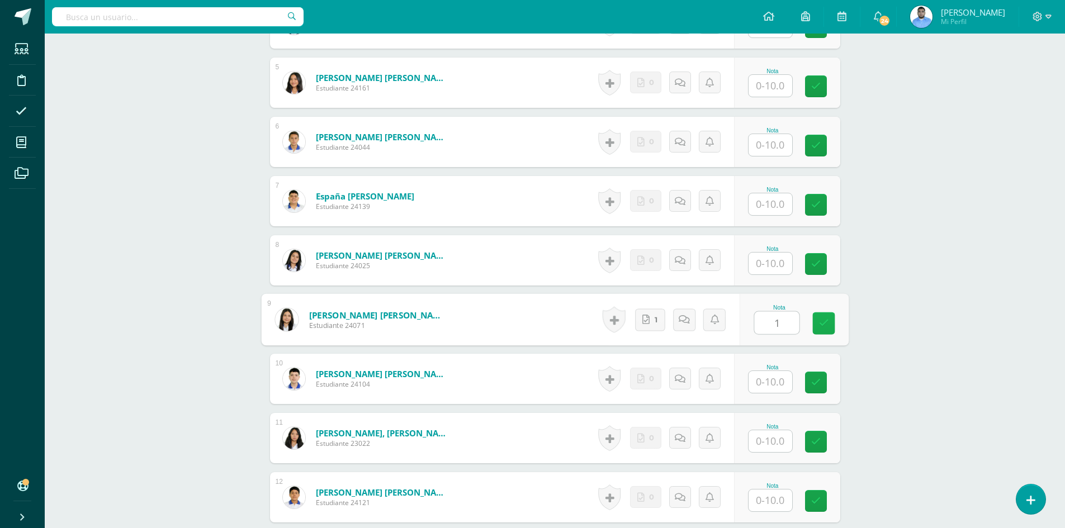
type input "10"
click at [826, 319] on icon at bounding box center [823, 324] width 10 height 10
click at [650, 323] on link "1" at bounding box center [650, 319] width 29 height 22
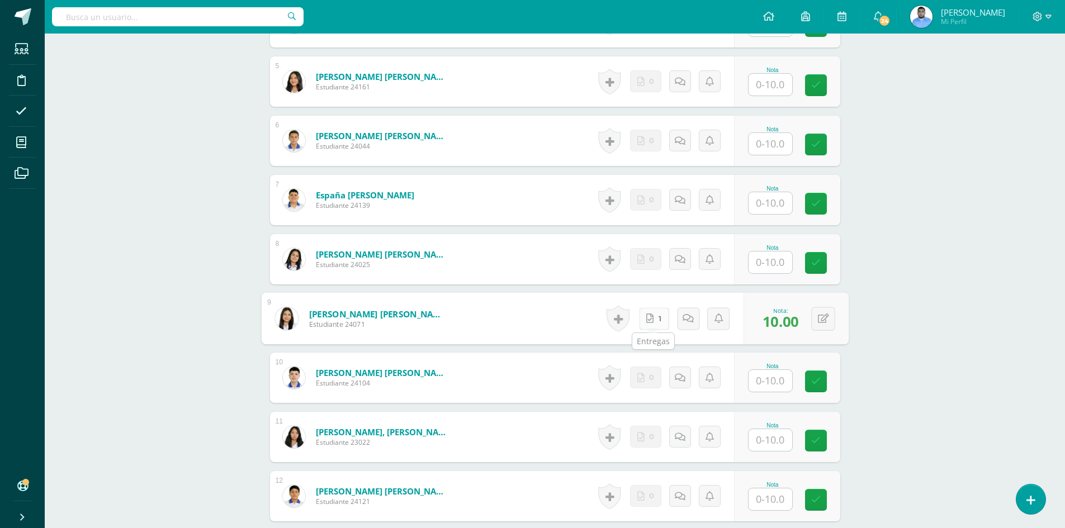
click at [650, 324] on link "1" at bounding box center [654, 318] width 30 height 22
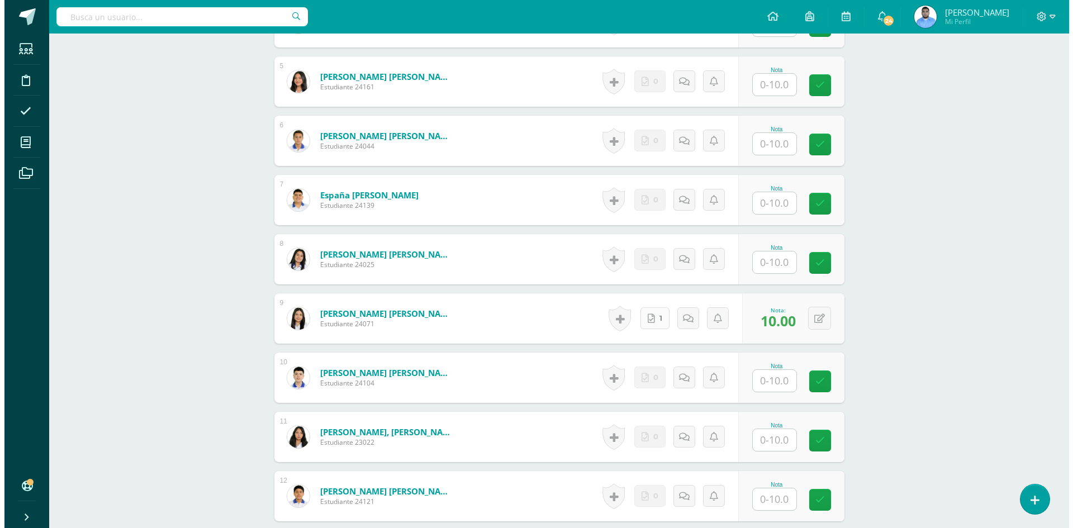
scroll to position [580, 0]
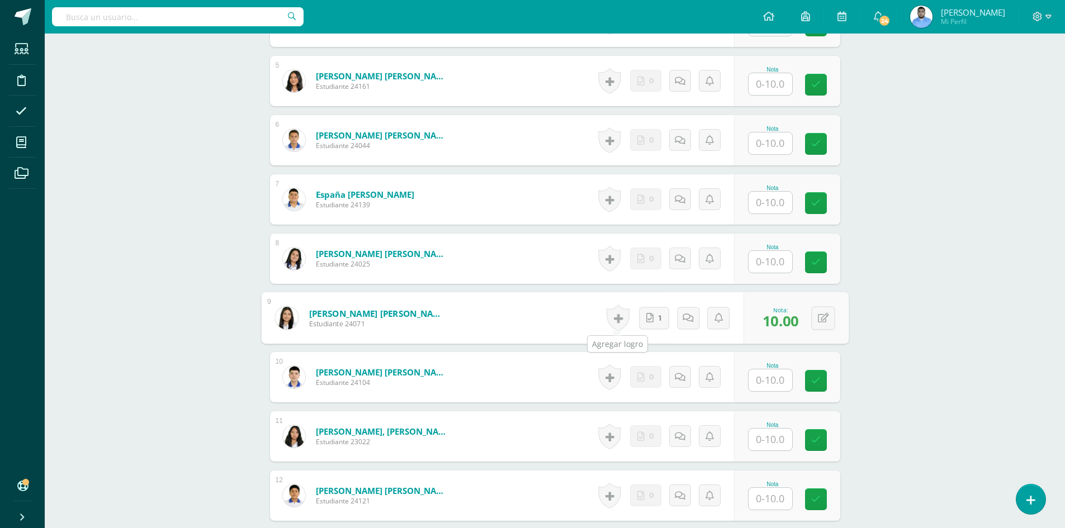
click at [622, 318] on link at bounding box center [617, 318] width 23 height 26
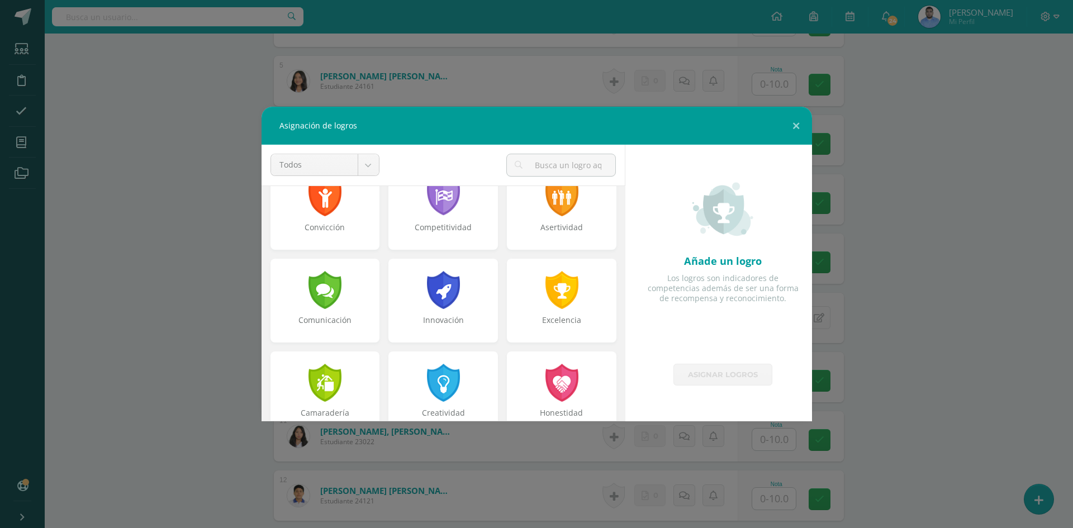
scroll to position [224, 0]
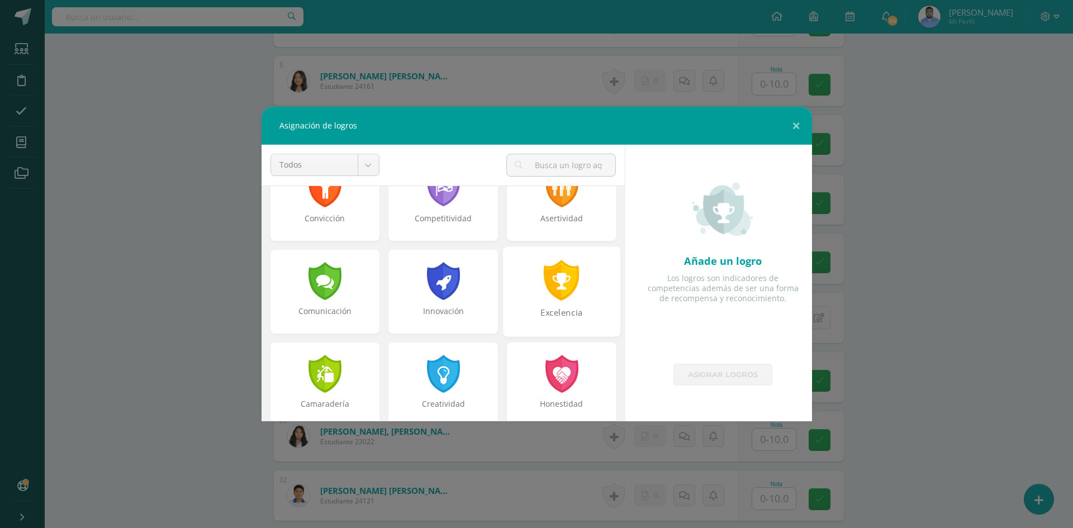
click at [560, 305] on div "Excelencia" at bounding box center [561, 292] width 117 height 90
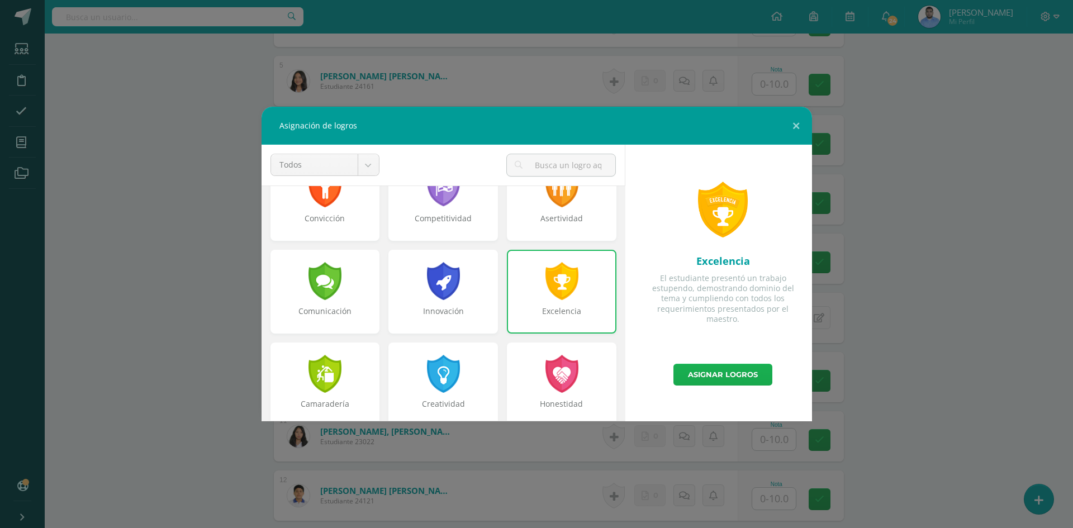
click at [723, 379] on link "Asignar logros" at bounding box center [723, 375] width 99 height 22
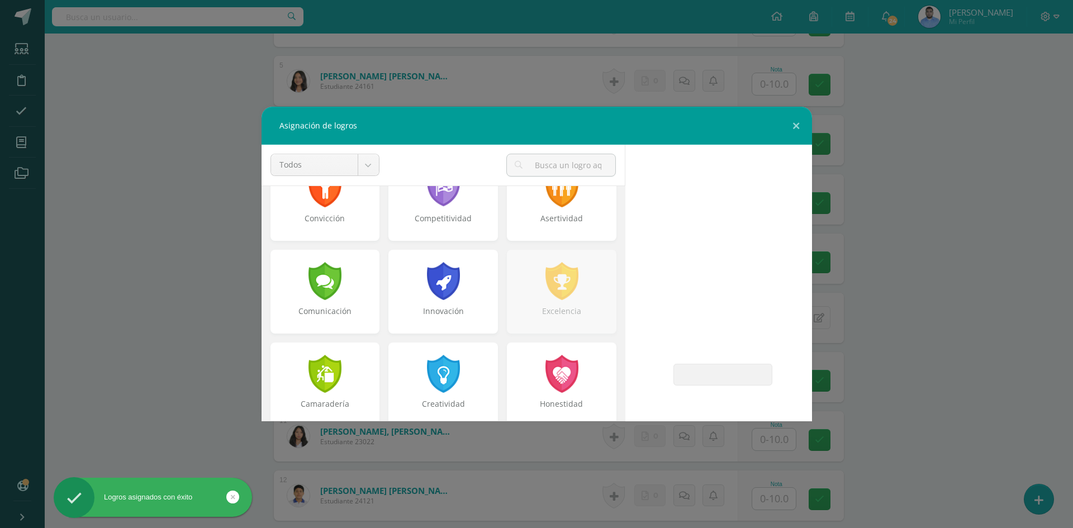
click at [870, 332] on div "Asignación de logros Todos Todos Respeto Pasión Trabajo original Autosuficienci…" at bounding box center [536, 264] width 1064 height 315
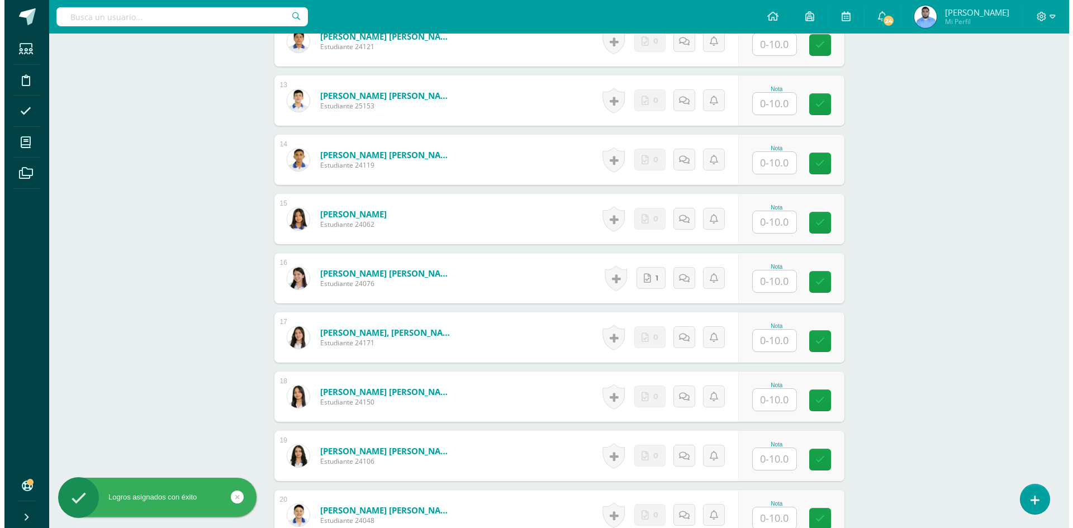
scroll to position [1139, 0]
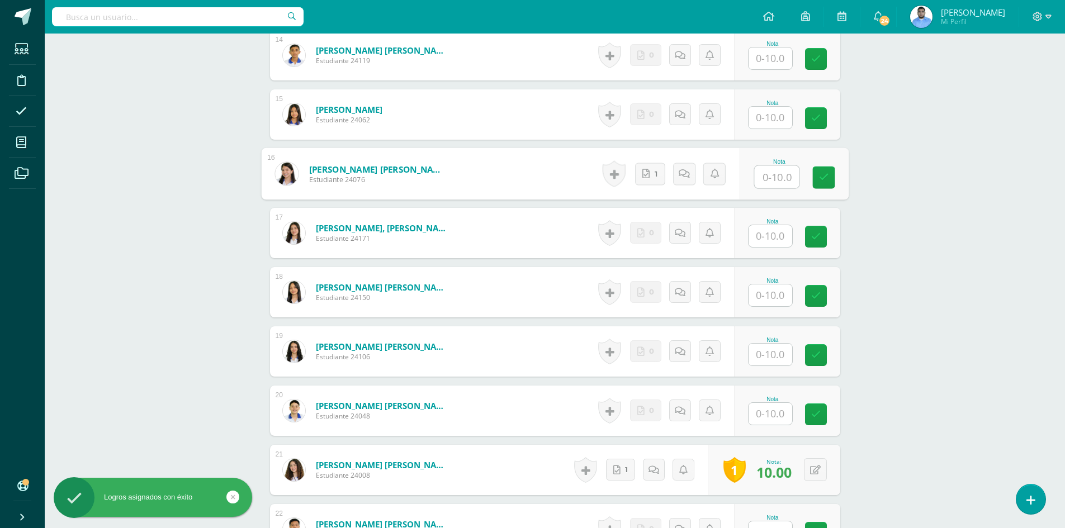
click at [764, 179] on input "text" at bounding box center [776, 177] width 45 height 22
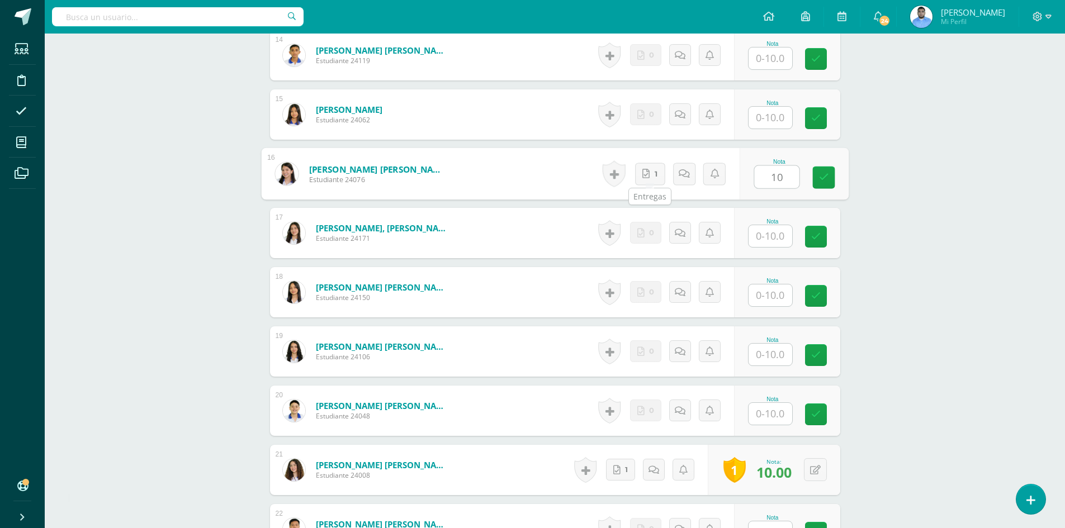
type input "10"
click at [619, 177] on link at bounding box center [611, 174] width 22 height 26
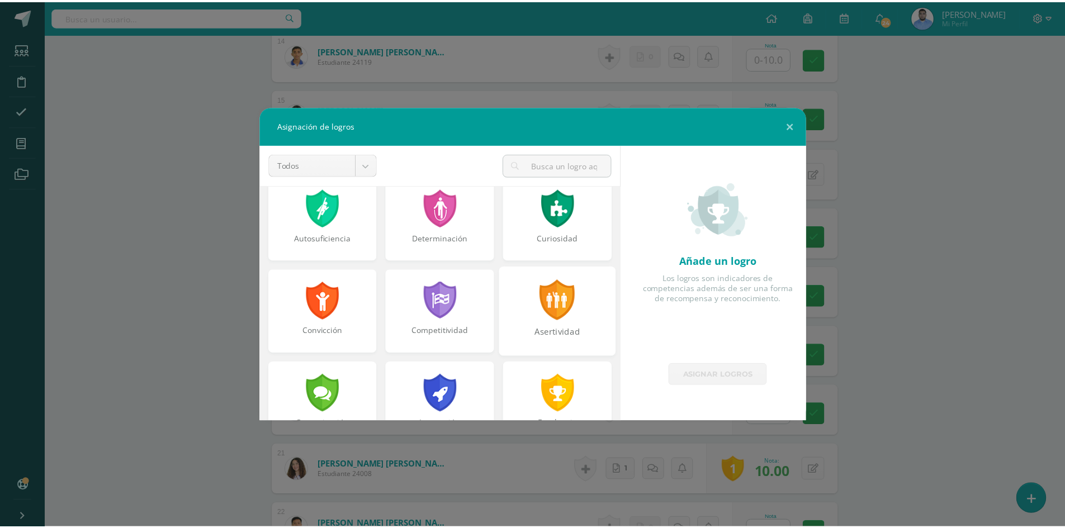
scroll to position [112, 0]
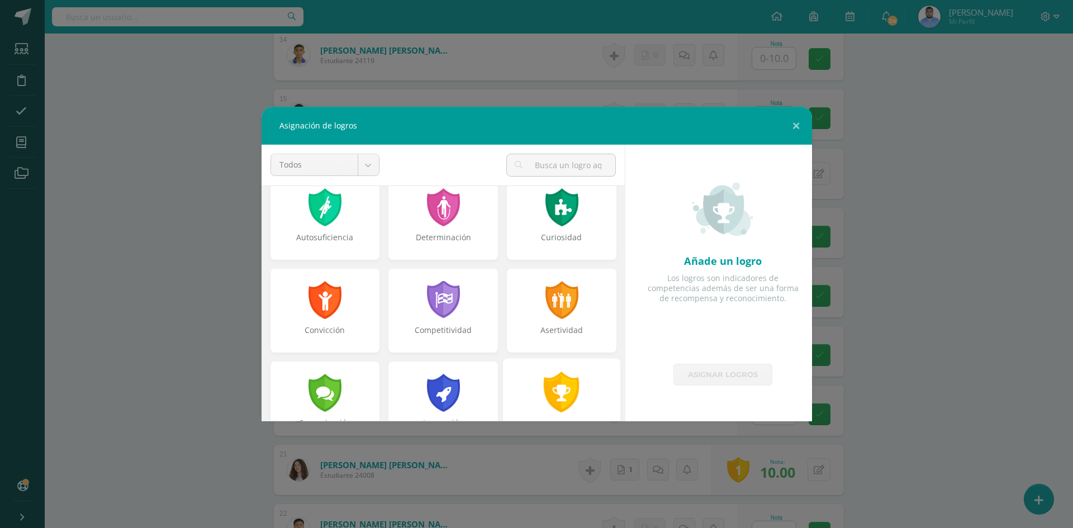
click at [555, 380] on div at bounding box center [562, 392] width 39 height 41
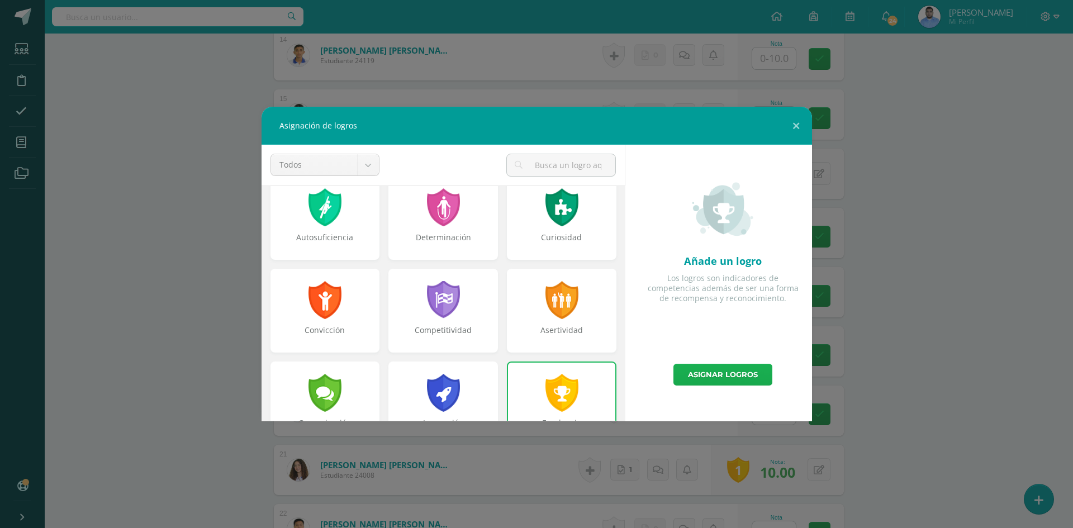
click at [718, 375] on link "Asignar logros" at bounding box center [723, 375] width 99 height 22
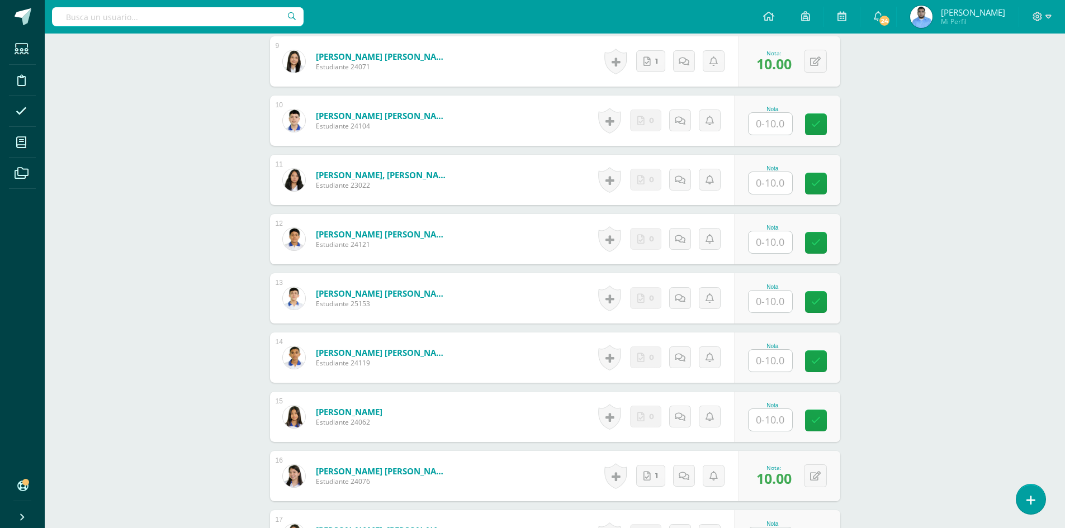
scroll to position [836, 0]
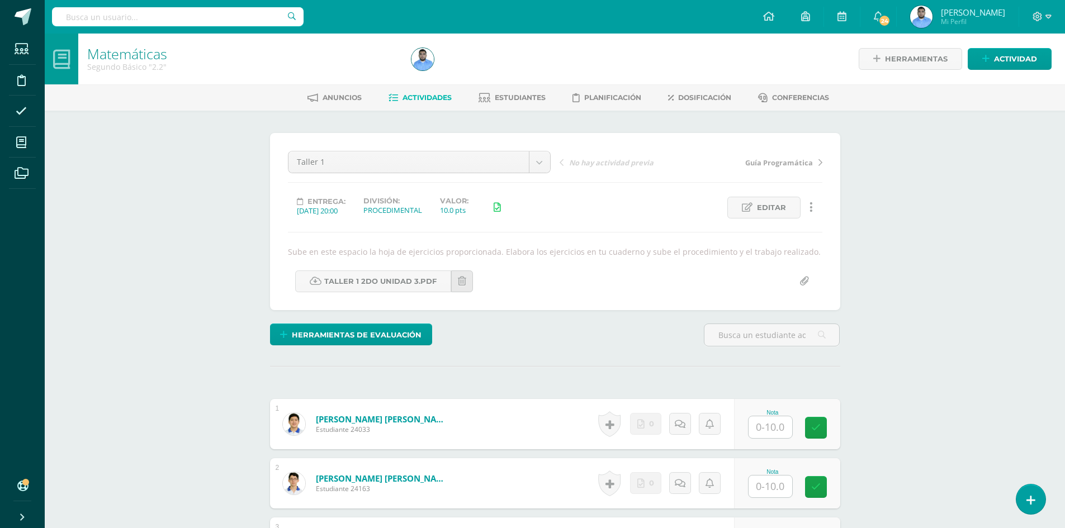
click at [1041, 25] on div at bounding box center [1042, 17] width 46 height 34
click at [1042, 20] on icon at bounding box center [1038, 17] width 10 height 10
click at [1031, 77] on span "Cerrar sesión" at bounding box center [1013, 76] width 50 height 11
